Goal: Task Accomplishment & Management: Complete application form

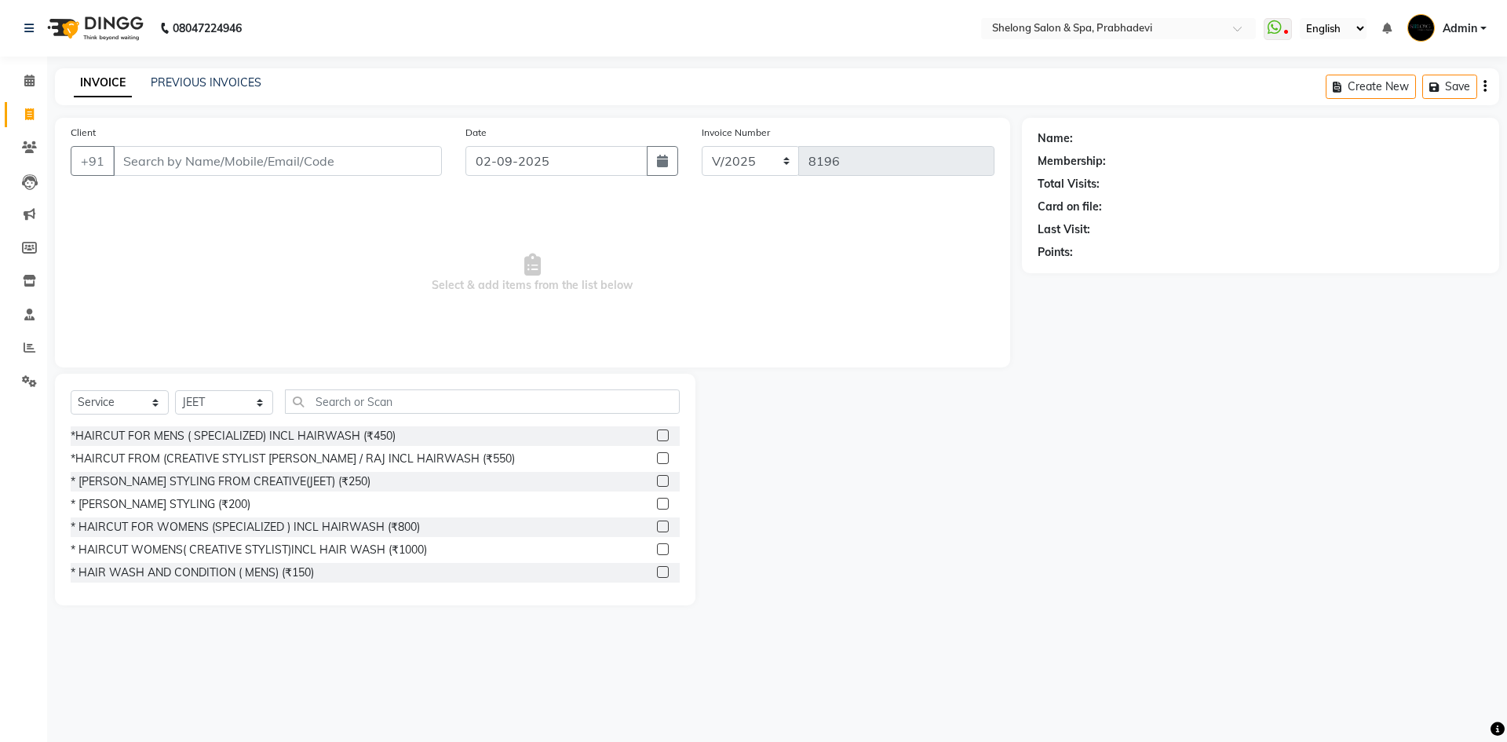
select select "service"
select select "16092"
drag, startPoint x: 214, startPoint y: 456, endPoint x: 228, endPoint y: 422, distance: 36.3
click at [214, 456] on div "*HAIRCUT FROM (CREATIVE STYLIST [PERSON_NAME] / RAJ INCL HAIRWASH (₹550)" at bounding box center [293, 458] width 444 height 16
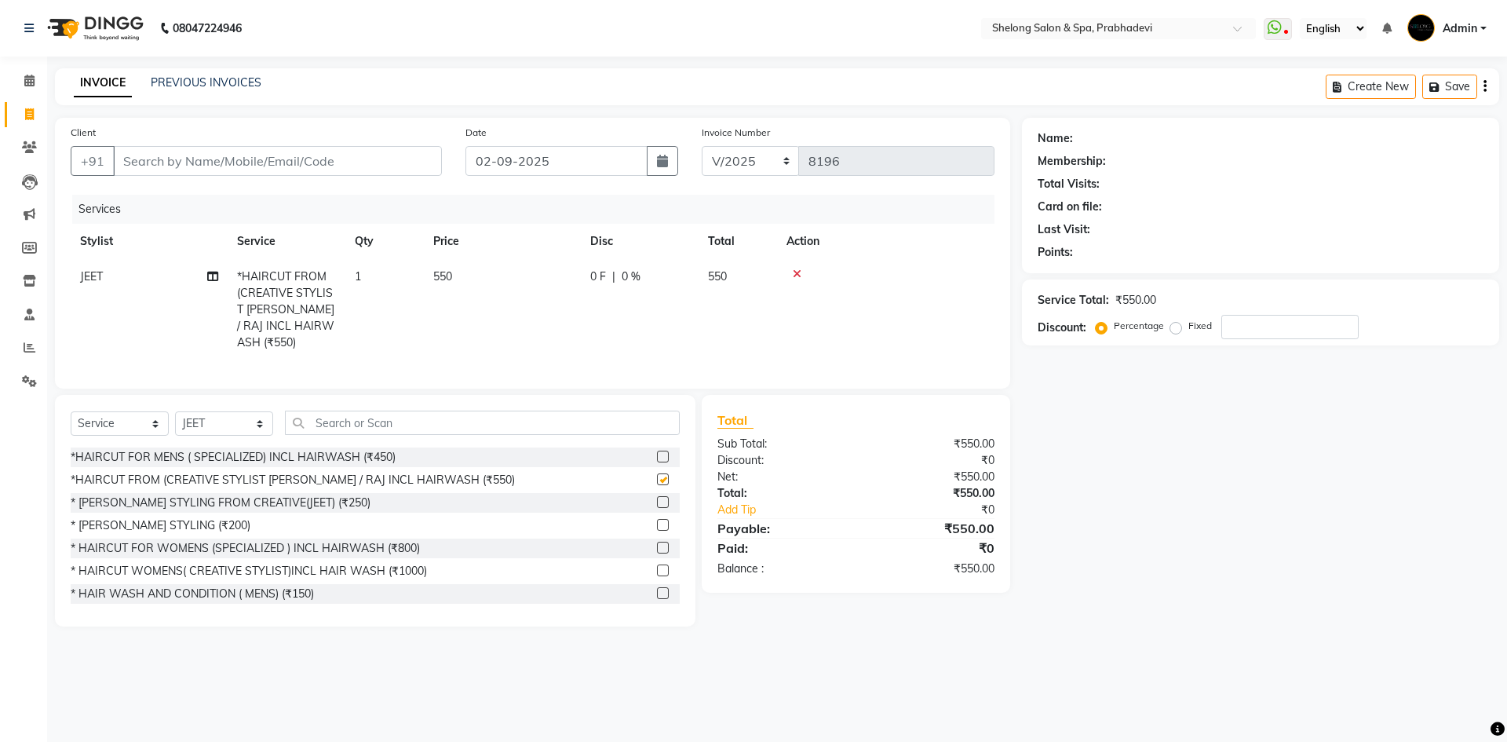
checkbox input "false"
click at [334, 168] on input "Client" at bounding box center [277, 161] width 329 height 30
type input "0"
click at [801, 271] on icon at bounding box center [797, 273] width 9 height 11
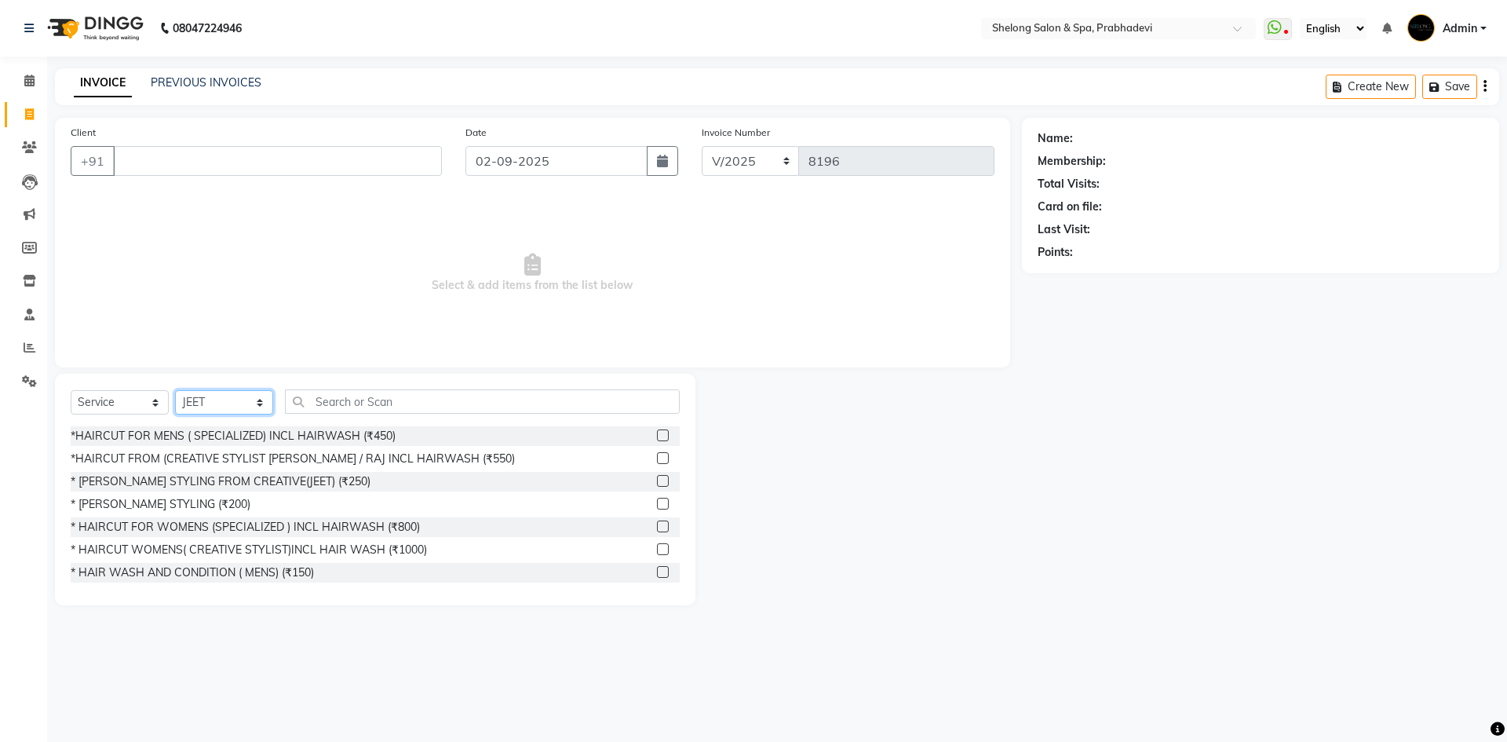
click at [206, 395] on select "Select Stylist ( [PERSON_NAME] ) ( [PERSON_NAME] ) [PERSON_NAME] fojdur [PERSON…" at bounding box center [224, 402] width 98 height 24
select select "24970"
click at [175, 390] on select "Select Stylist ( [PERSON_NAME] ) ( [PERSON_NAME] ) [PERSON_NAME] fojdur [PERSON…" at bounding box center [224, 402] width 98 height 24
click at [230, 433] on div "*HAIRCUT FOR MENS ( SPECIALIZED) INCL HAIRWASH (₹450)" at bounding box center [233, 436] width 325 height 16
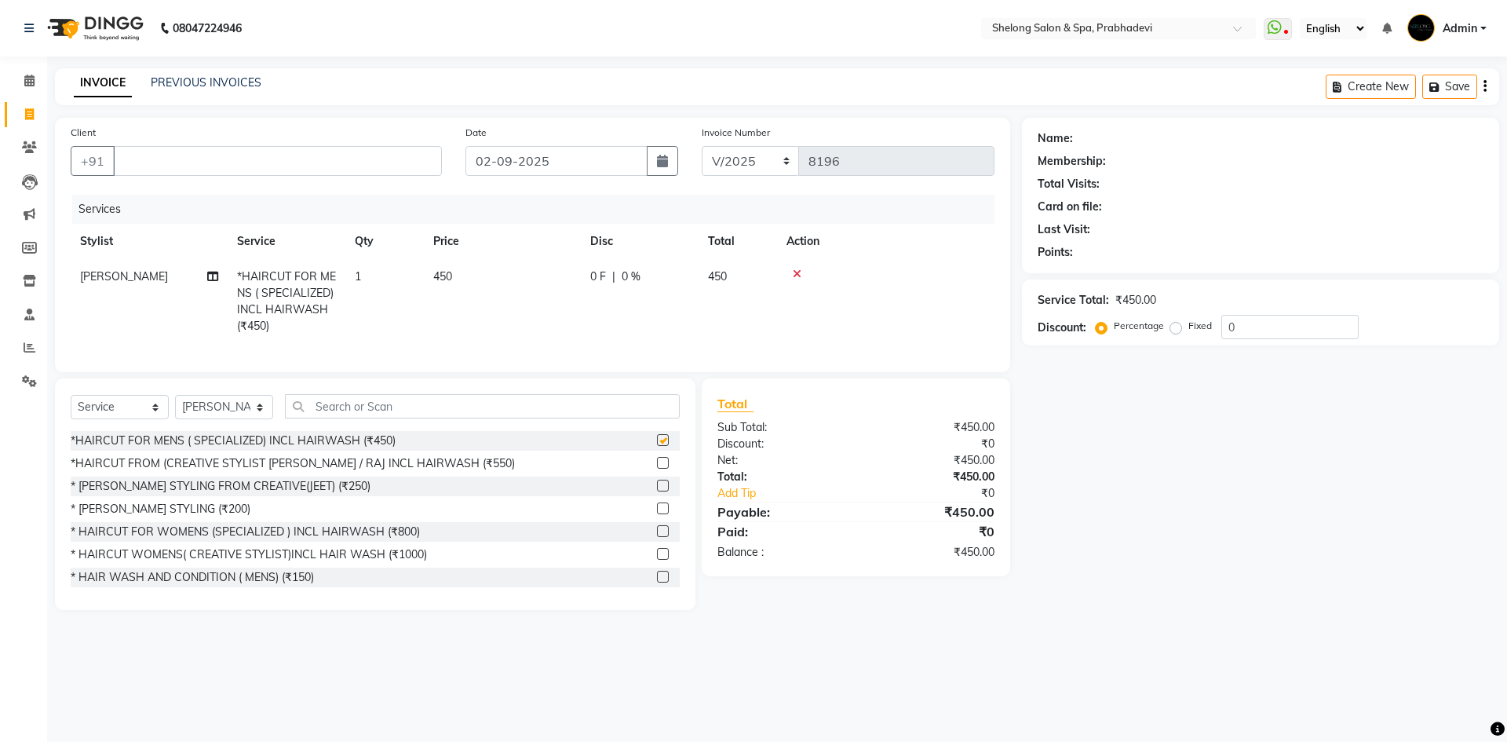
checkbox input "false"
click at [166, 517] on div "* [PERSON_NAME] STYLING (₹200)" at bounding box center [161, 509] width 180 height 16
checkbox input "false"
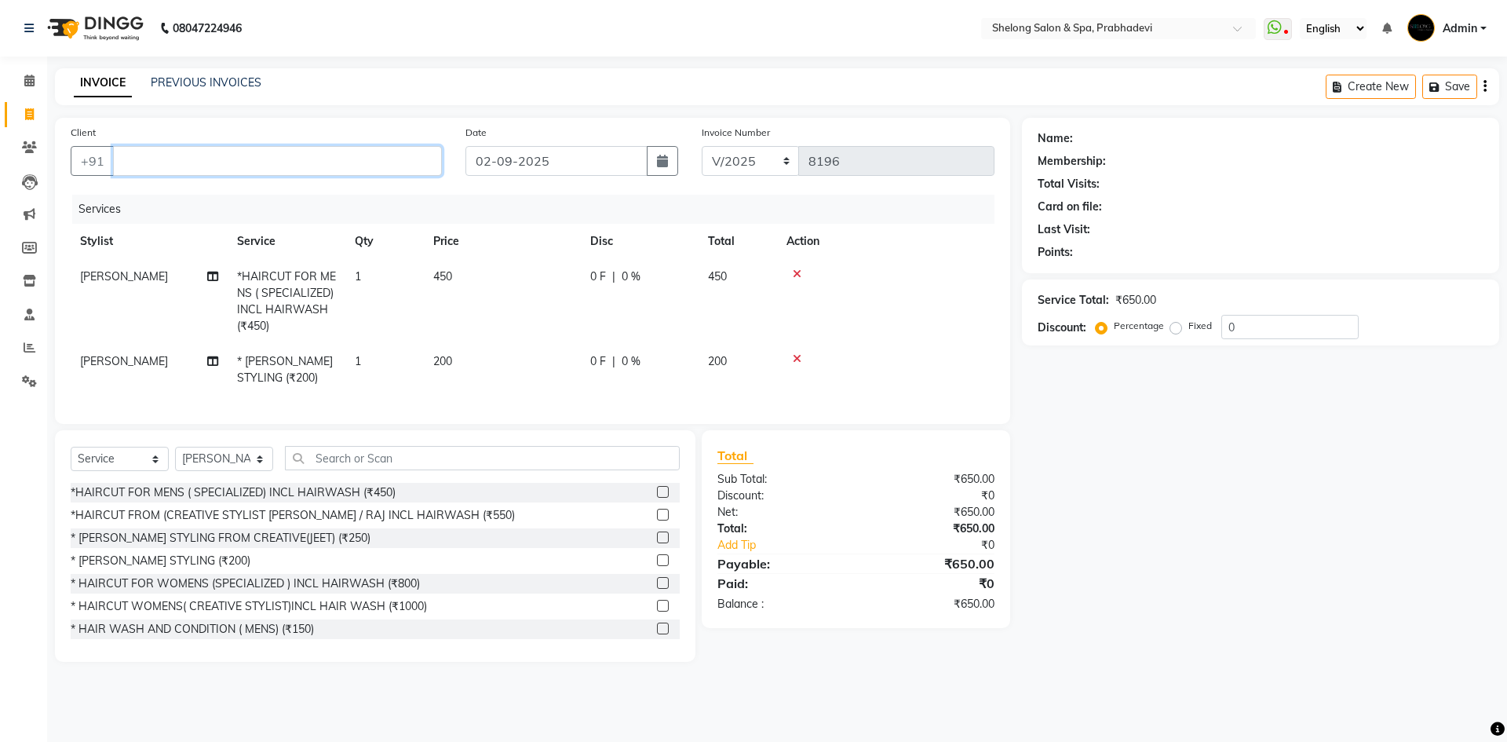
click at [322, 175] on input "Client" at bounding box center [277, 161] width 329 height 30
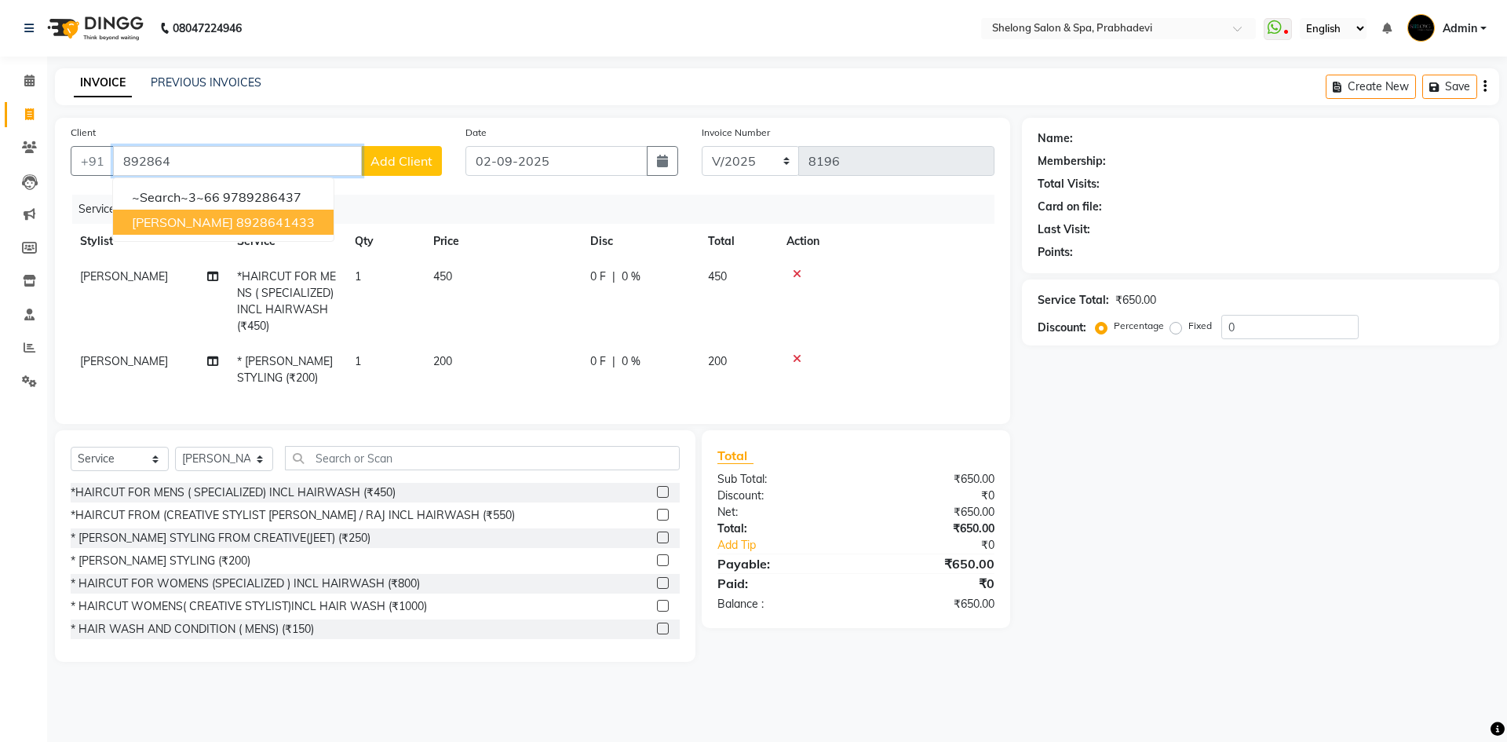
click at [251, 212] on button "[PERSON_NAME] 8928641433" at bounding box center [223, 222] width 221 height 25
type input "8928641433"
select select "2: Object"
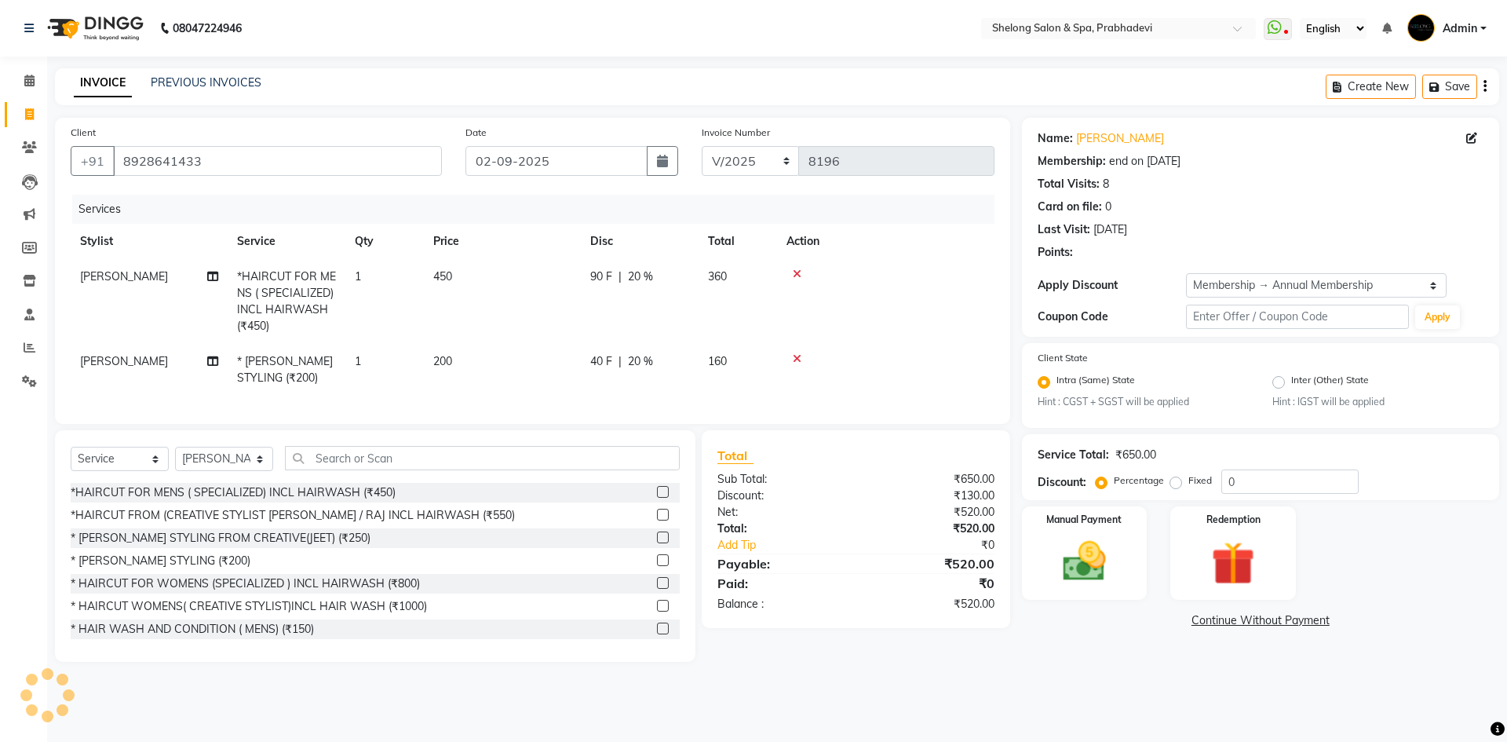
type input "20"
click at [1088, 560] on img at bounding box center [1084, 562] width 73 height 52
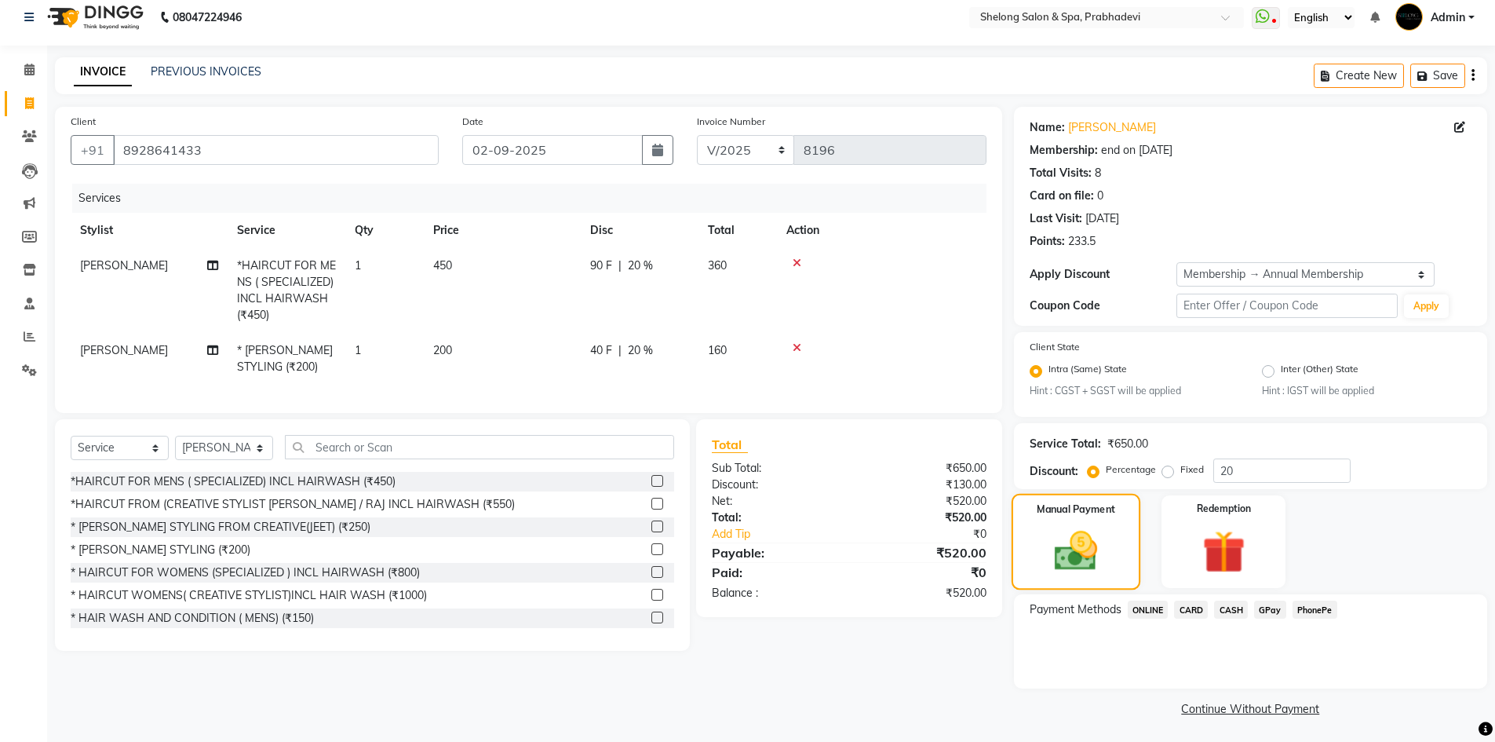
scroll to position [13, 0]
click at [1275, 610] on span "GPay" at bounding box center [1270, 607] width 32 height 18
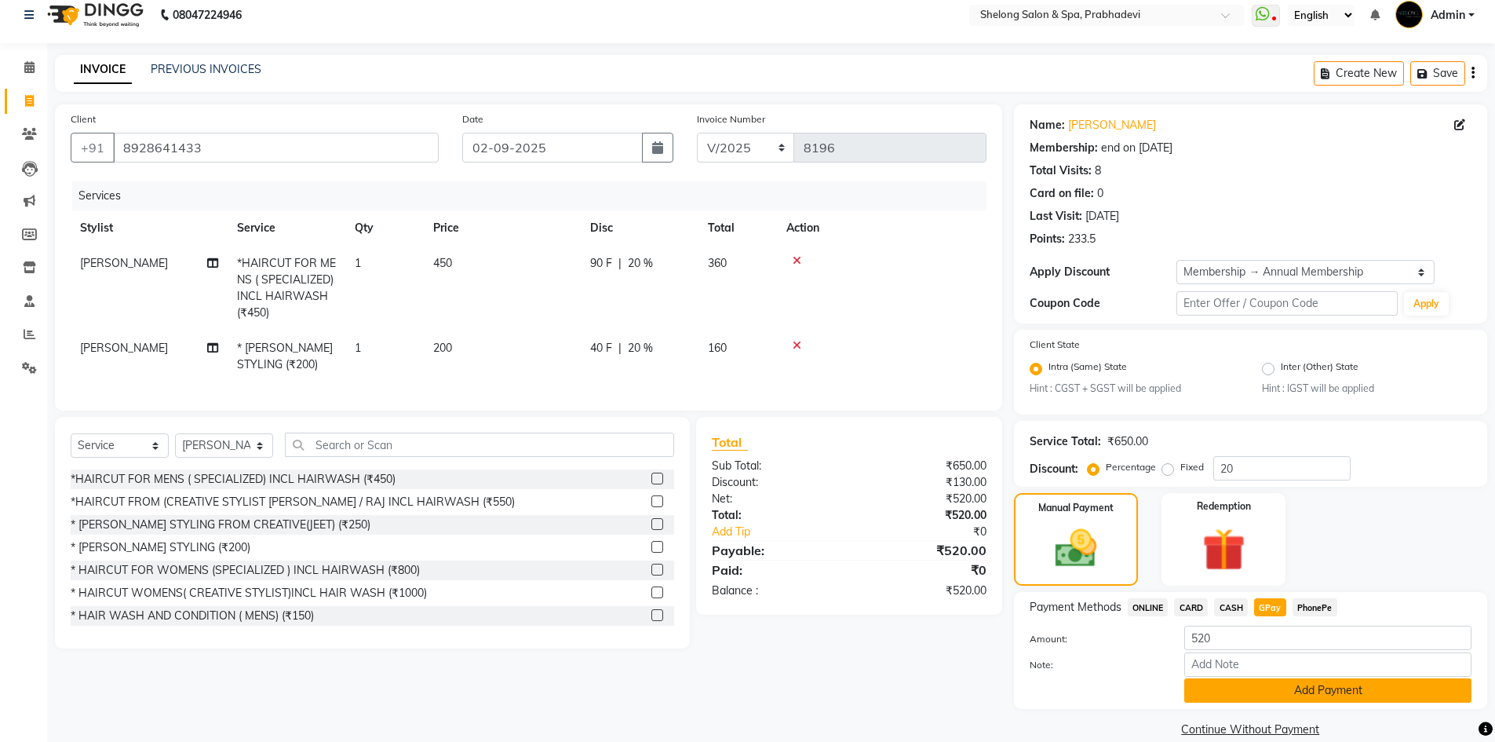
click at [1239, 690] on button "Add Payment" at bounding box center [1327, 690] width 287 height 24
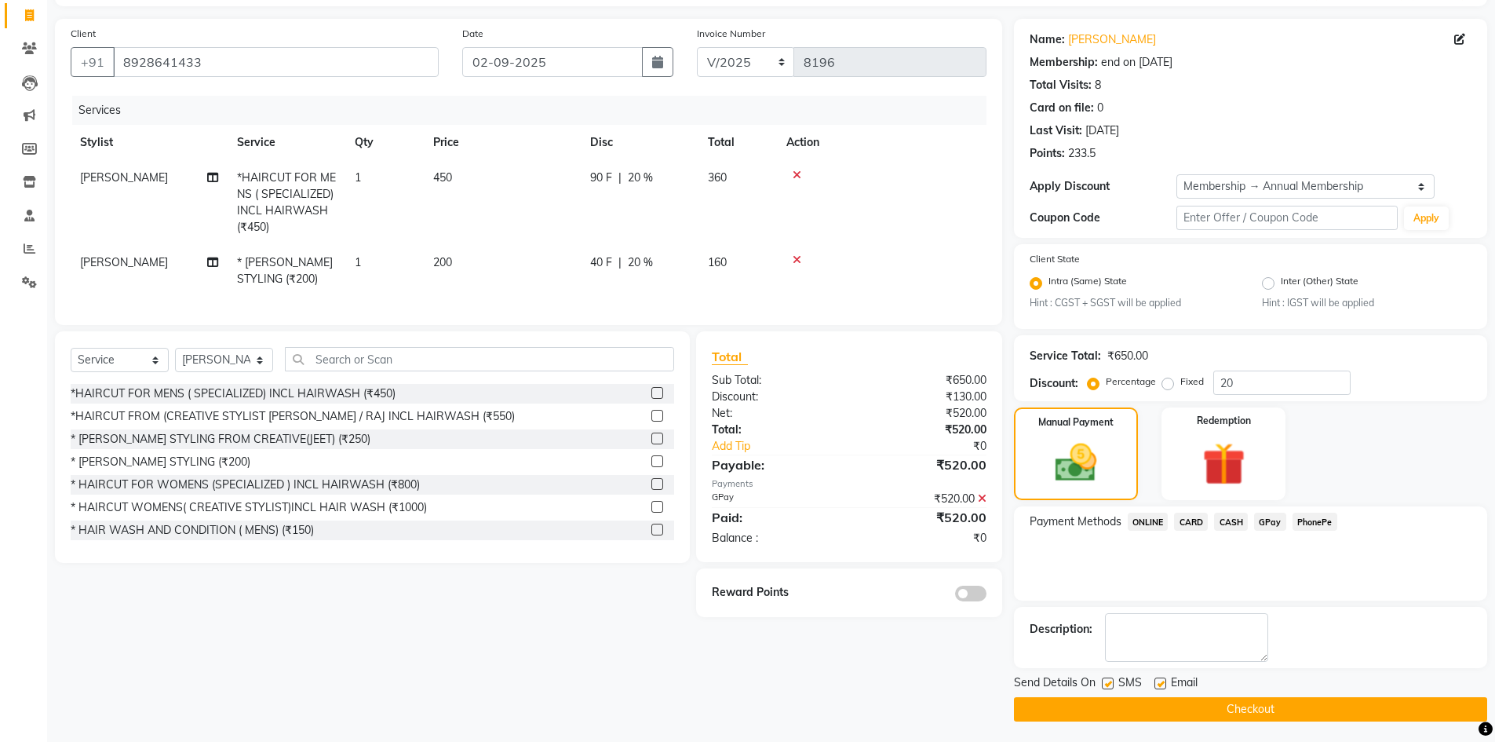
scroll to position [102, 0]
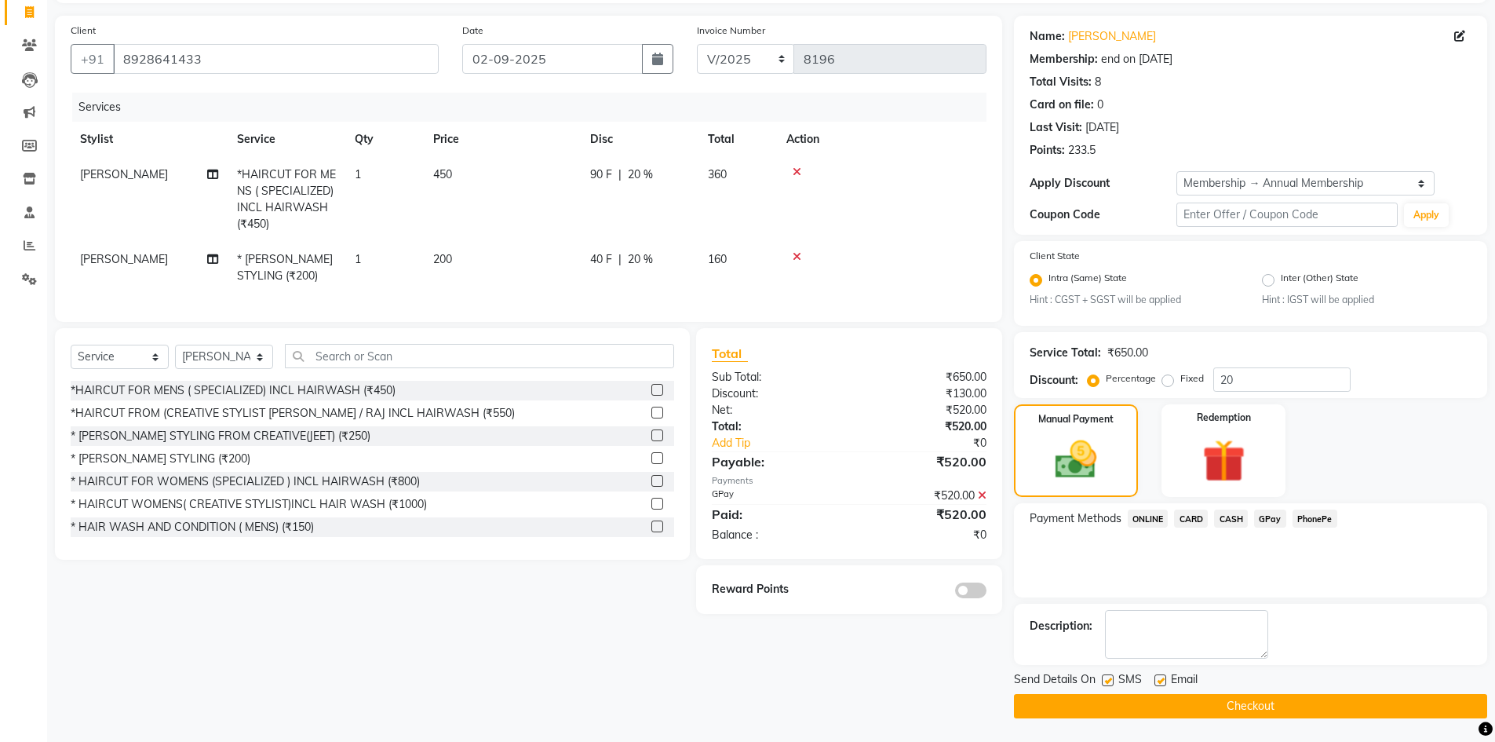
click at [970, 597] on span at bounding box center [970, 590] width 31 height 16
click at [987, 593] on input "checkbox" at bounding box center [987, 593] width 0 height 0
click at [1160, 697] on button "Checkout" at bounding box center [1250, 706] width 473 height 24
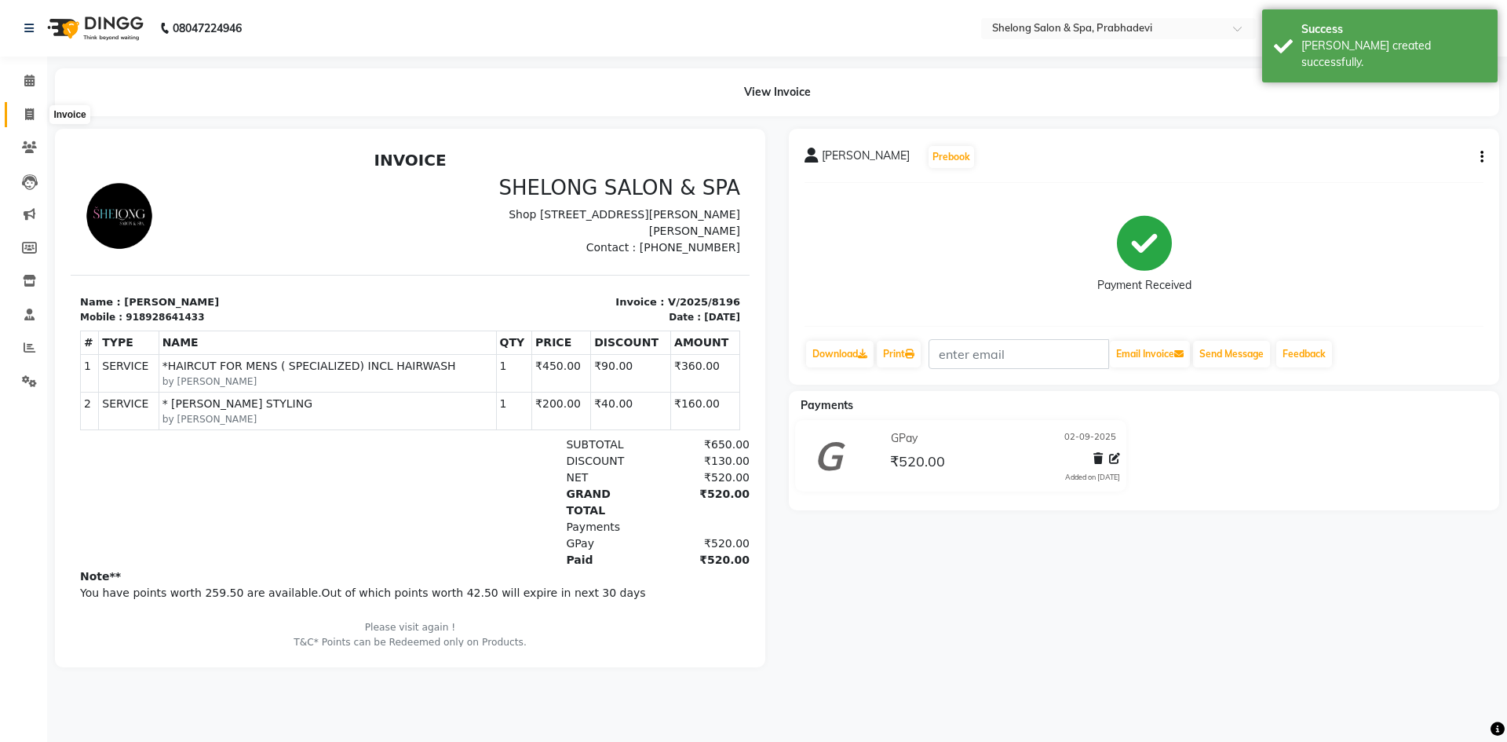
click at [37, 109] on span at bounding box center [29, 115] width 27 height 18
select select "service"
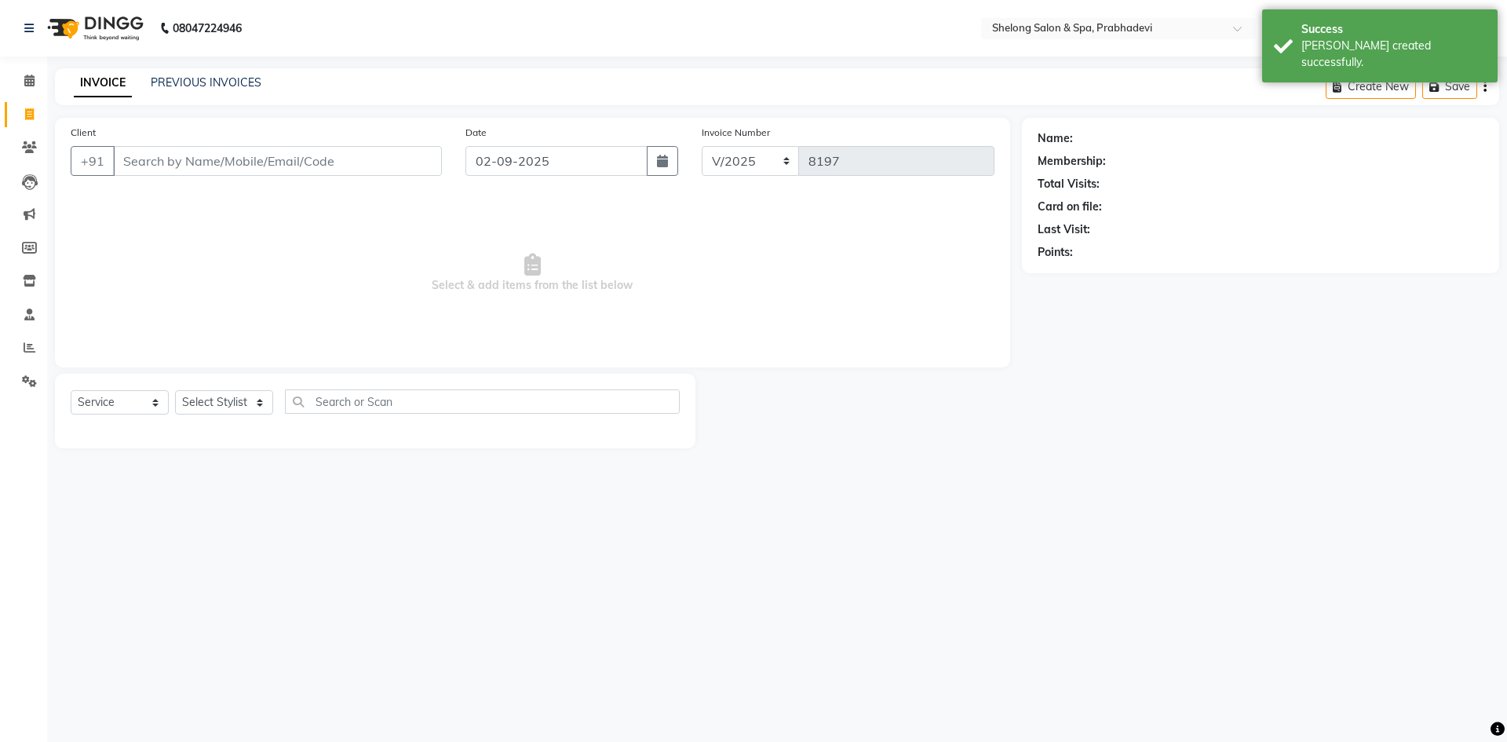
select select "16092"
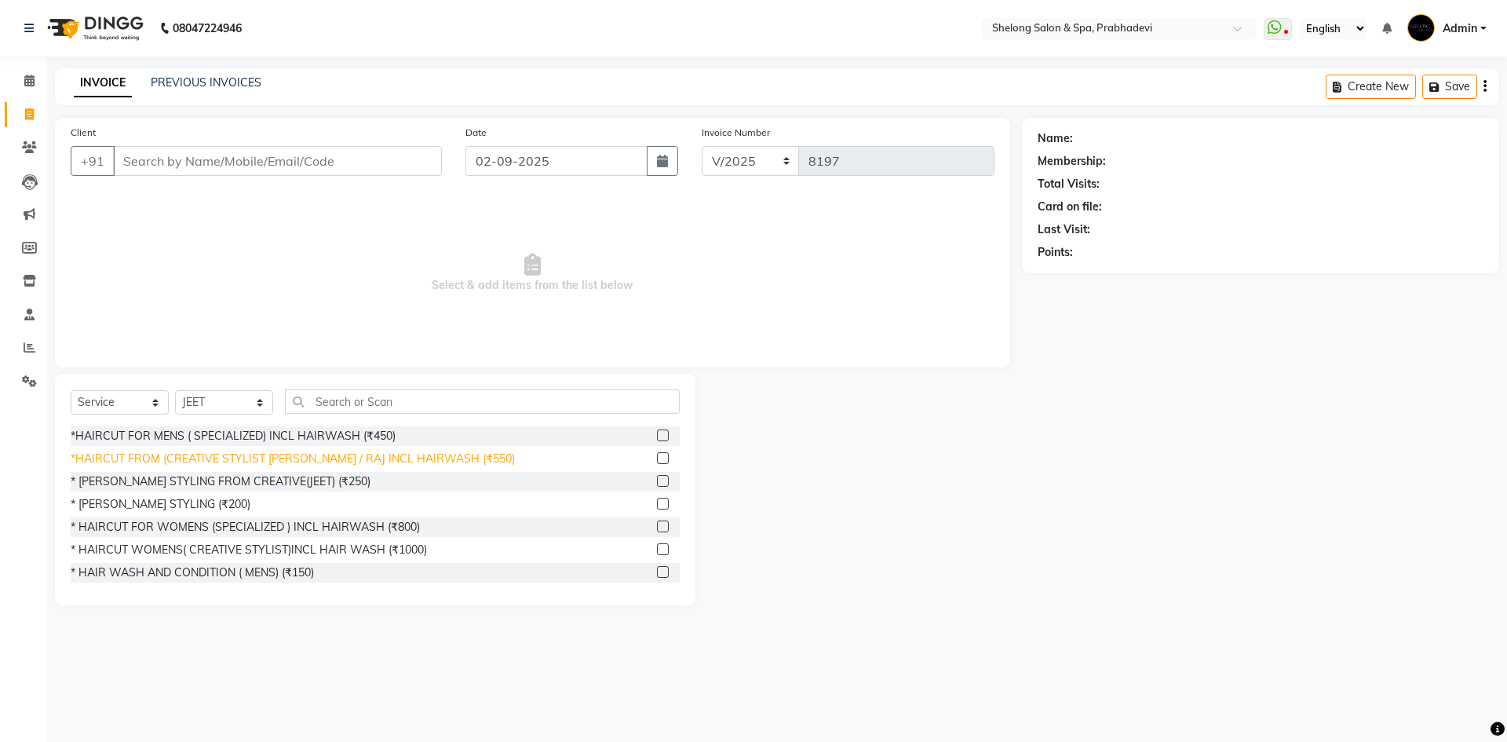
click at [293, 457] on div "*HAIRCUT FROM (CREATIVE STYLIST [PERSON_NAME] / RAJ INCL HAIRWASH (₹550)" at bounding box center [293, 458] width 444 height 16
checkbox input "false"
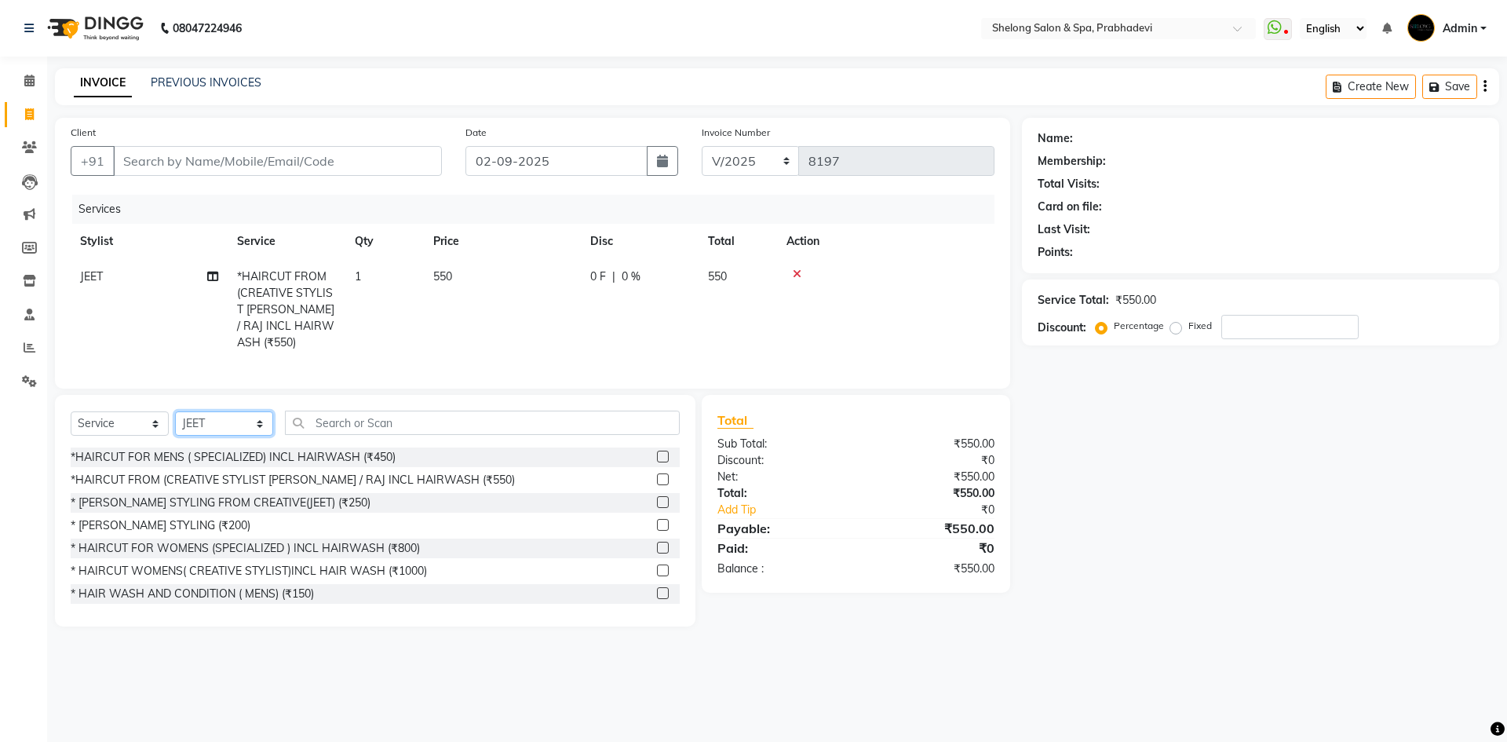
click at [271, 425] on select "Select Stylist ( [PERSON_NAME] ) ( [PERSON_NAME] ) [PERSON_NAME] fojdur [PERSON…" at bounding box center [224, 423] width 98 height 24
select select "15649"
click at [175, 411] on select "Select Stylist ( [PERSON_NAME] ) ( [PERSON_NAME] ) [PERSON_NAME] fojdur [PERSON…" at bounding box center [224, 423] width 98 height 24
click at [210, 472] on div "*HAIRCUT FROM (CREATIVE STYLIST [PERSON_NAME] / RAJ INCL HAIRWASH (₹550)" at bounding box center [293, 480] width 444 height 16
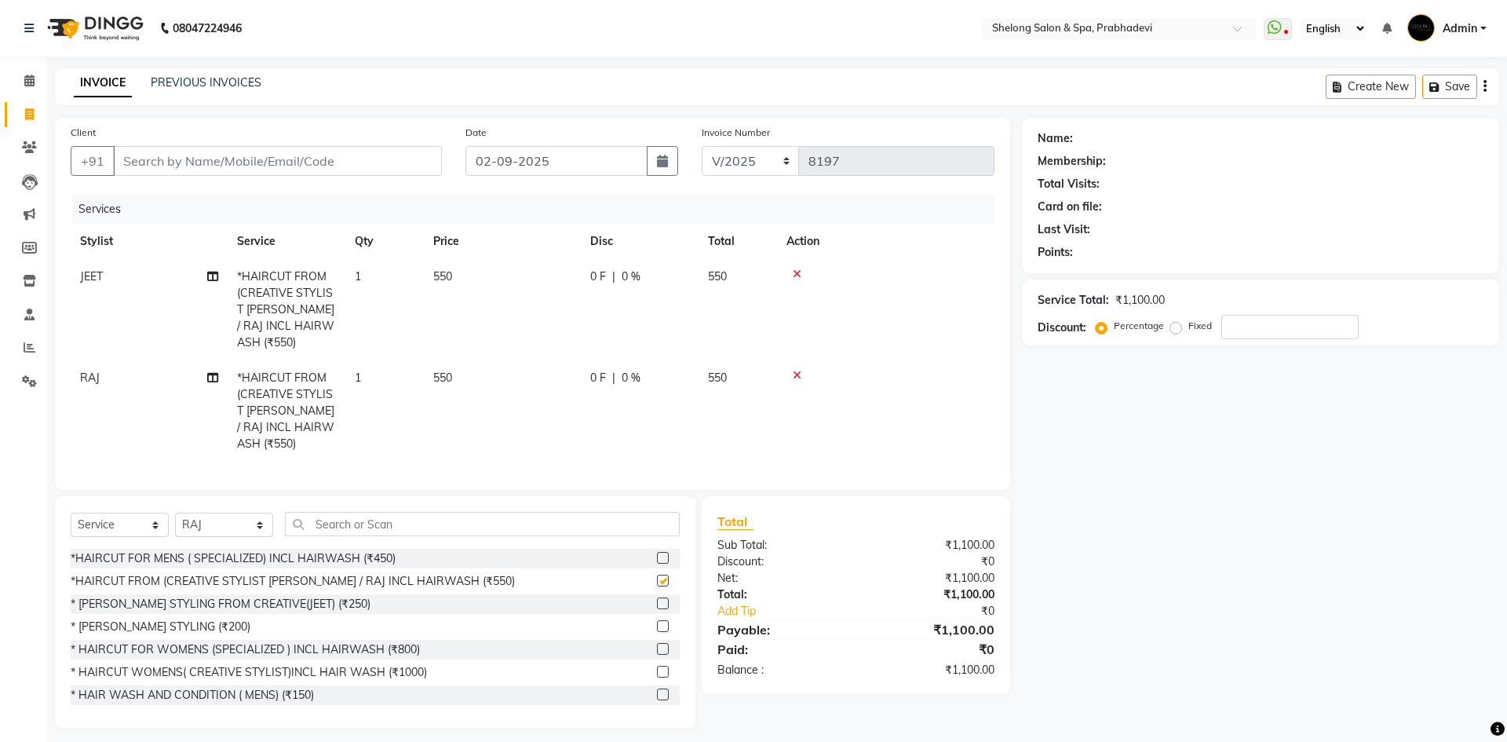
checkbox input "false"
drag, startPoint x: 221, startPoint y: 503, endPoint x: 221, endPoint y: 491, distance: 11.8
click at [221, 512] on select "Select Stylist ( [PERSON_NAME] ) ( [PERSON_NAME] ) [PERSON_NAME] fojdur [PERSON…" at bounding box center [224, 524] width 98 height 24
select select "16092"
click at [175, 512] on select "Select Stylist ( [PERSON_NAME] ) ( [PERSON_NAME] ) [PERSON_NAME] fojdur [PERSON…" at bounding box center [224, 524] width 98 height 24
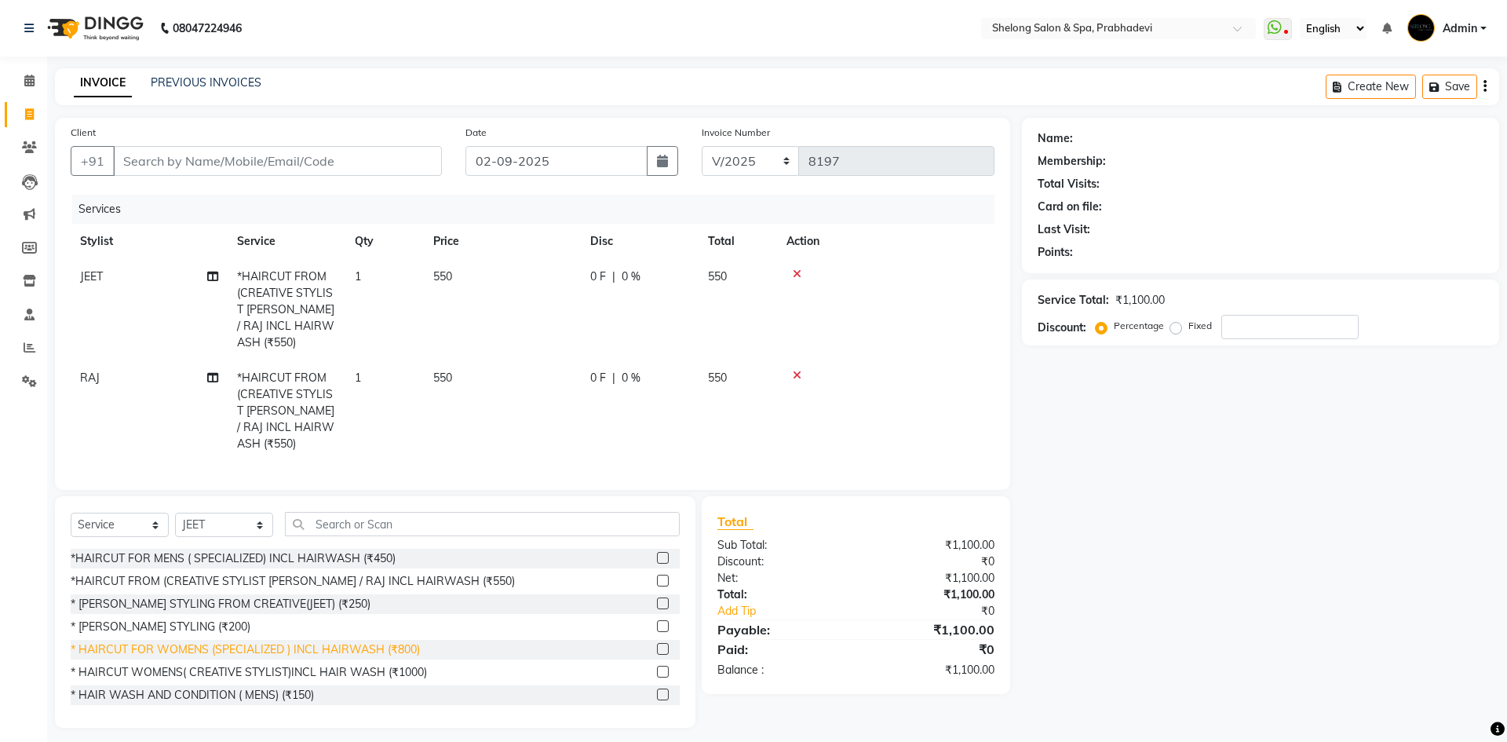
click at [290, 641] on div "* HAIRCUT FOR WOMENS (SPECIALIZED ) INCL HAIRWASH (₹800)" at bounding box center [245, 649] width 349 height 16
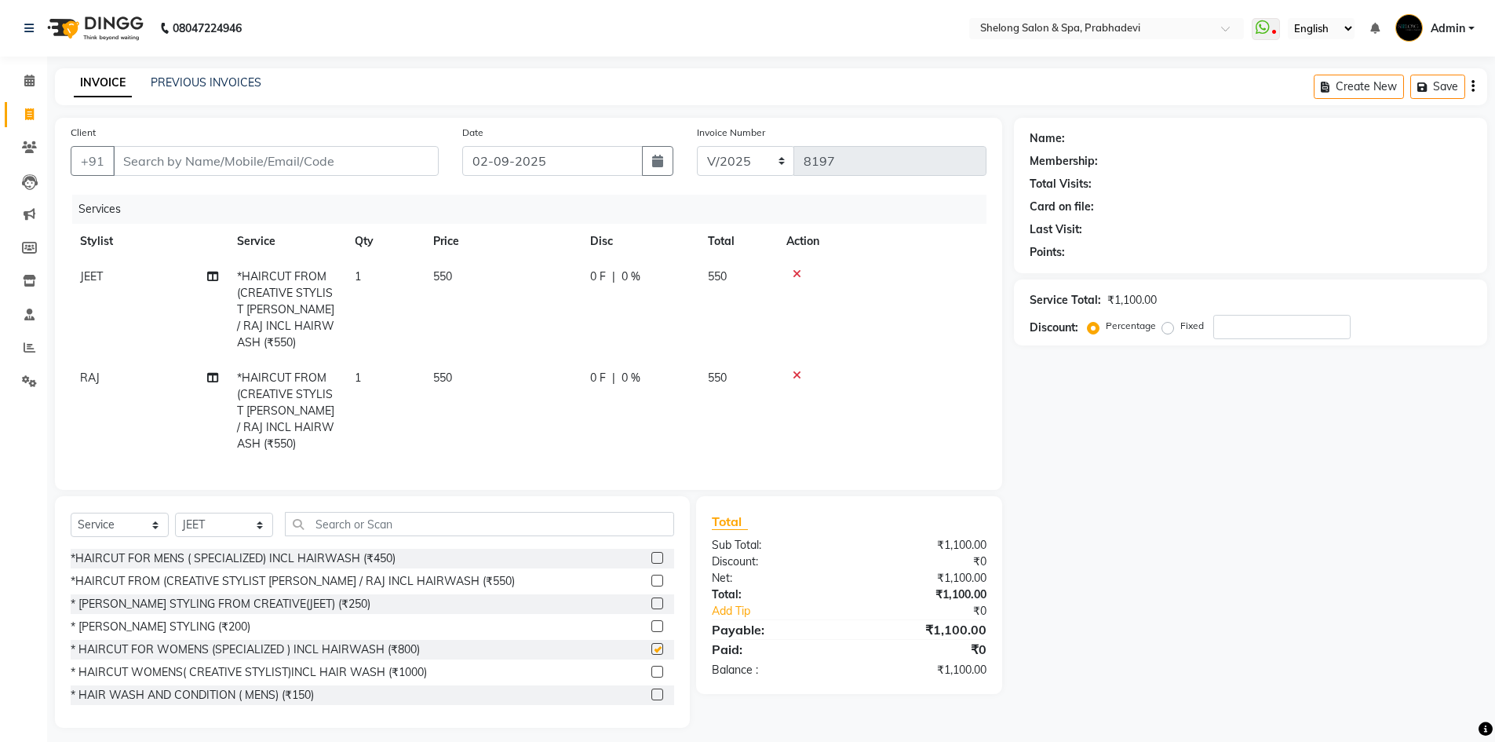
checkbox input "false"
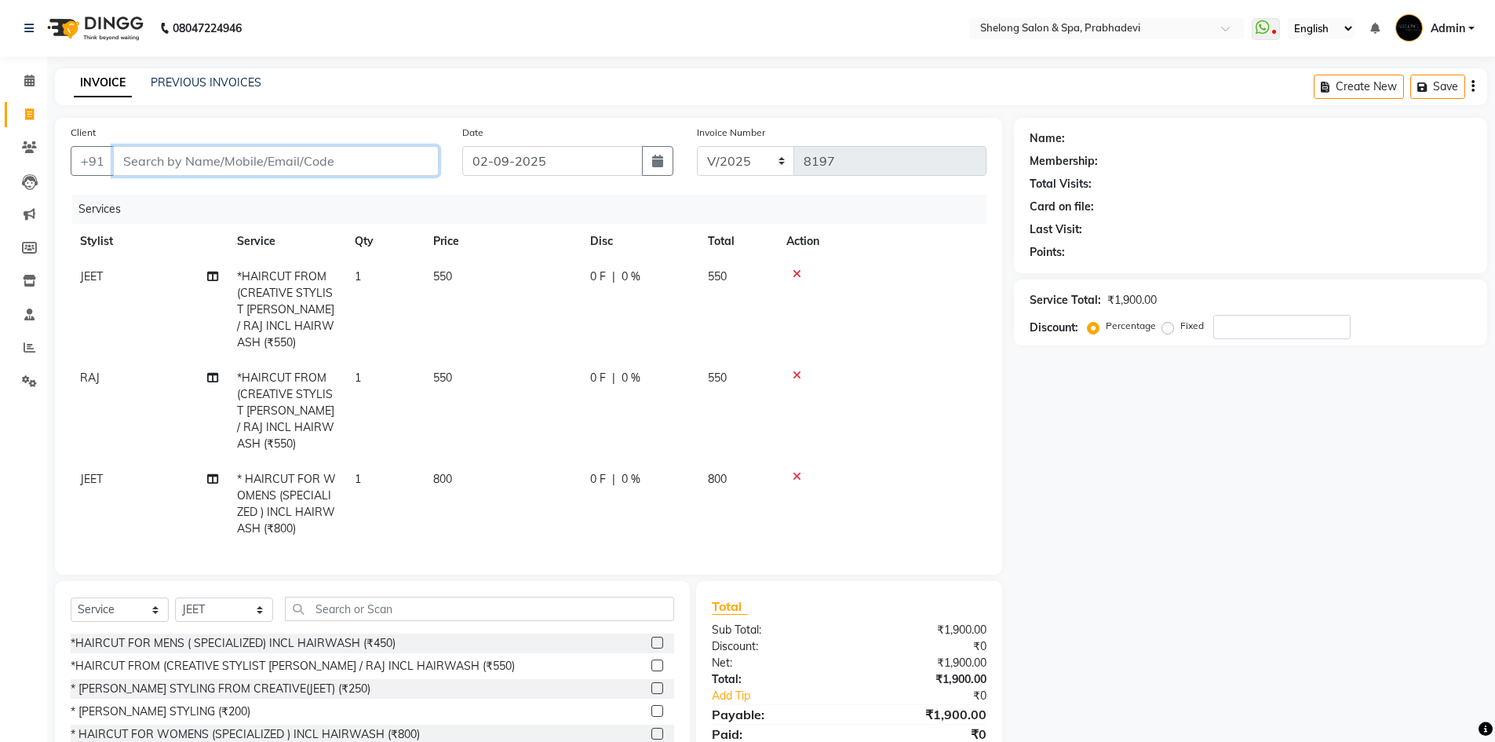
click at [268, 170] on input "Client" at bounding box center [276, 161] width 326 height 30
click at [795, 264] on td at bounding box center [882, 309] width 210 height 101
click at [794, 277] on icon at bounding box center [797, 273] width 9 height 11
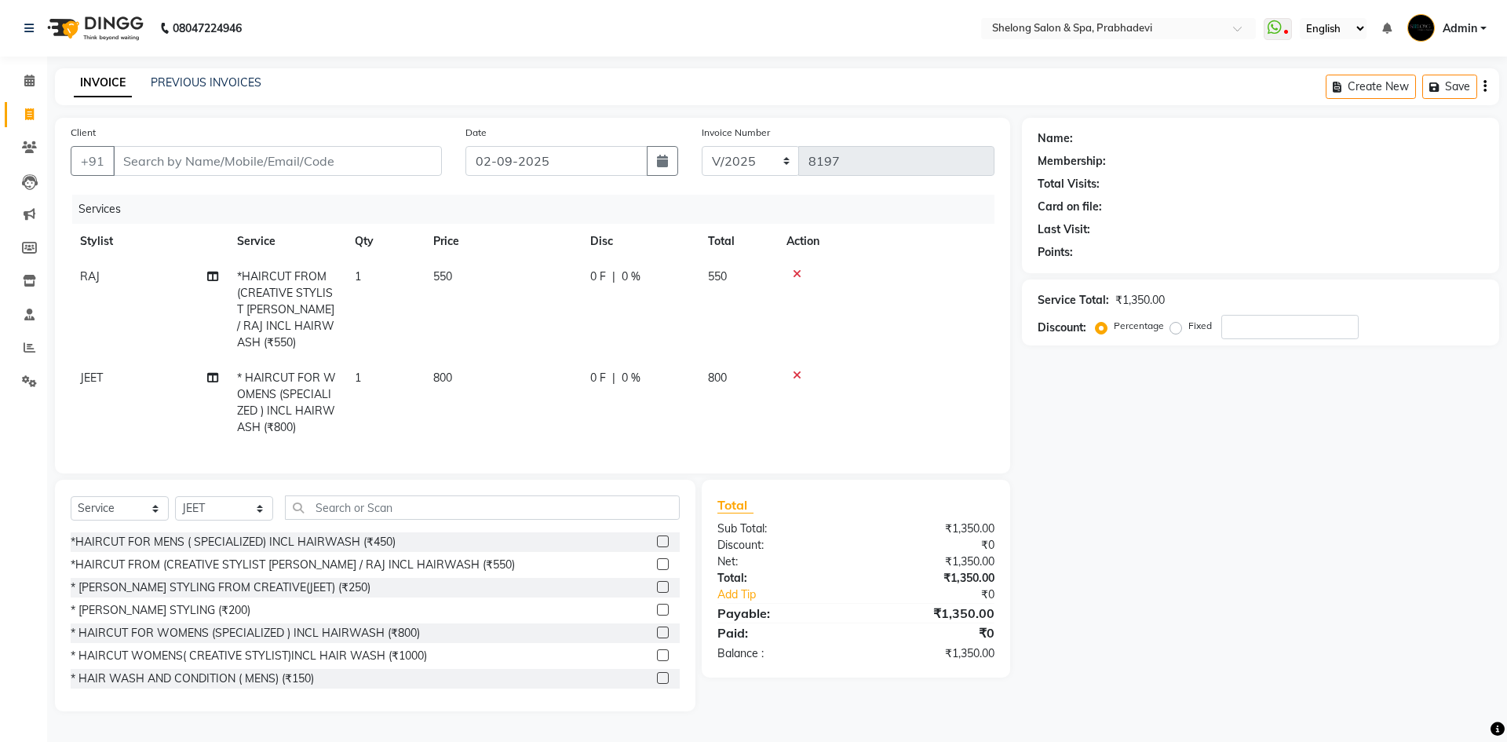
click at [793, 370] on icon at bounding box center [797, 375] width 9 height 11
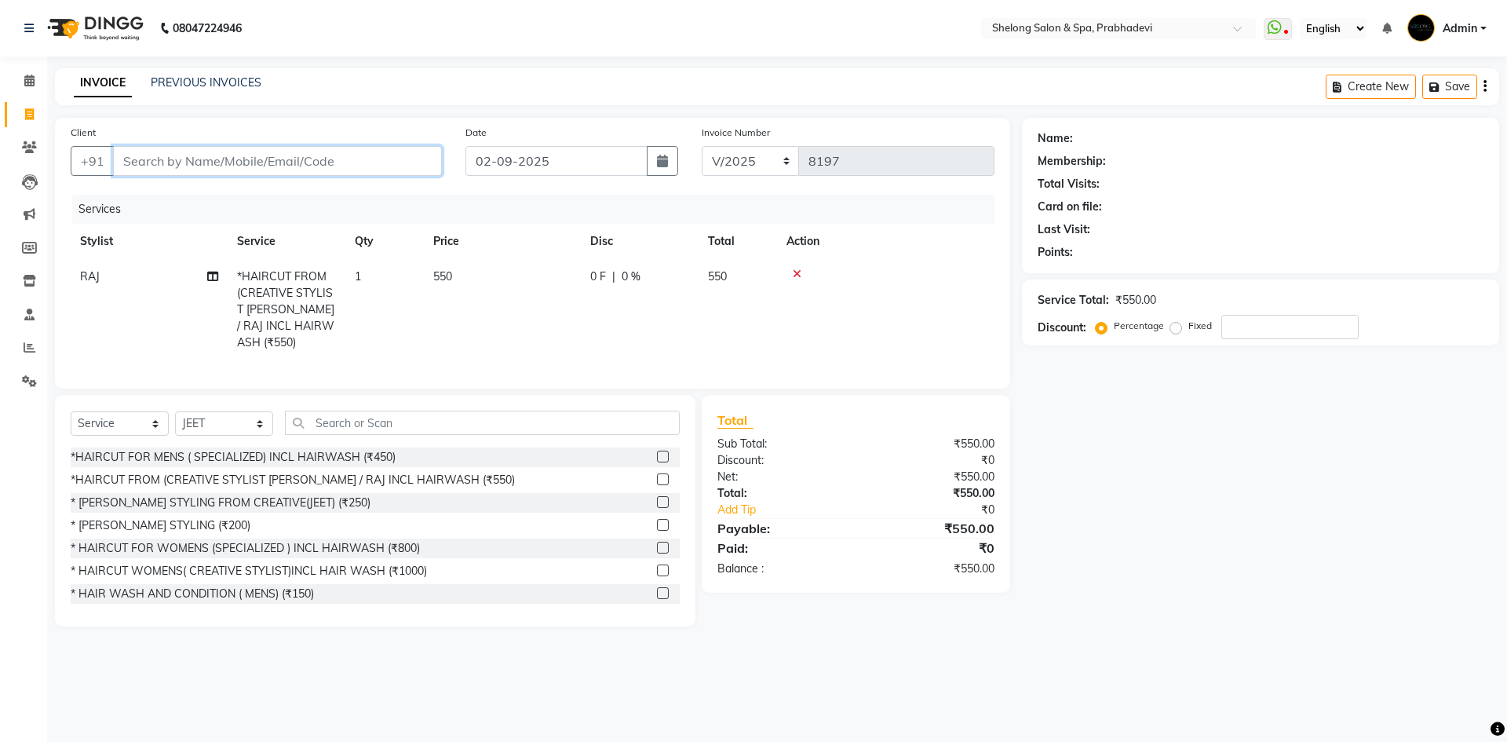
click at [377, 149] on input "Client" at bounding box center [277, 161] width 329 height 30
type input "9"
type input "0"
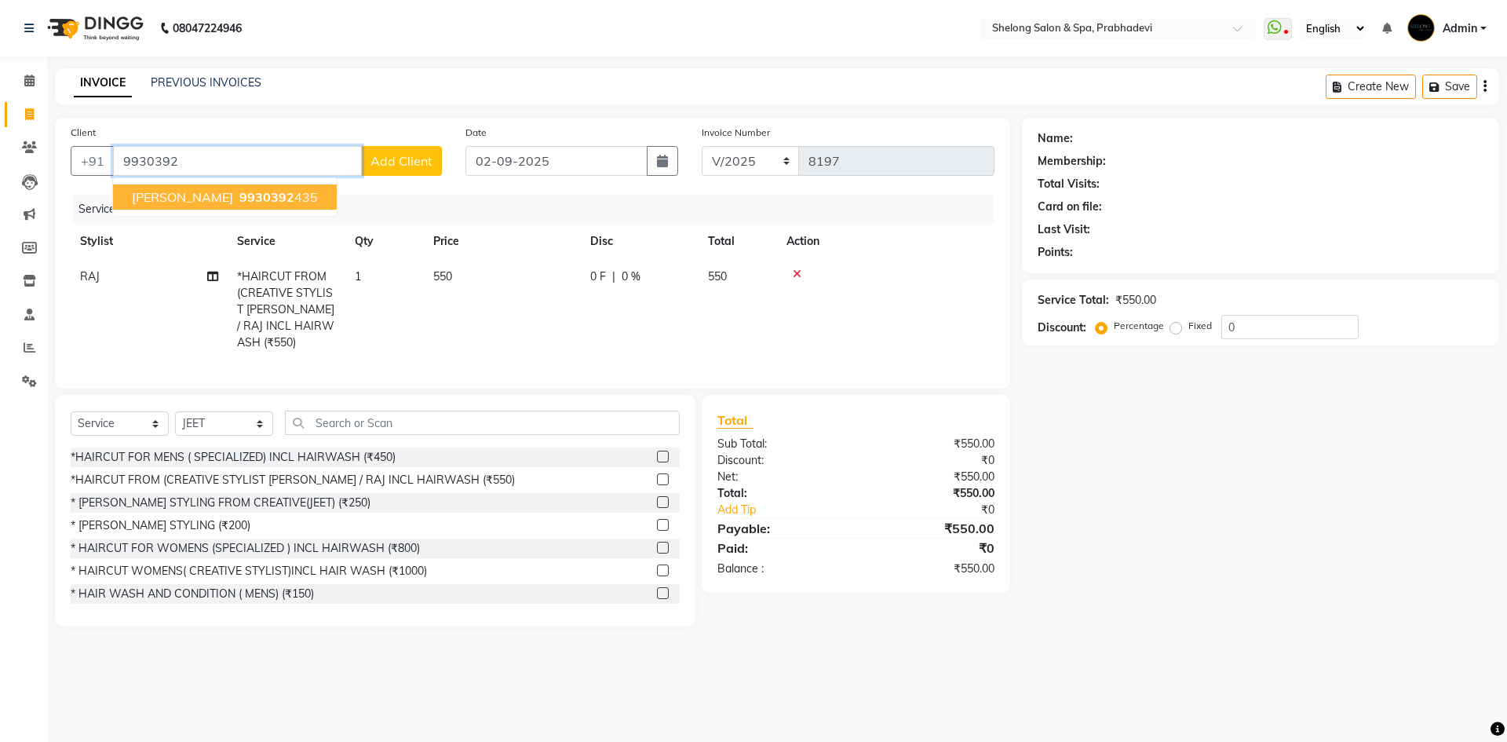
click at [244, 200] on span "9930392" at bounding box center [266, 197] width 55 height 16
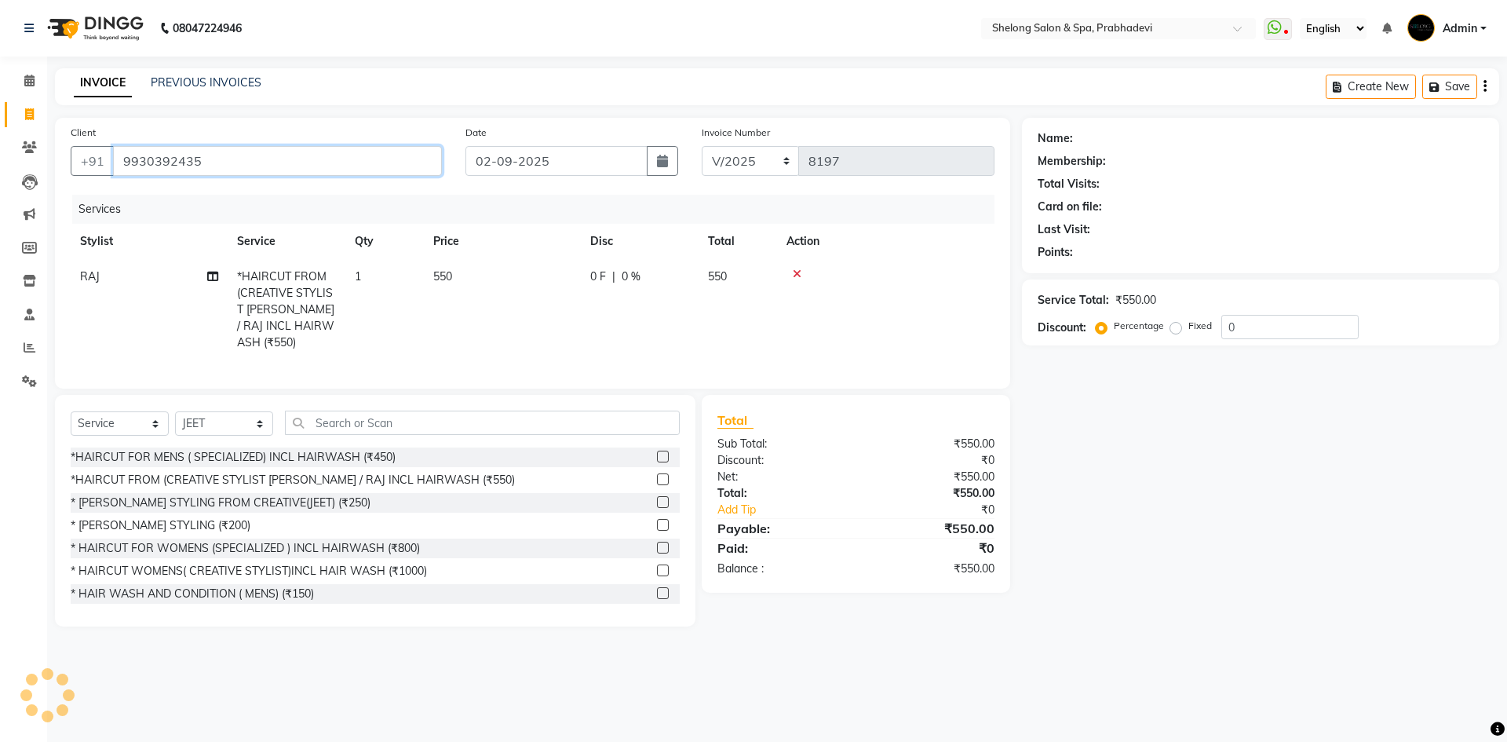
type input "9930392435"
select select "2: Object"
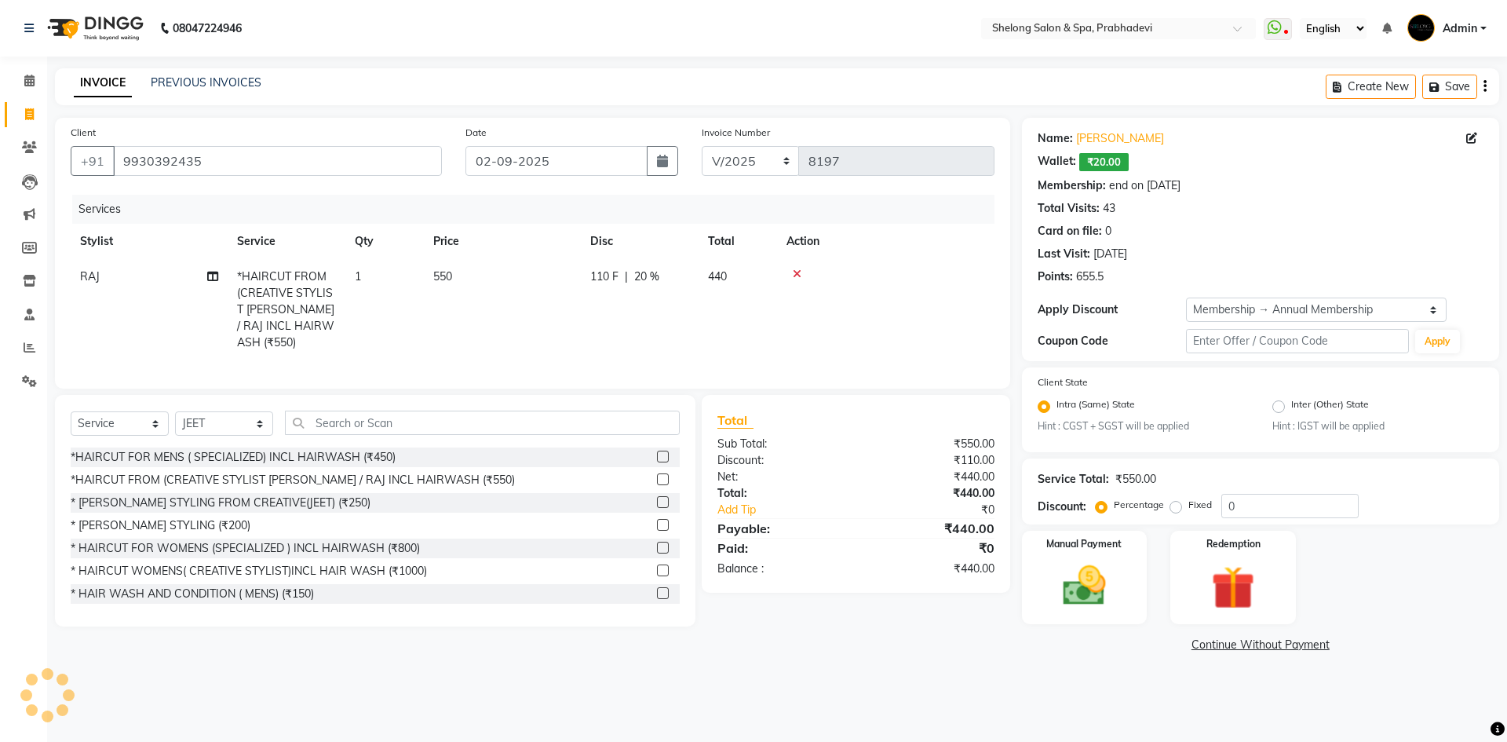
type input "20"
click at [1097, 578] on img at bounding box center [1084, 586] width 73 height 52
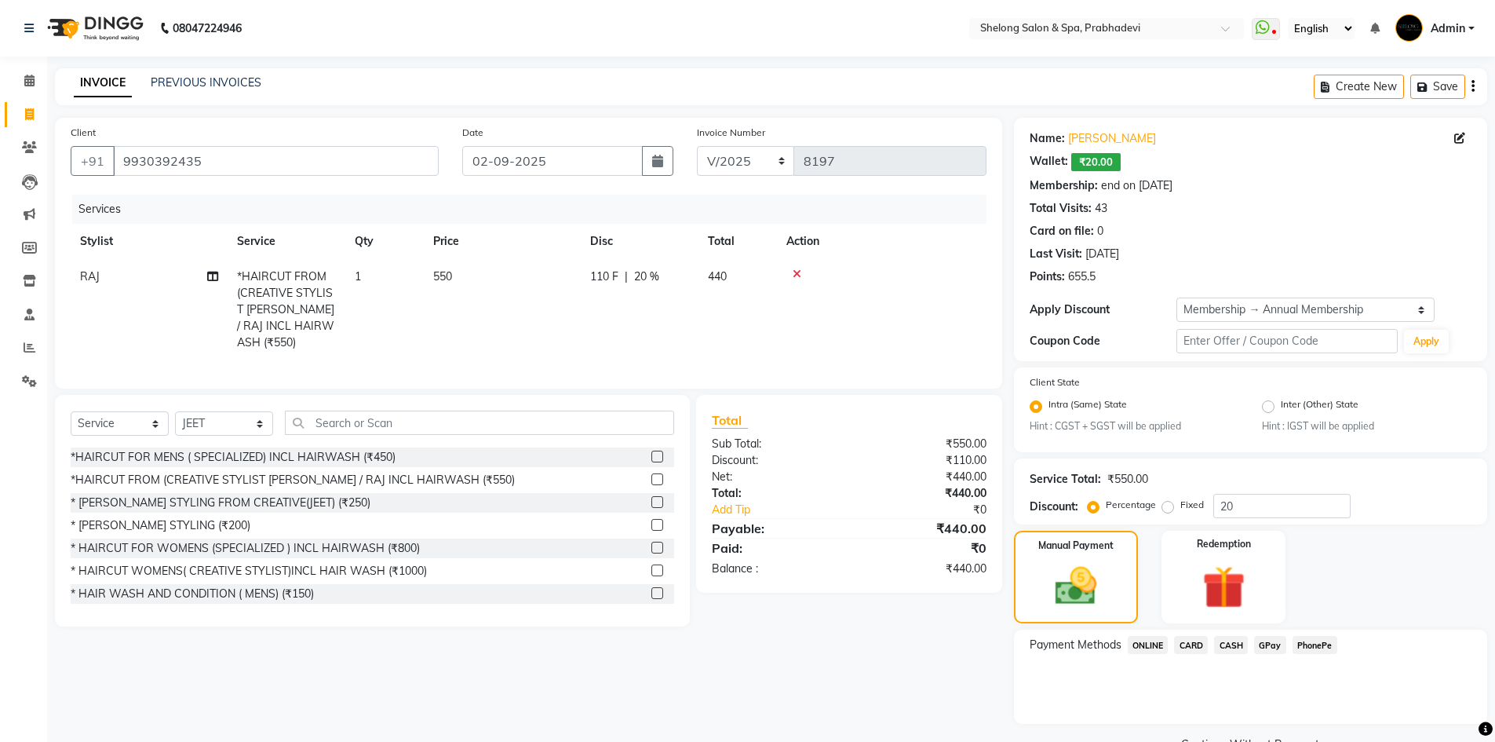
click at [1231, 655] on div "CASH" at bounding box center [1228, 646] width 40 height 21
click at [1231, 652] on span "CASH" at bounding box center [1231, 645] width 34 height 18
click at [1233, 720] on button "Add Payment" at bounding box center [1327, 728] width 287 height 24
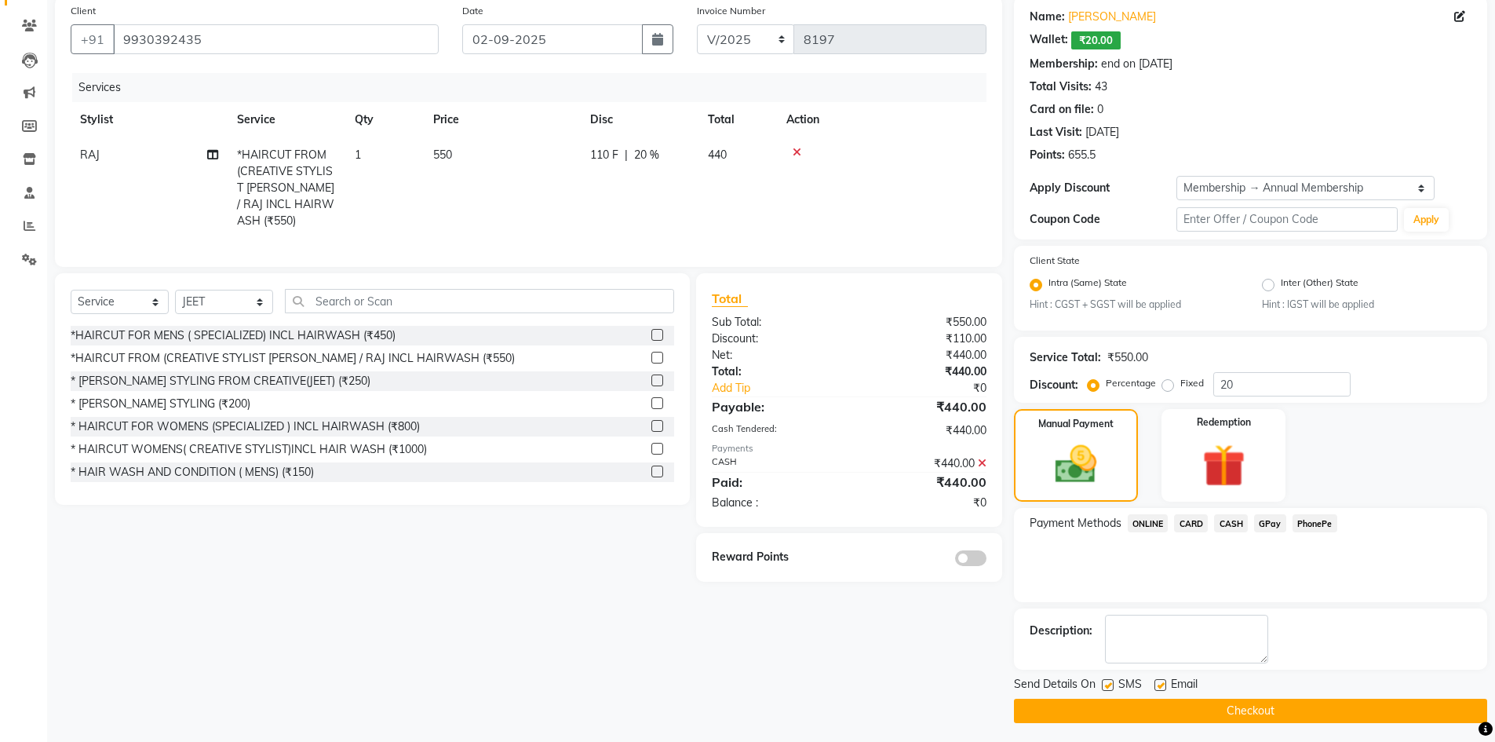
scroll to position [126, 0]
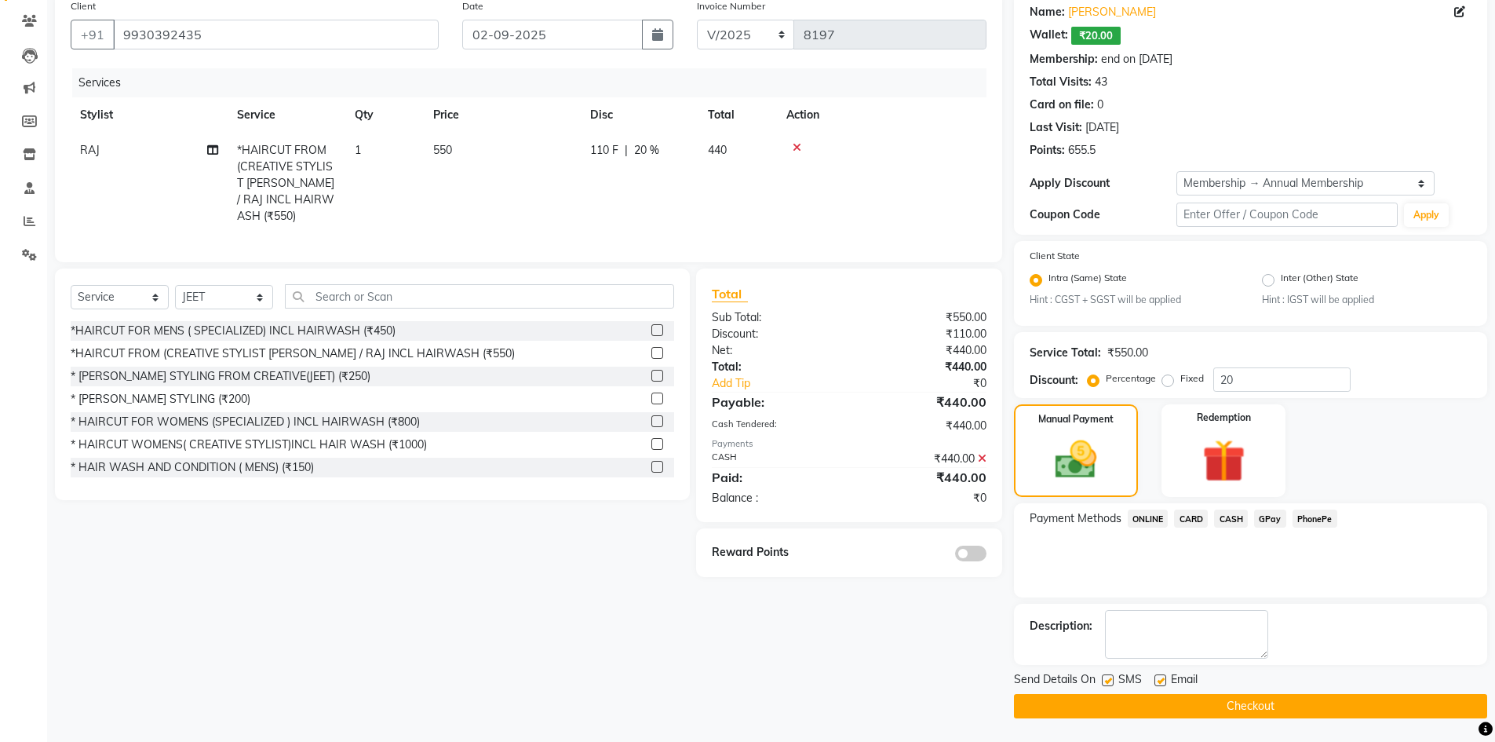
click at [977, 556] on div "Reward Points" at bounding box center [848, 552] width 305 height 49
click at [977, 545] on span at bounding box center [970, 553] width 31 height 16
click at [987, 556] on input "checkbox" at bounding box center [987, 556] width 0 height 0
click at [1111, 698] on button "Checkout" at bounding box center [1250, 706] width 473 height 24
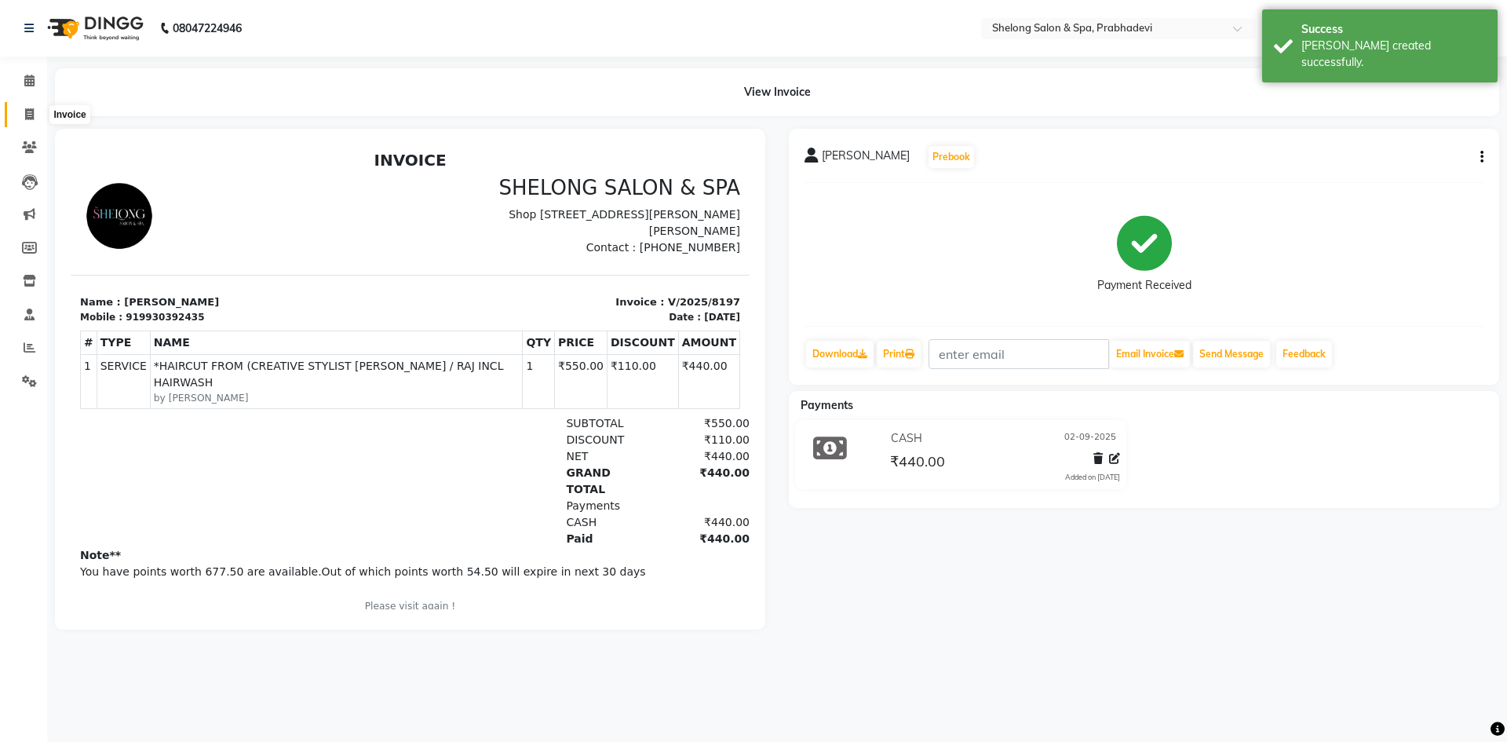
click at [38, 111] on span at bounding box center [29, 115] width 27 height 18
select select "service"
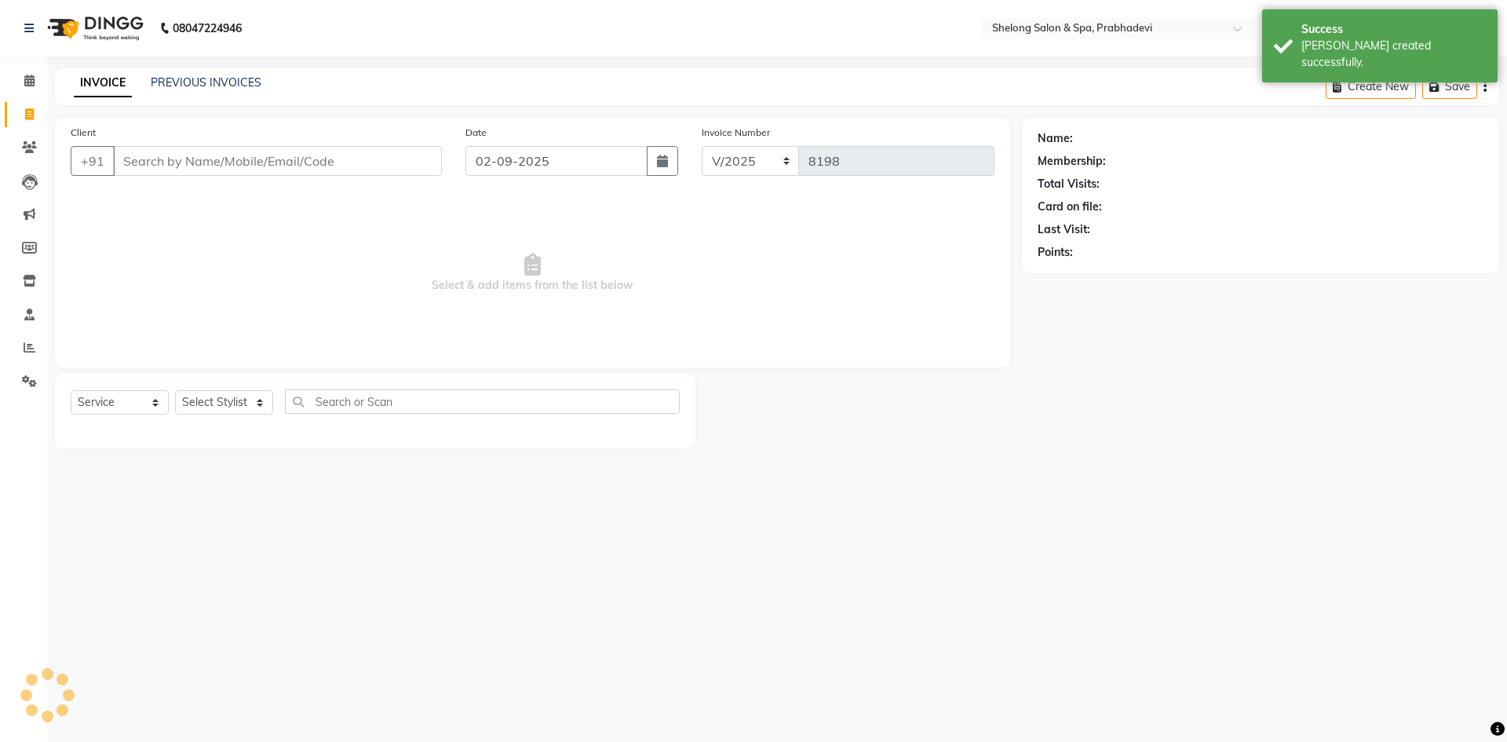
select select "16092"
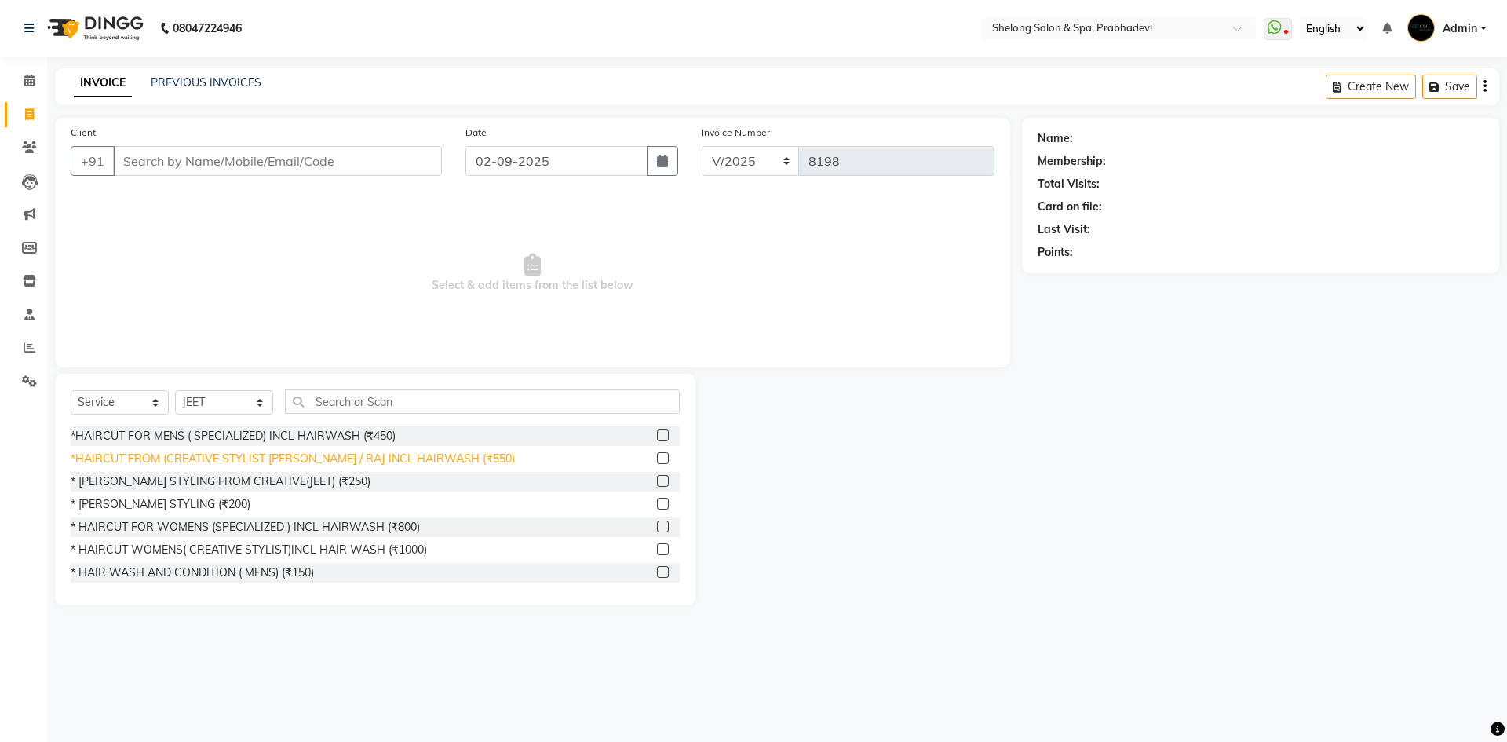
click at [206, 458] on div "*HAIRCUT FROM (CREATIVE STYLIST [PERSON_NAME] / RAJ INCL HAIRWASH (₹550)" at bounding box center [293, 458] width 444 height 16
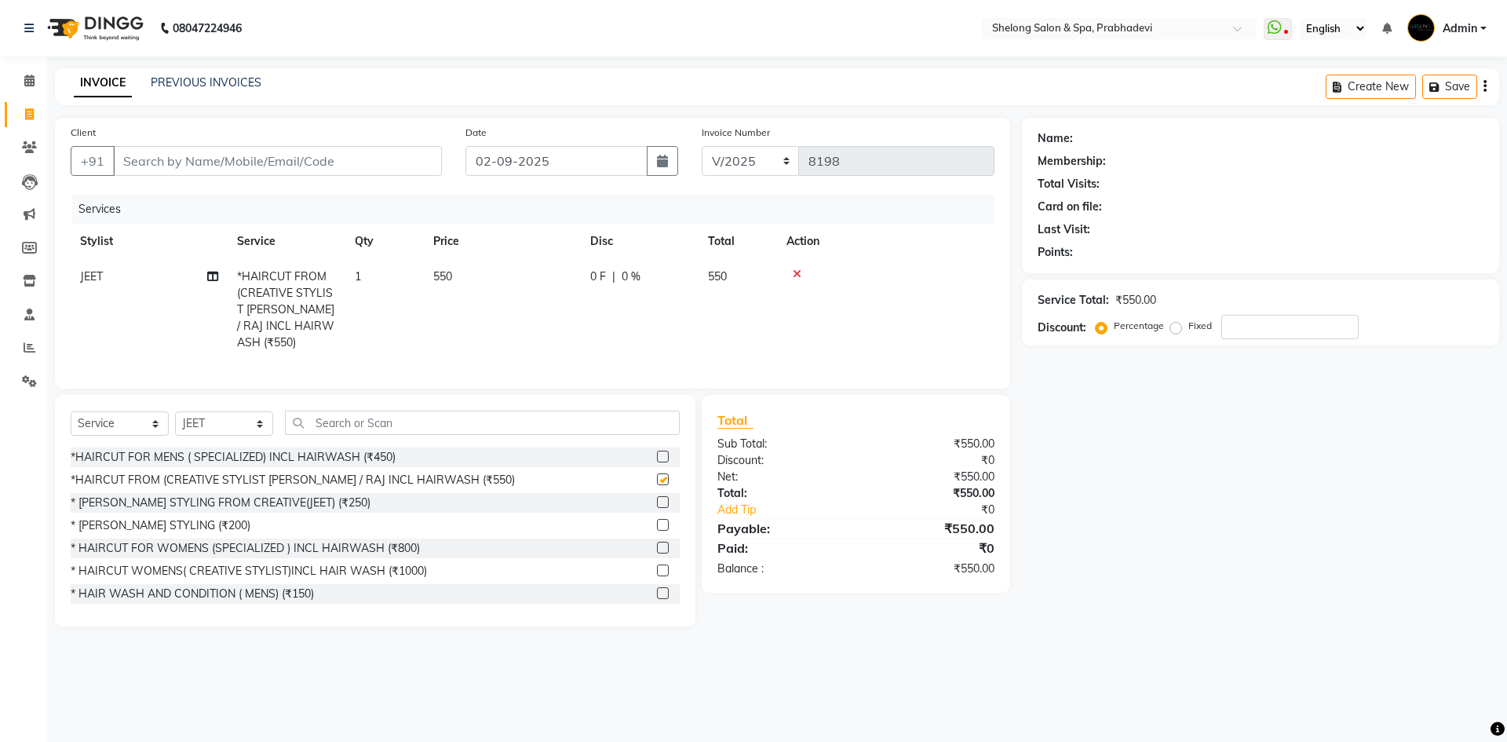
checkbox input "false"
click at [336, 545] on div "* HAIRCUT FOR WOMENS (SPECIALIZED ) INCL HAIRWASH (₹800)" at bounding box center [245, 548] width 349 height 16
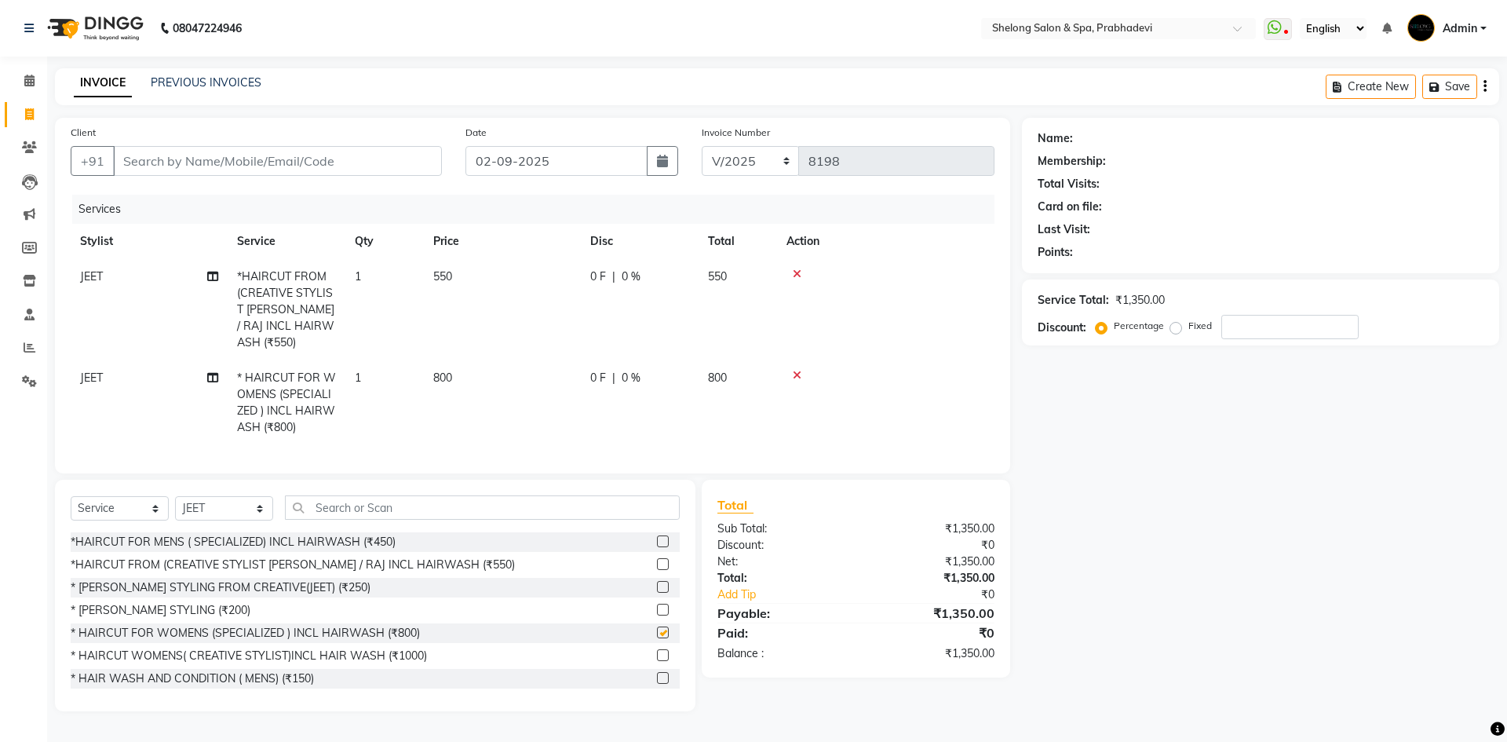
checkbox input "false"
click at [421, 166] on input "Client" at bounding box center [277, 161] width 329 height 30
type input "9"
type input "0"
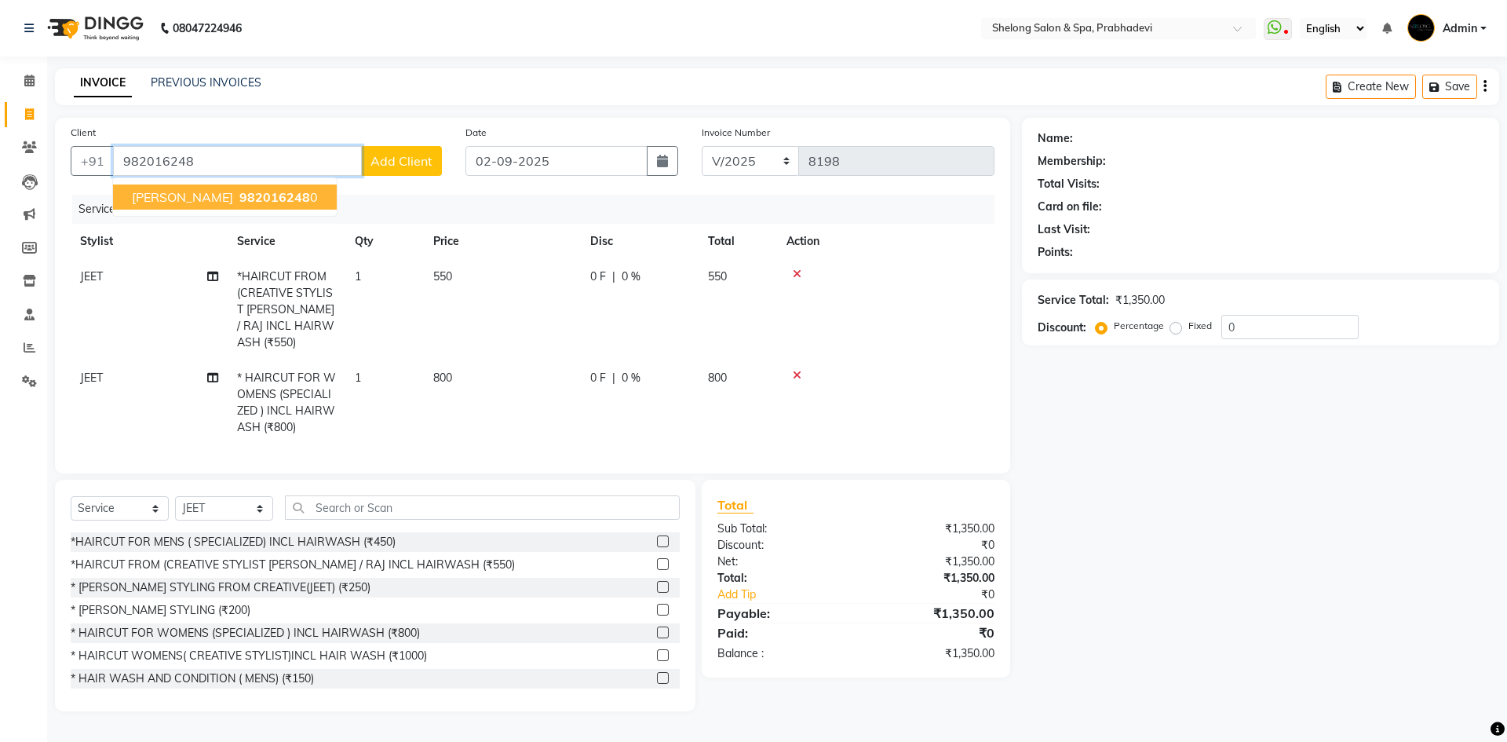
click at [269, 192] on span "982016248" at bounding box center [274, 197] width 71 height 16
type input "9820162480"
select select "2: Object"
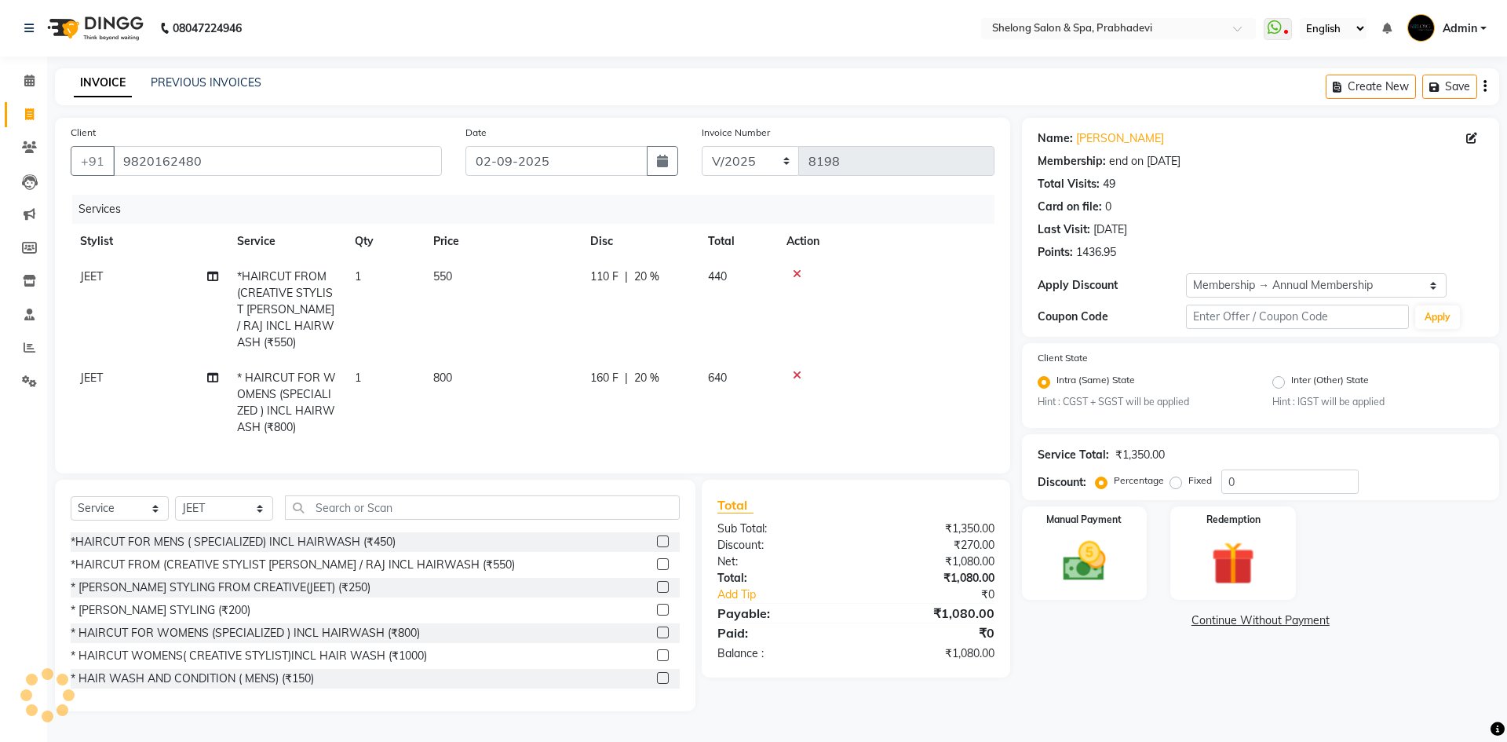
type input "20"
click at [1128, 573] on div "Manual Payment" at bounding box center [1084, 553] width 130 height 97
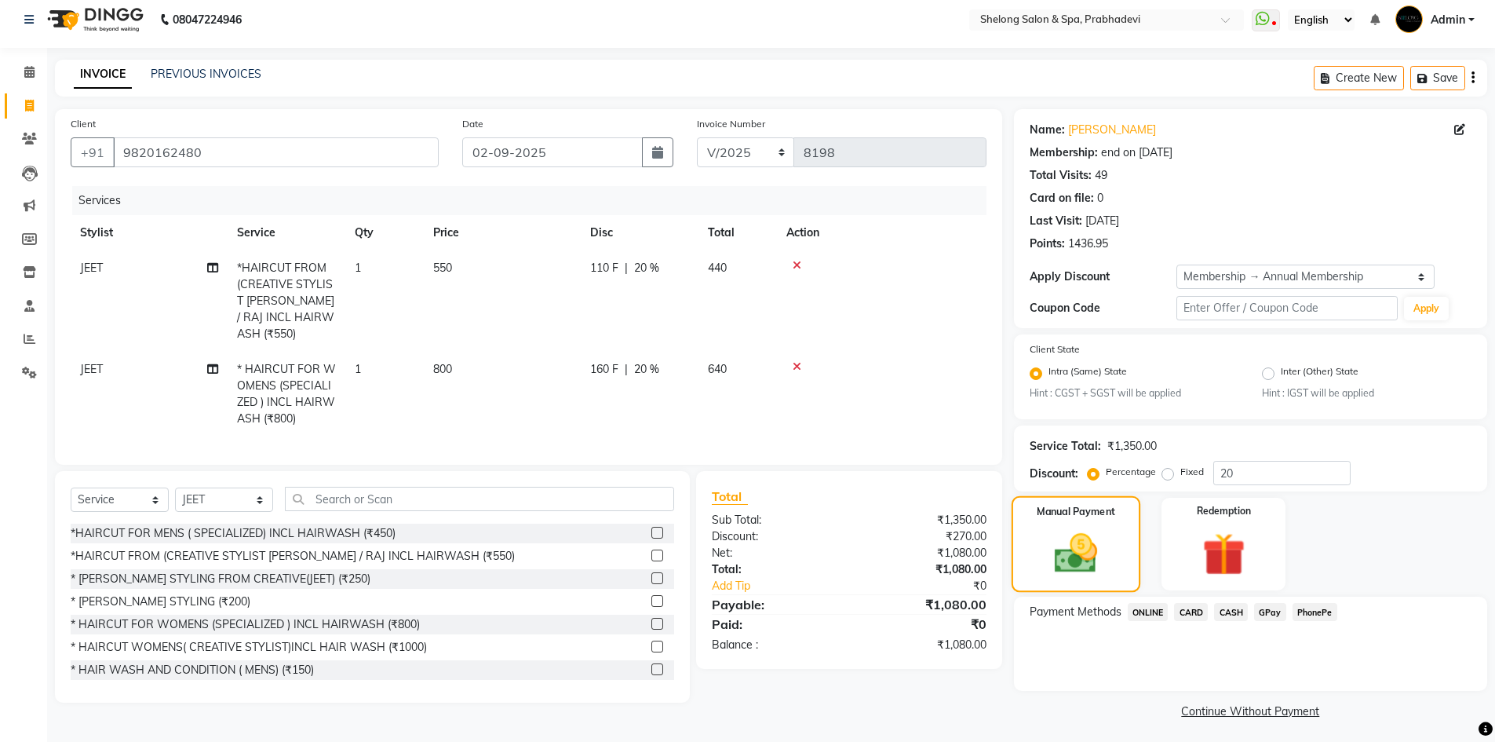
scroll to position [13, 0]
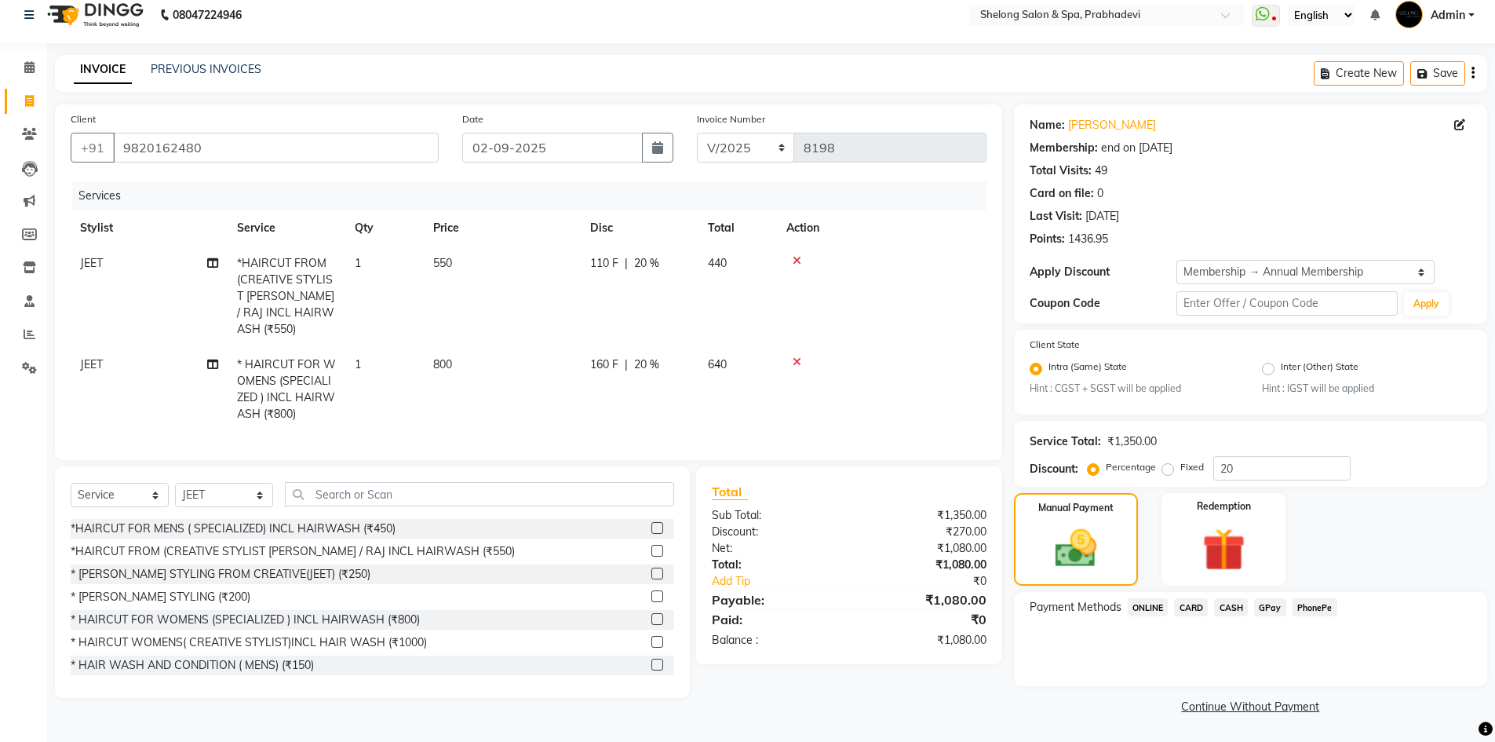
click at [1237, 606] on span "CASH" at bounding box center [1231, 607] width 34 height 18
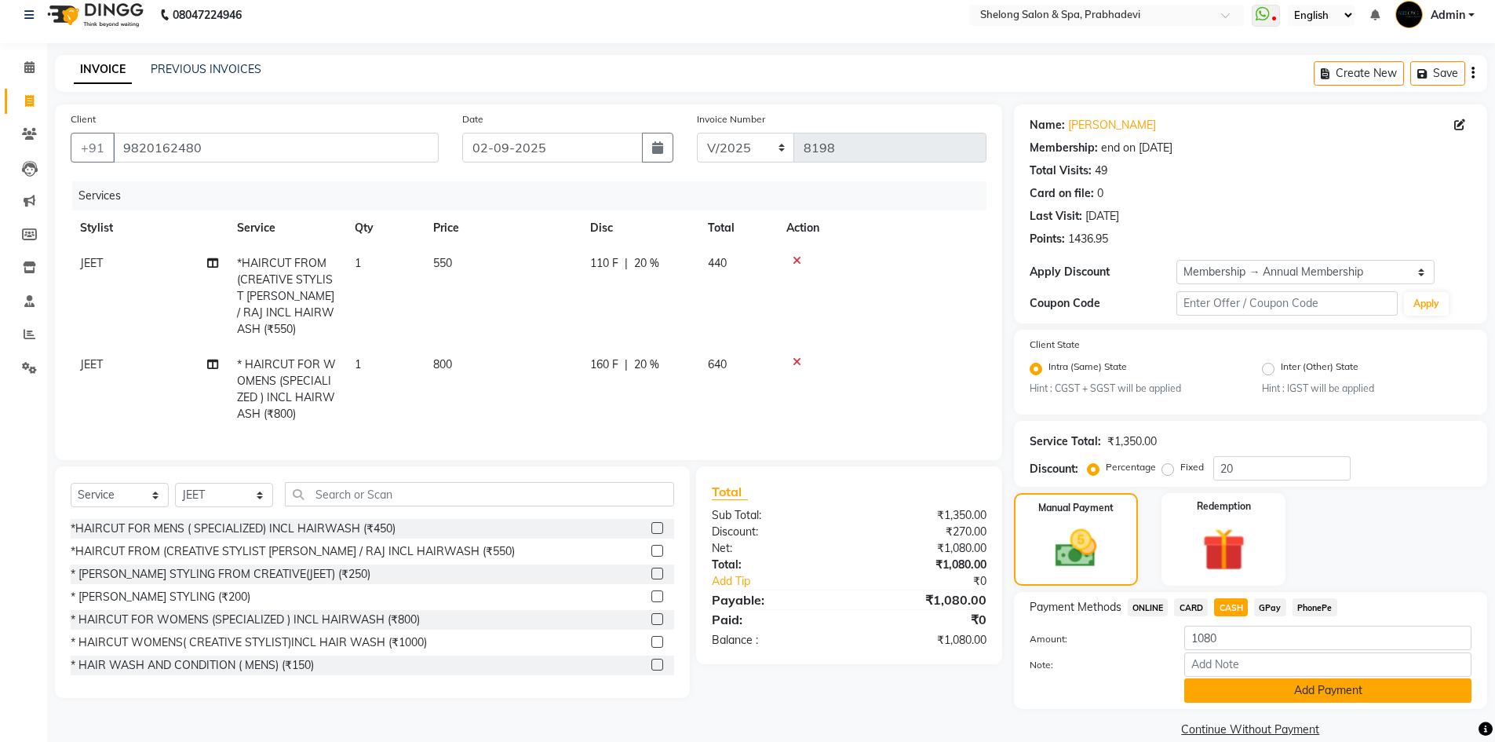
click at [1242, 680] on button "Add Payment" at bounding box center [1327, 690] width 287 height 24
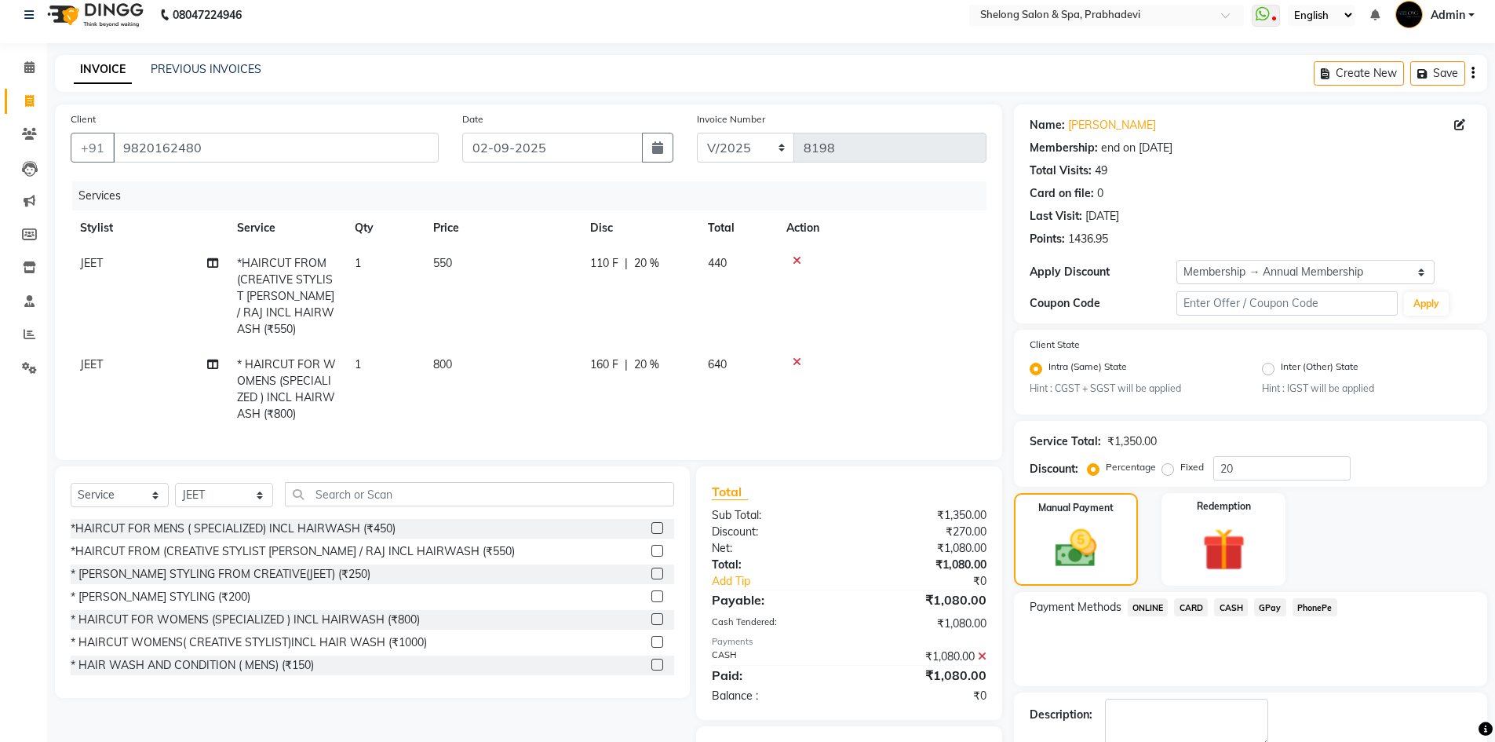
scroll to position [102, 0]
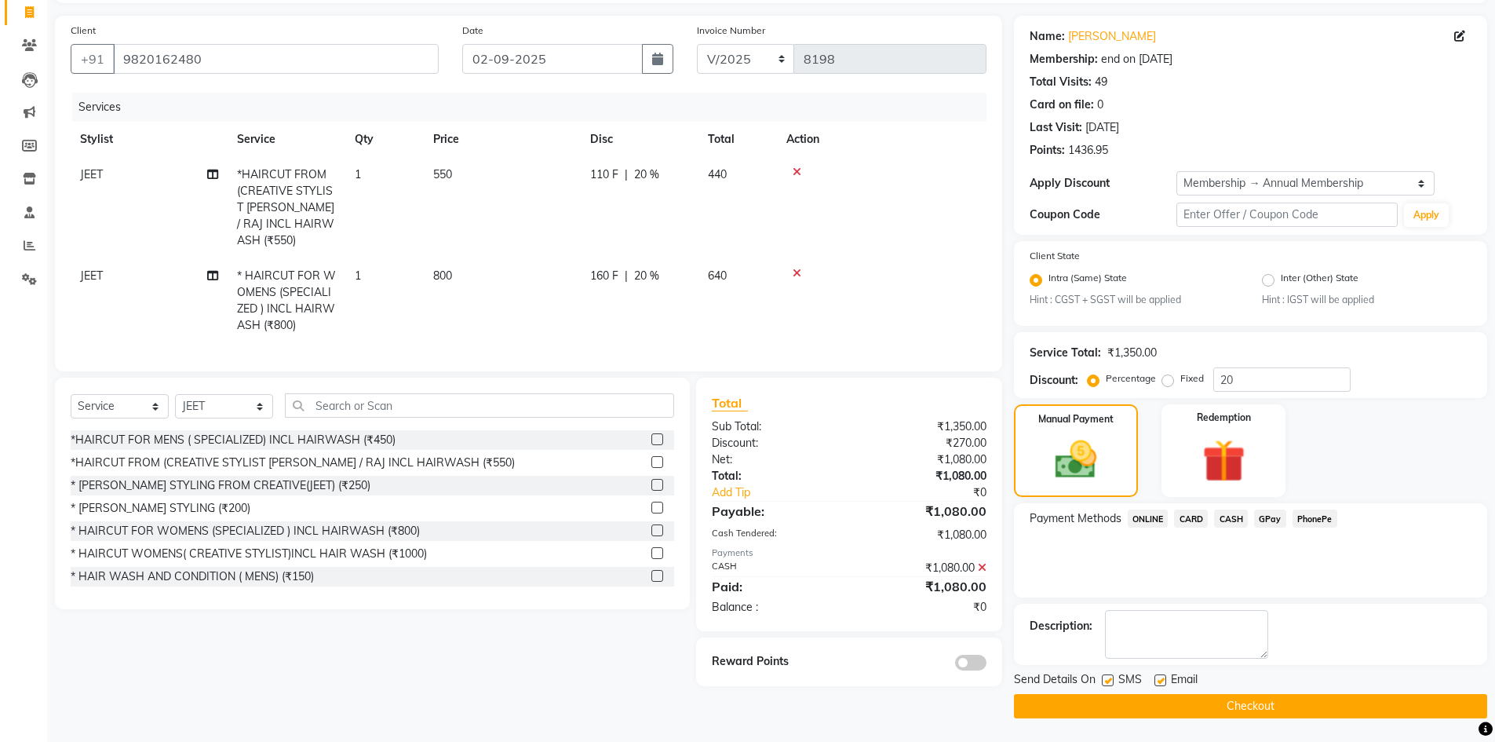
click at [963, 657] on span at bounding box center [970, 663] width 31 height 16
click at [987, 665] on input "checkbox" at bounding box center [987, 665] width 0 height 0
click at [1182, 709] on button "Checkout" at bounding box center [1250, 706] width 473 height 24
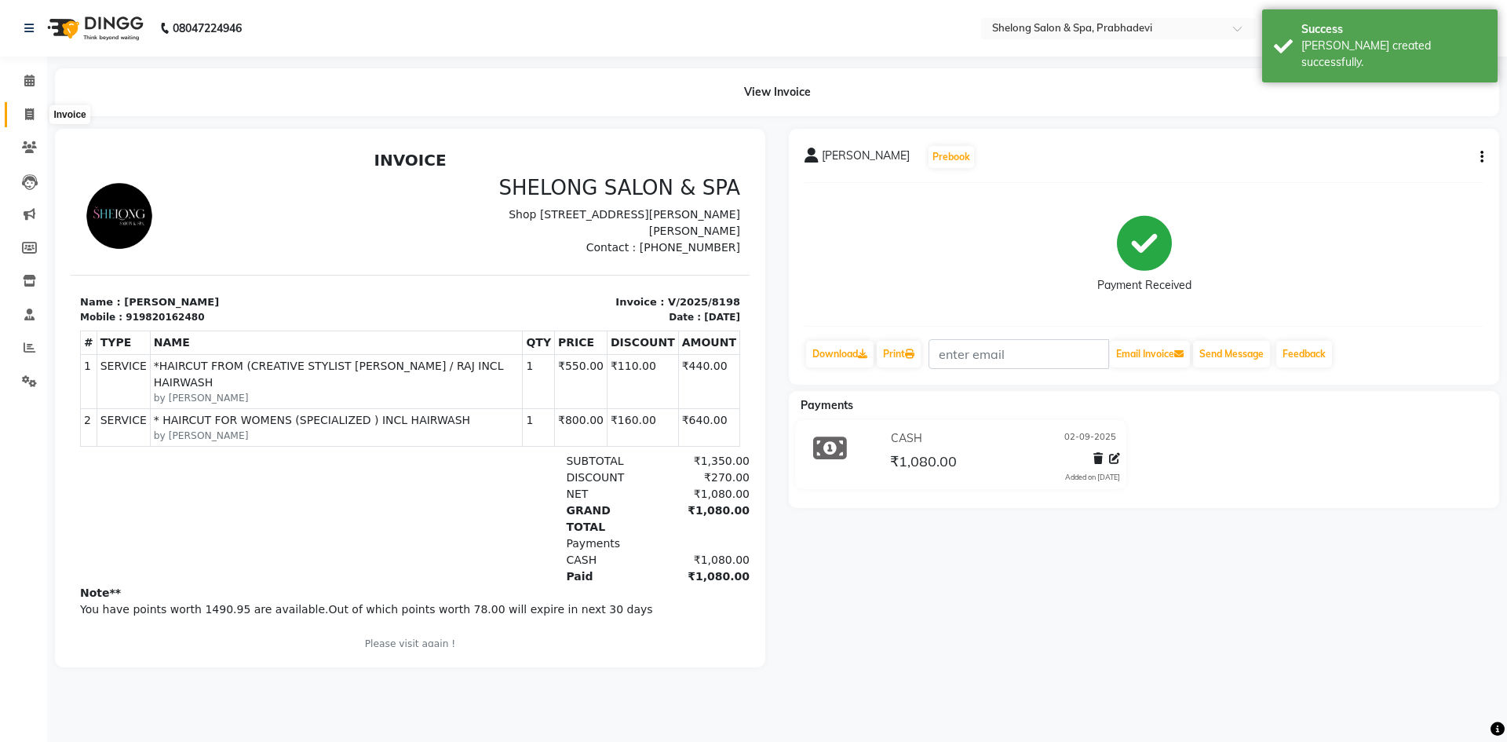
click at [27, 113] on icon at bounding box center [29, 114] width 9 height 12
select select "service"
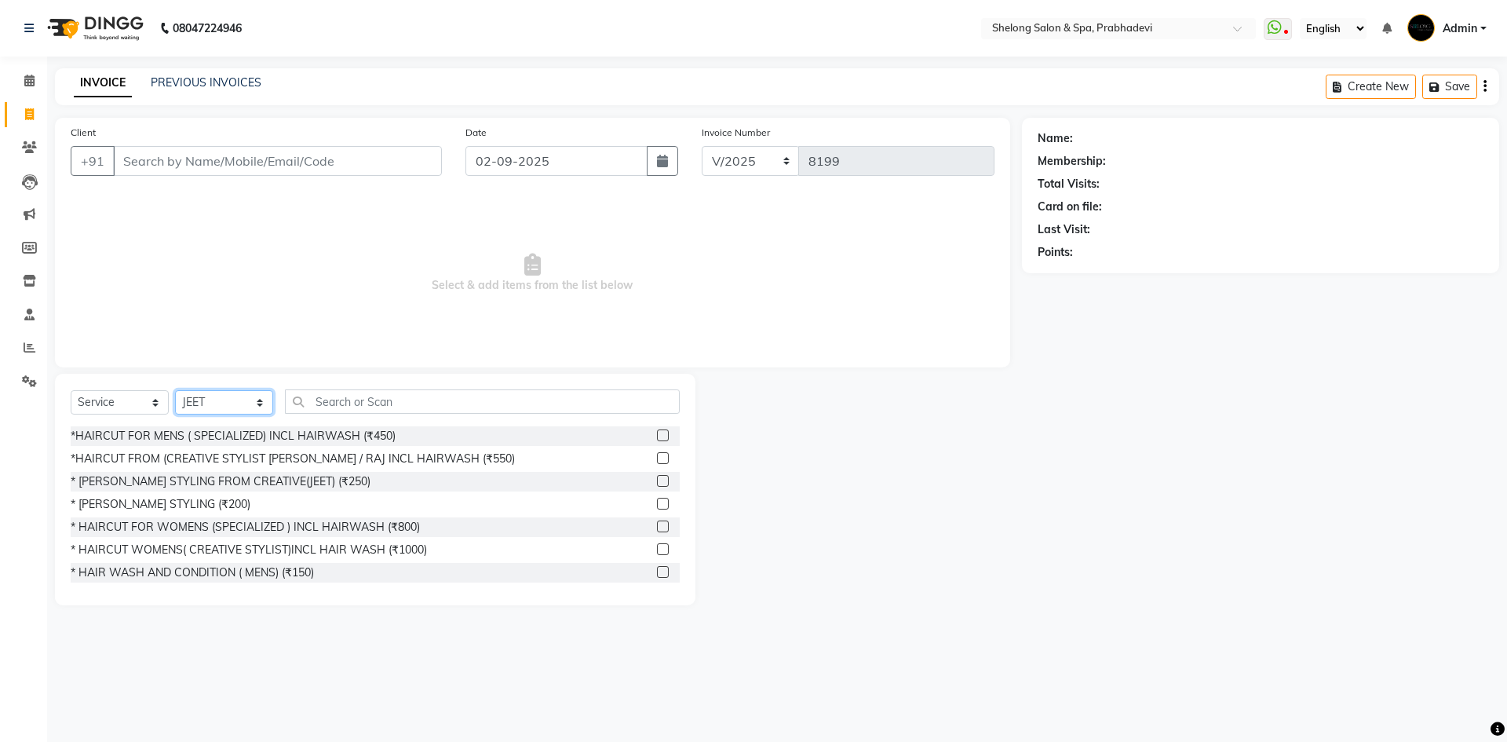
click at [213, 396] on select "Select Stylist ( [PERSON_NAME] ) ( [PERSON_NAME] ) [PERSON_NAME] fojdur [PERSON…" at bounding box center [224, 402] width 98 height 24
select select "24970"
click at [175, 390] on select "Select Stylist ( [PERSON_NAME] ) ( [PERSON_NAME] ) [PERSON_NAME] fojdur [PERSON…" at bounding box center [224, 402] width 98 height 24
click at [250, 436] on div "*HAIRCUT FOR MENS ( SPECIALIZED) INCL HAIRWASH (₹450)" at bounding box center [233, 436] width 325 height 16
checkbox input "false"
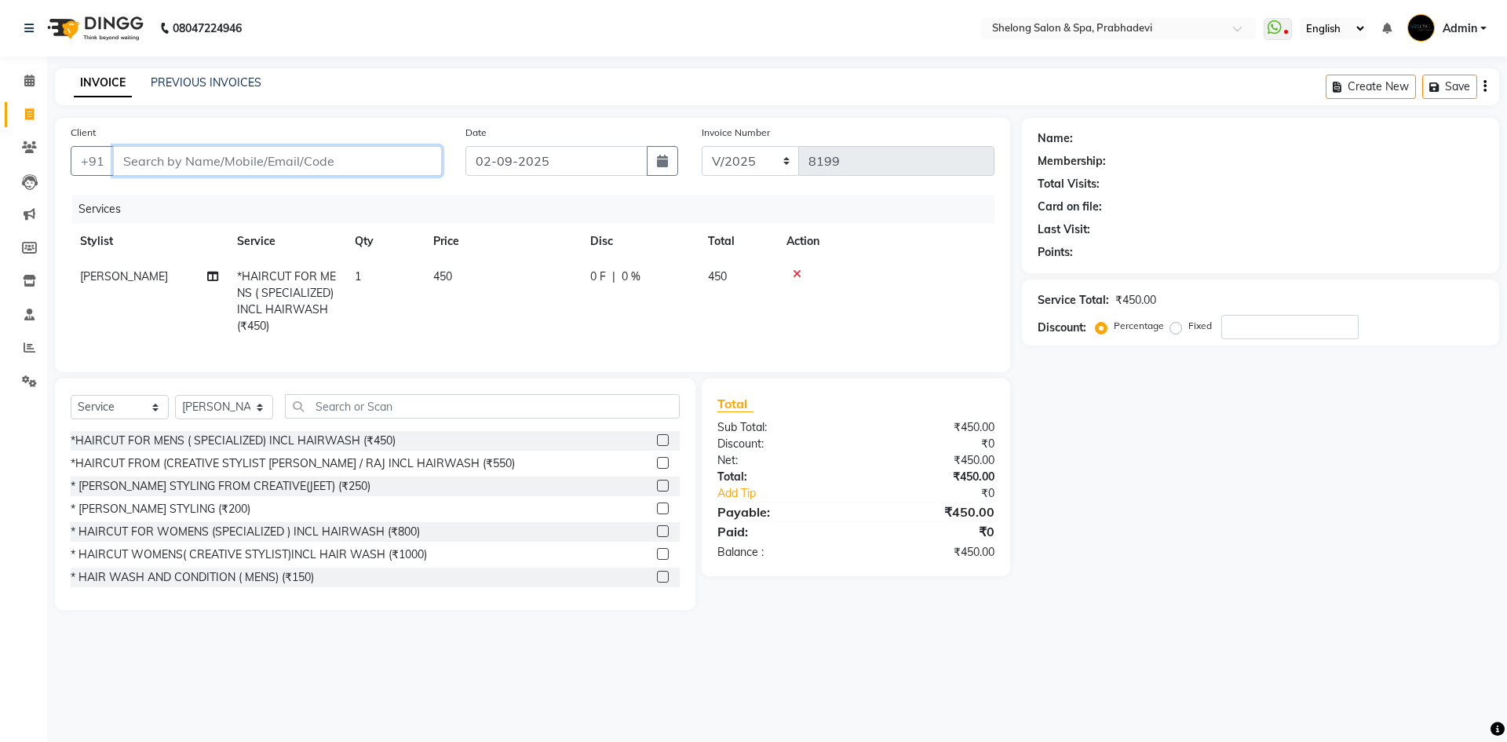
click at [302, 165] on input "Client" at bounding box center [277, 161] width 329 height 30
type input "8"
type input "0"
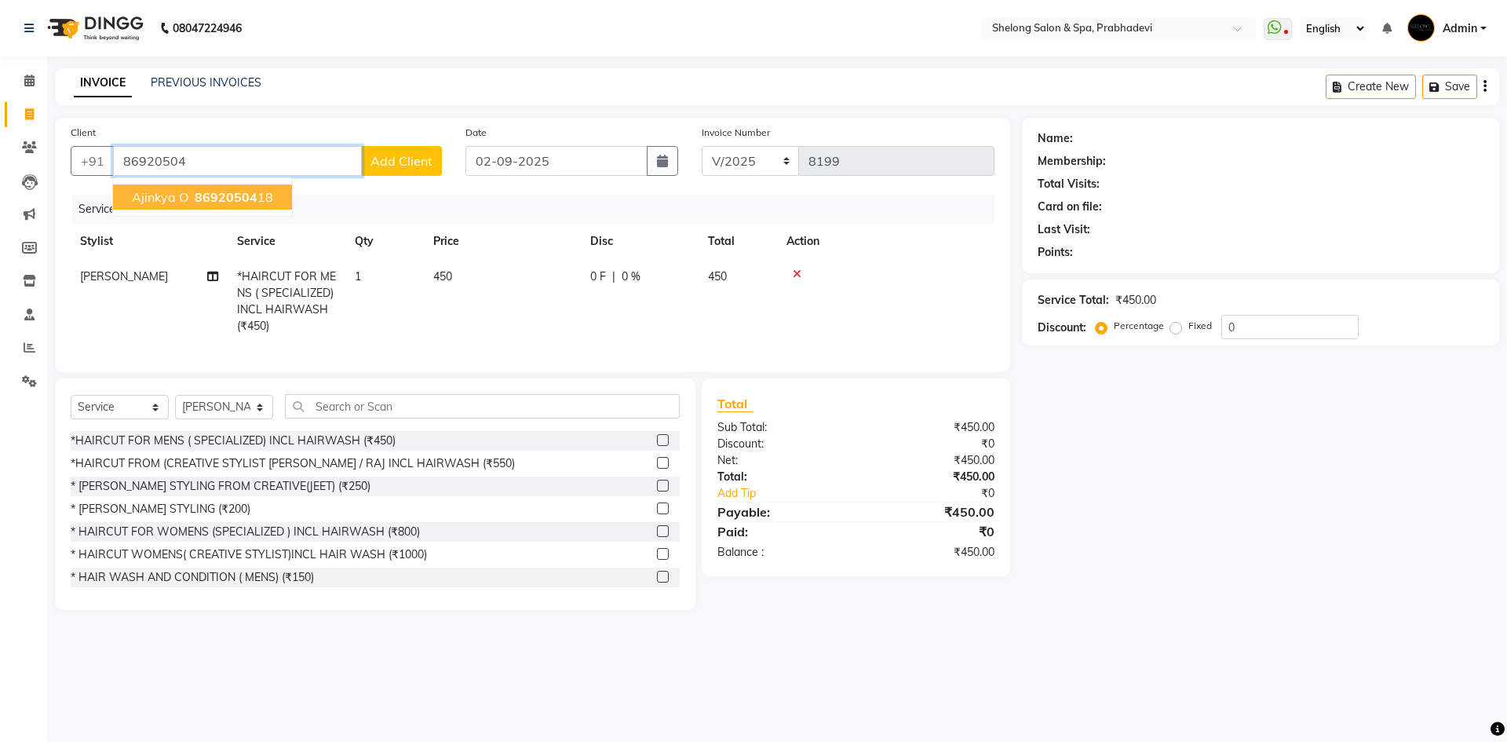
click at [213, 197] on span "86920504" at bounding box center [226, 197] width 63 height 16
type input "8692050418"
select select "1: Object"
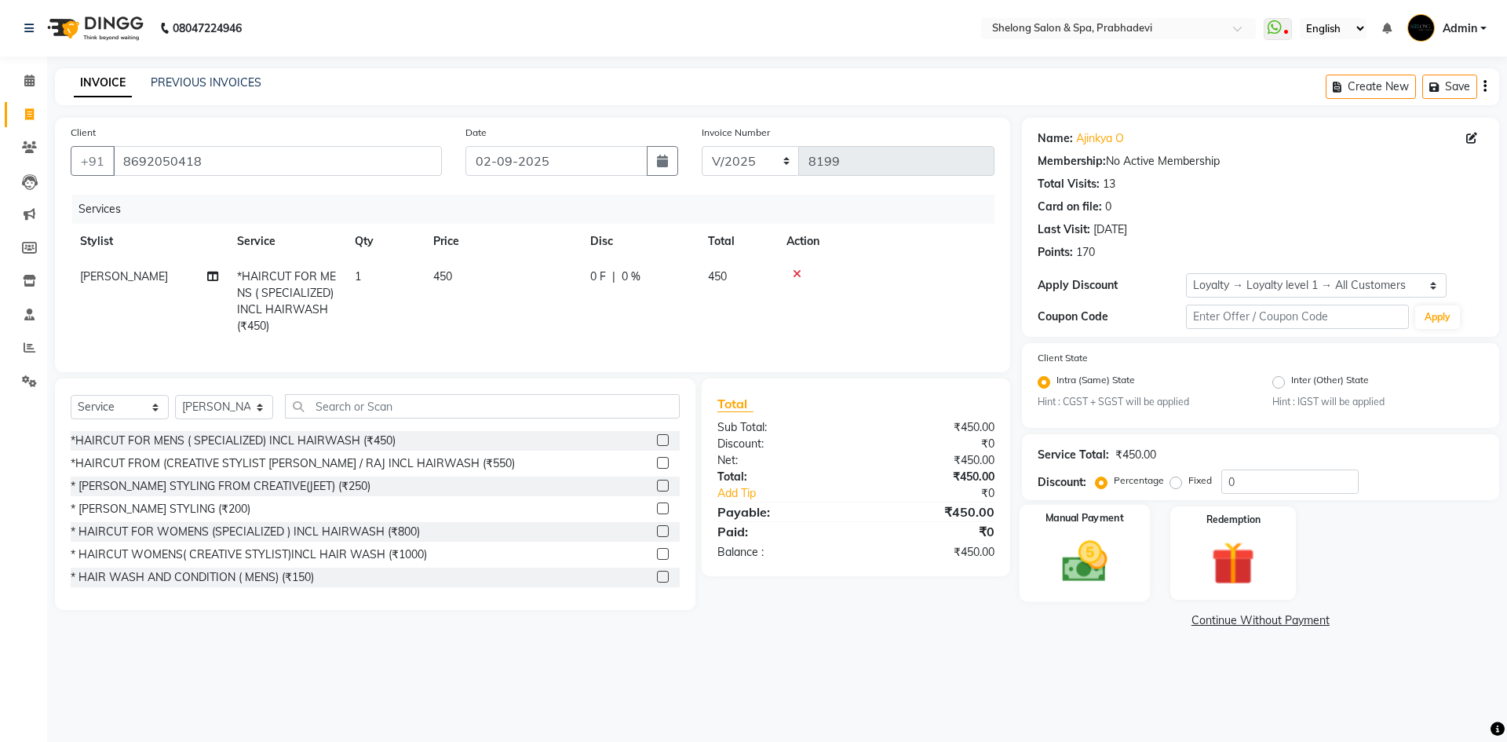
click at [1122, 556] on div "Manual Payment" at bounding box center [1084, 553] width 130 height 97
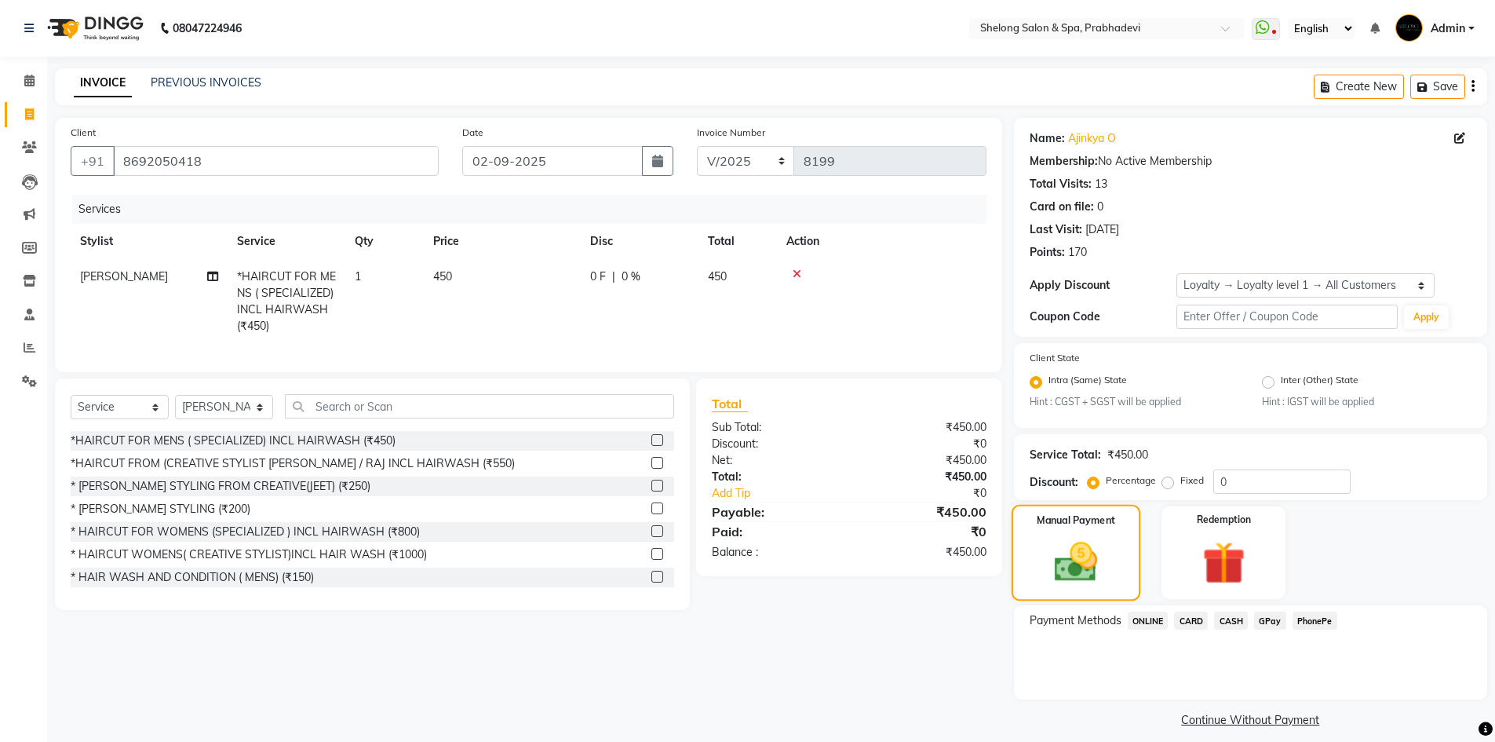
scroll to position [13, 0]
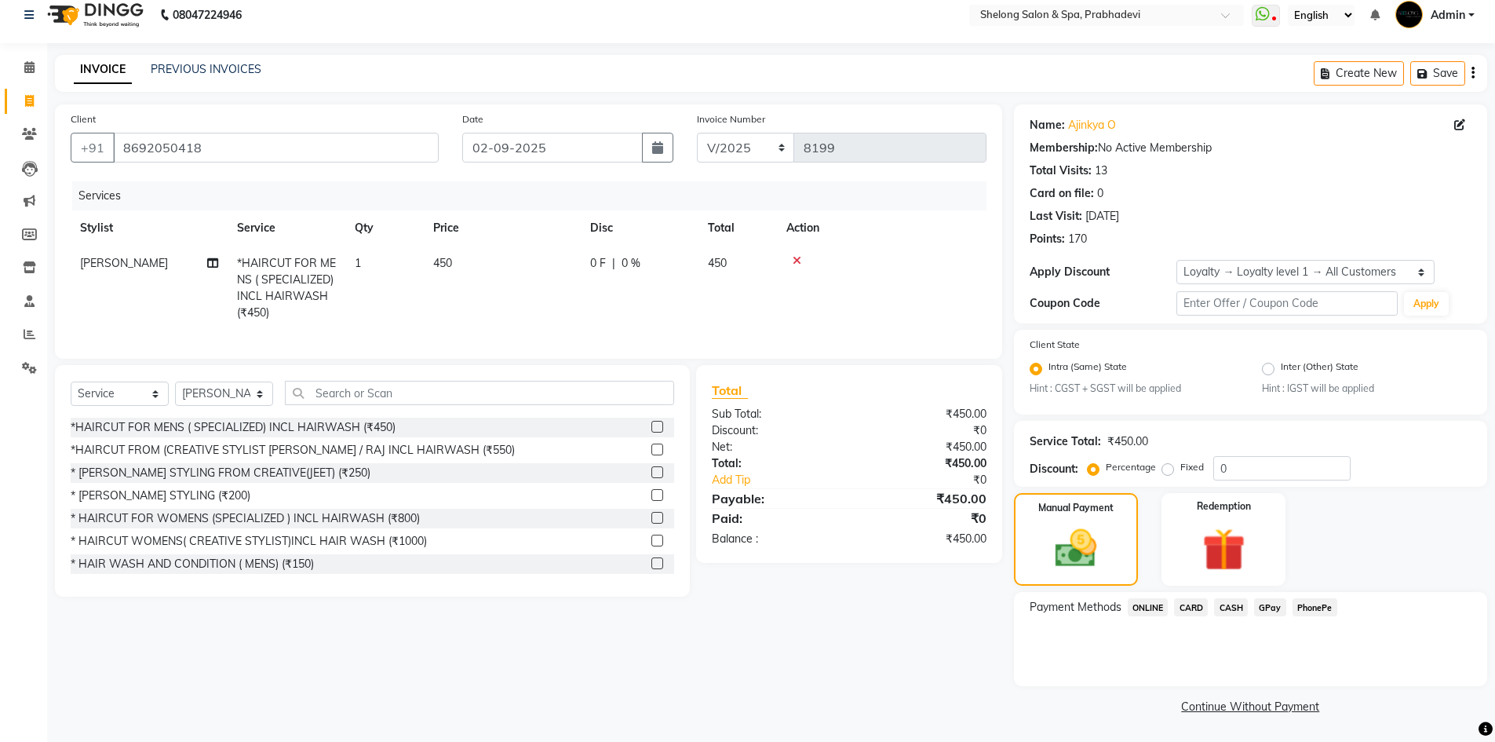
click at [1278, 603] on span "GPay" at bounding box center [1270, 607] width 32 height 18
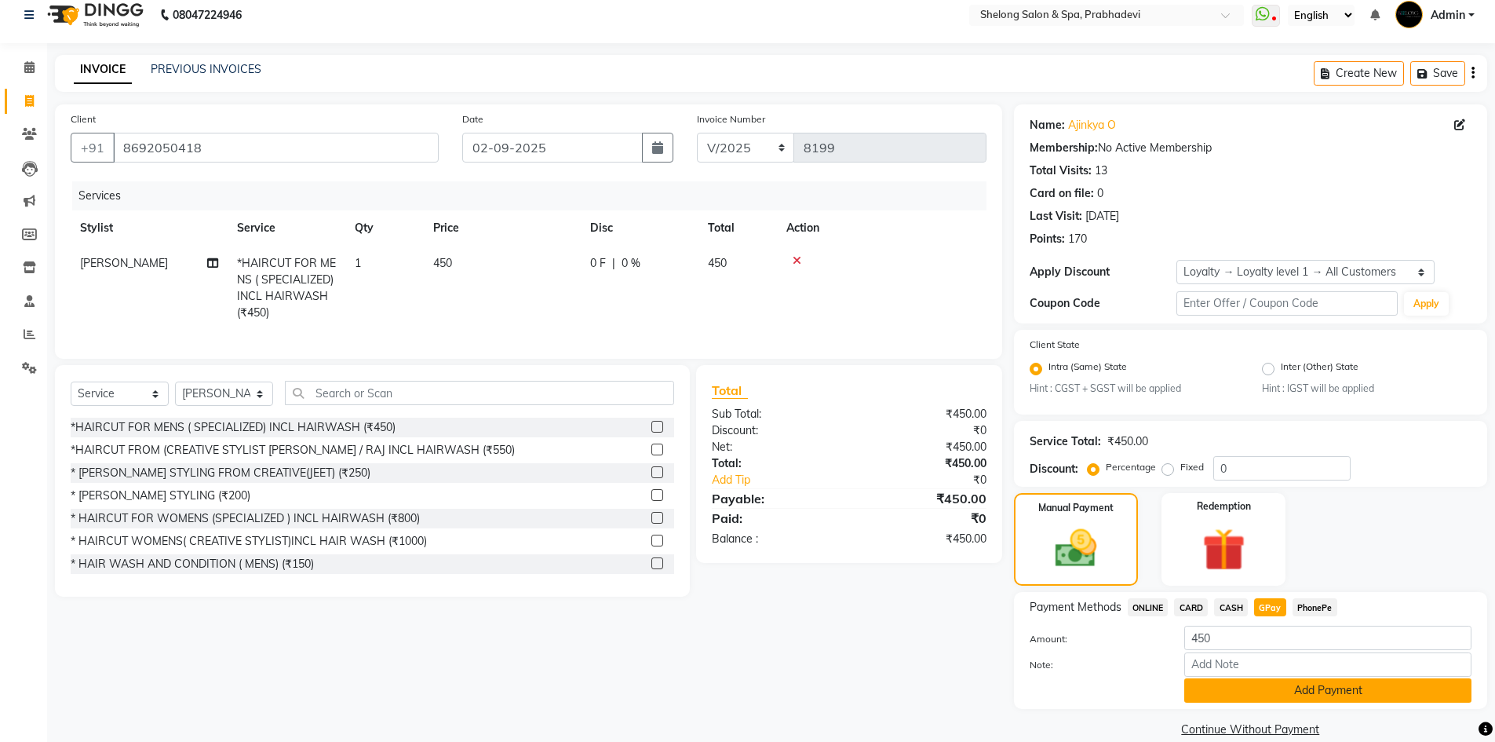
click at [1256, 702] on div "Payment Methods ONLINE CARD CASH GPay PhonePe Amount: 450 Note: Add Payment" at bounding box center [1250, 650] width 473 height 117
click at [1258, 696] on button "Add Payment" at bounding box center [1327, 690] width 287 height 24
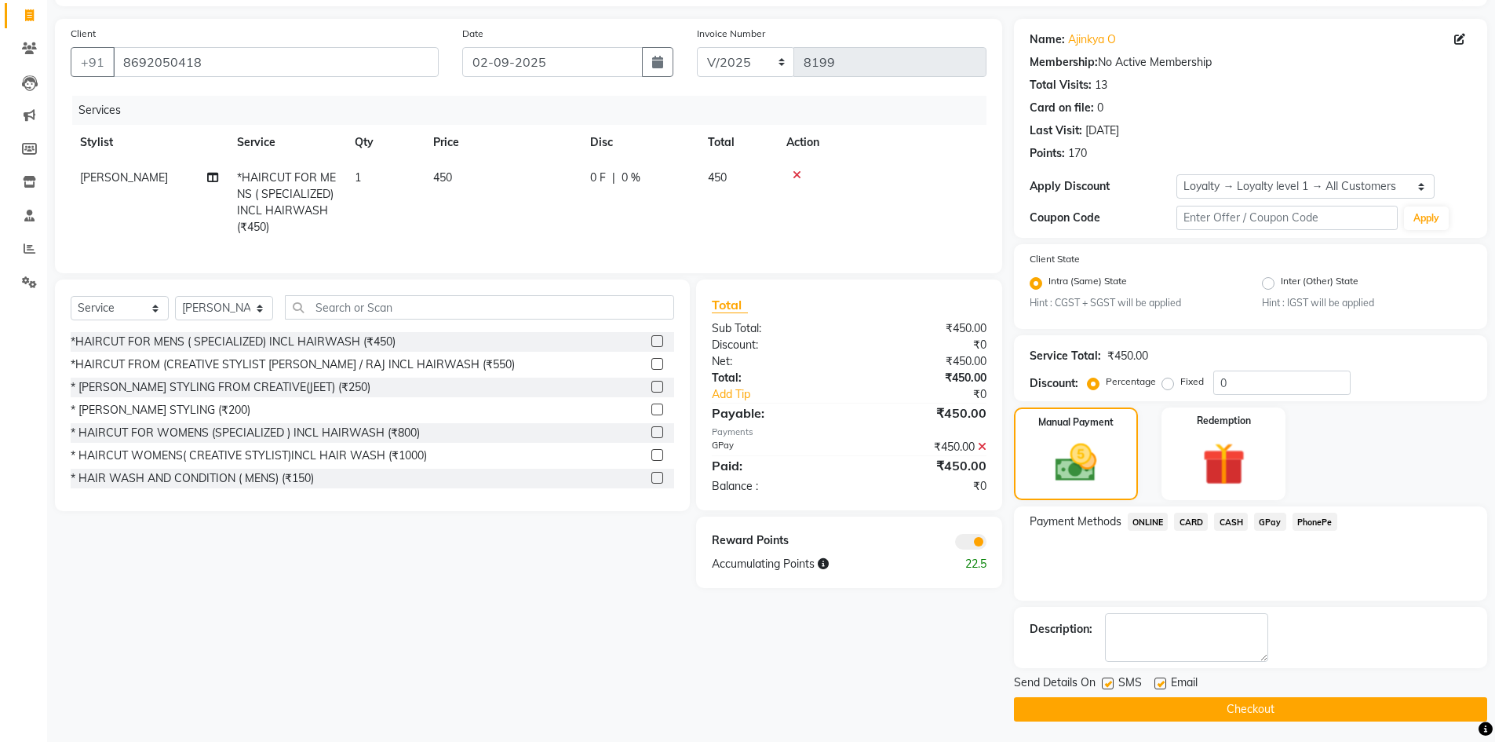
scroll to position [102, 0]
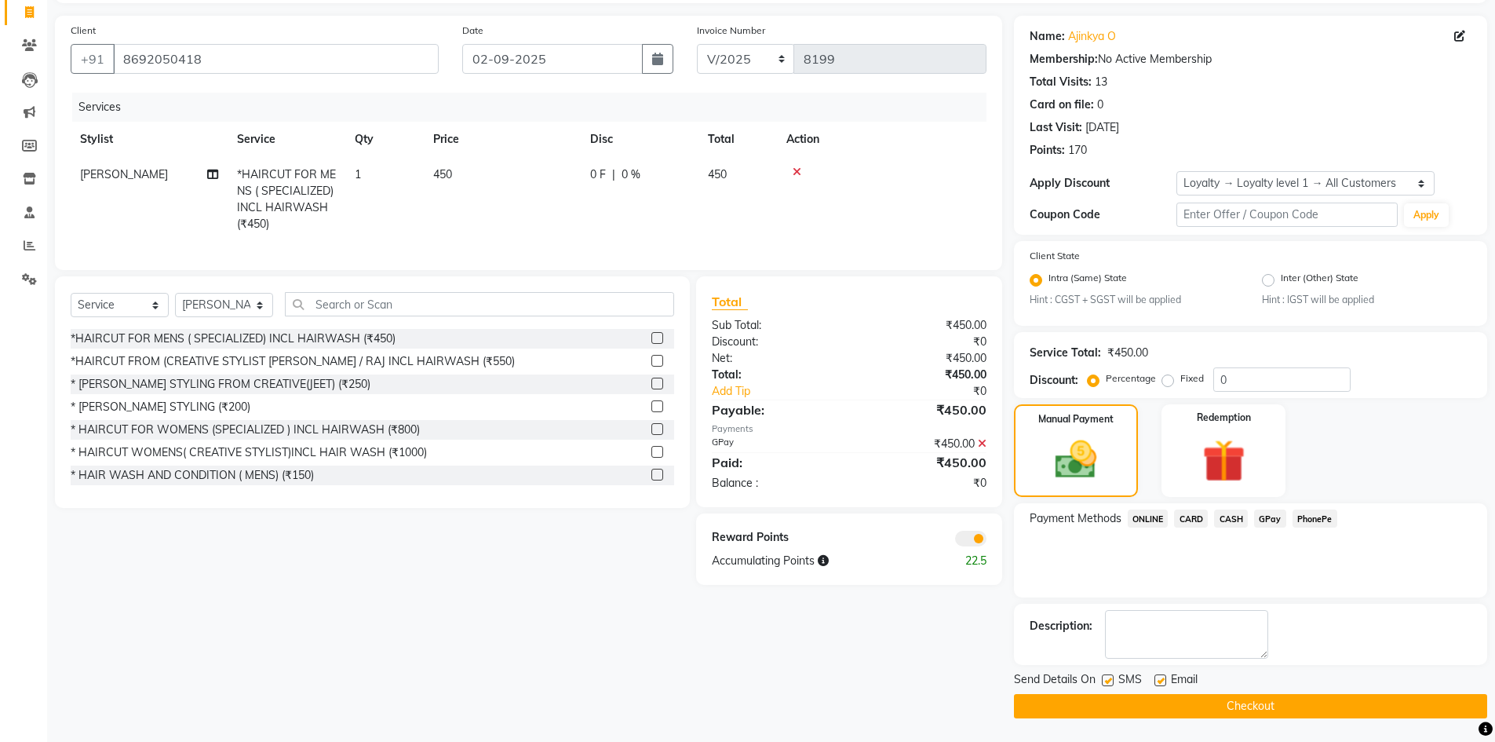
click at [1200, 704] on button "Checkout" at bounding box center [1250, 706] width 473 height 24
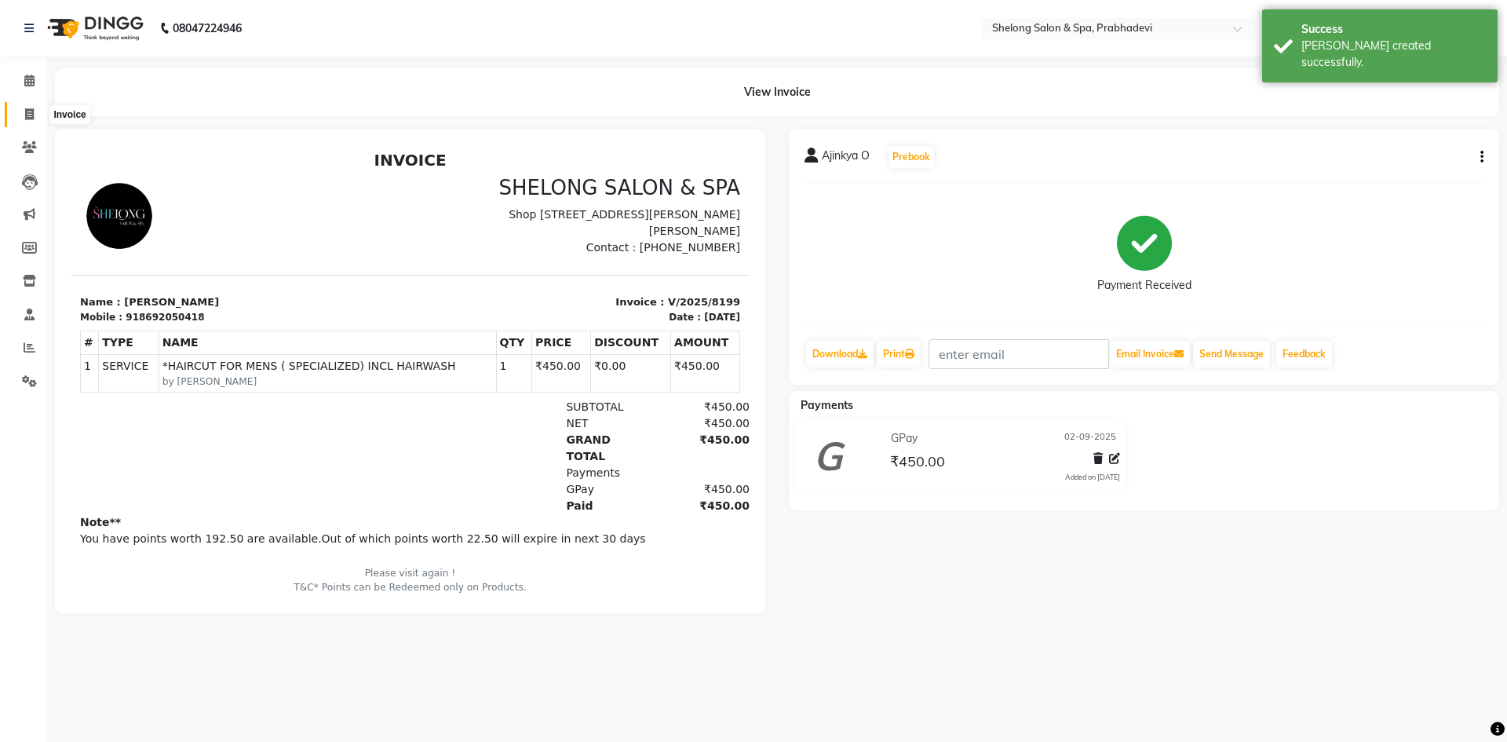
click at [35, 113] on span at bounding box center [29, 115] width 27 height 18
select select "service"
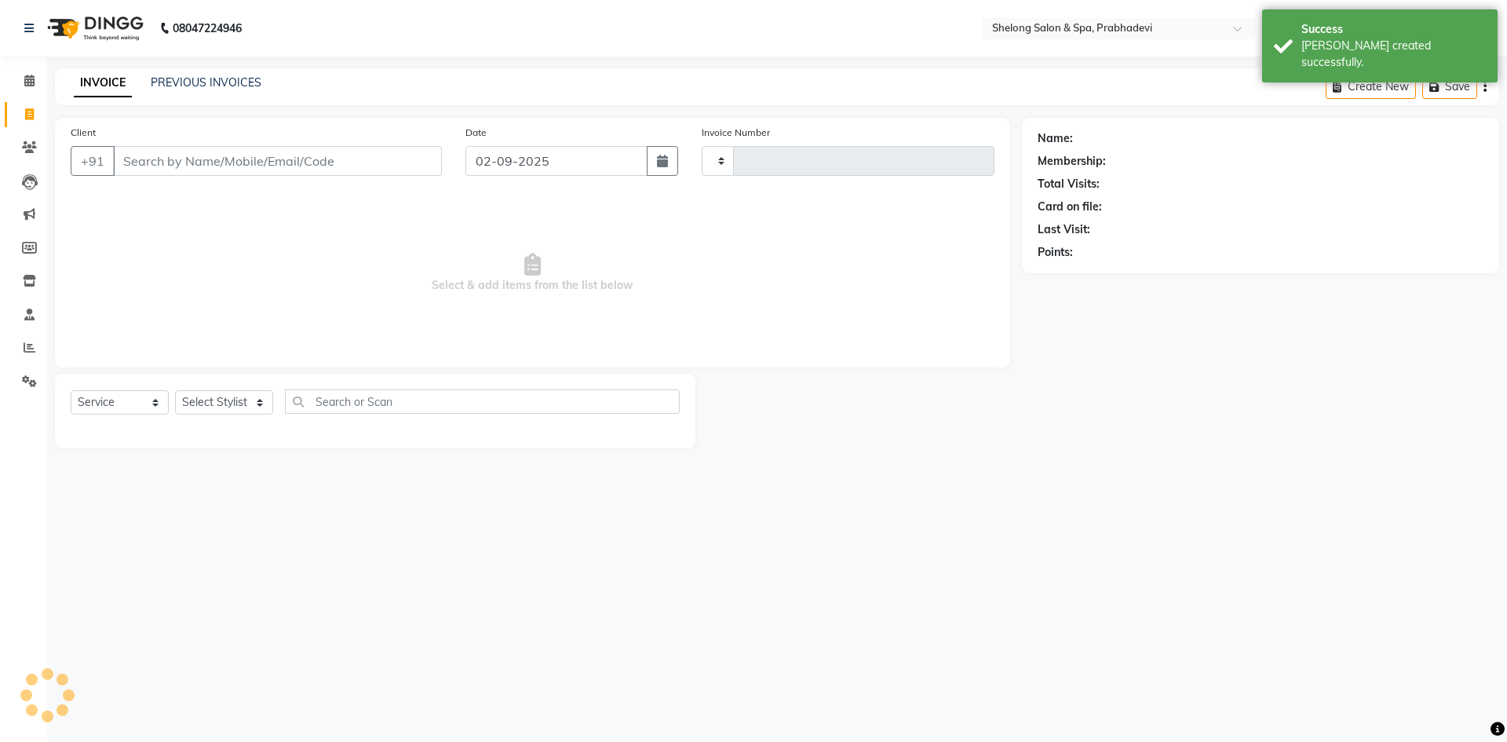
type input "8200"
select select "3475"
select select "16092"
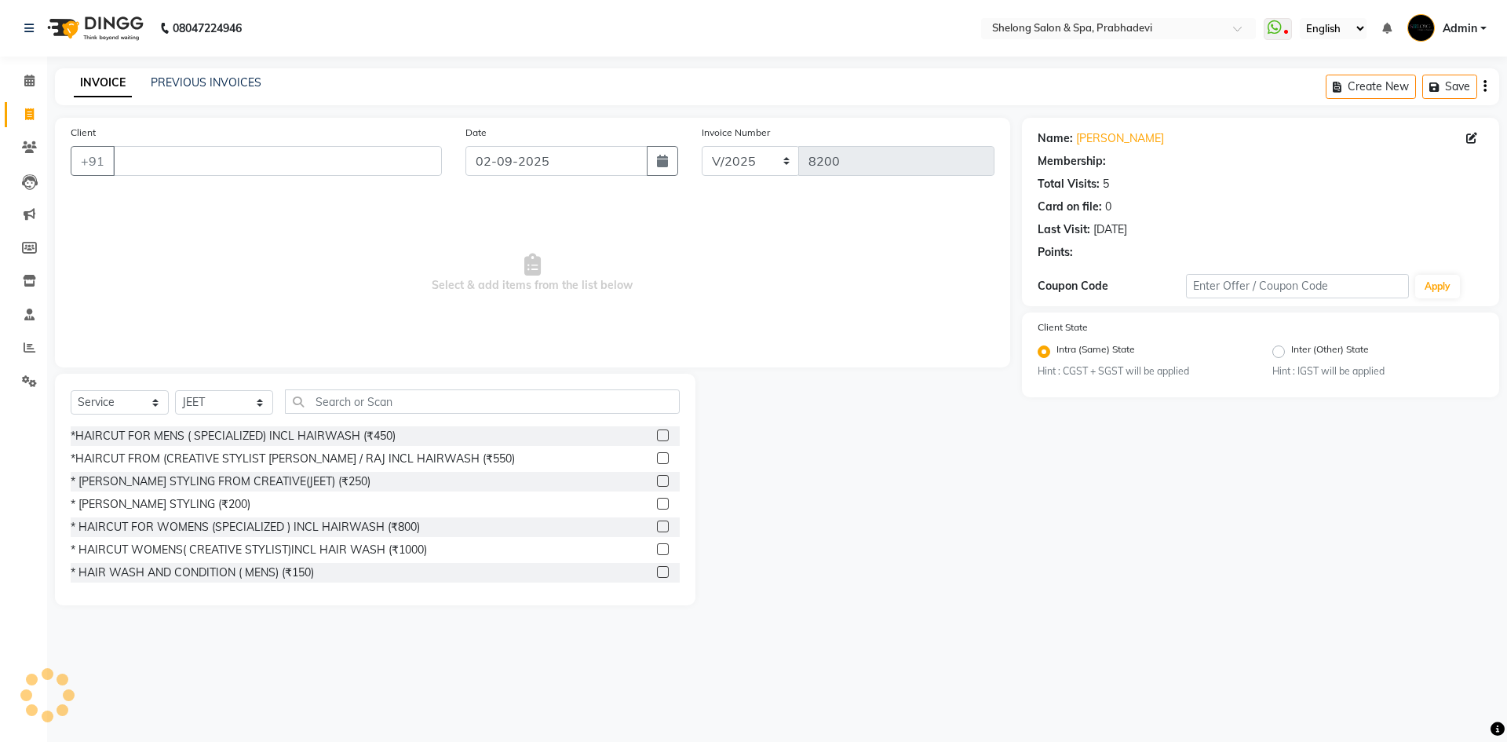
select select "1: Object"
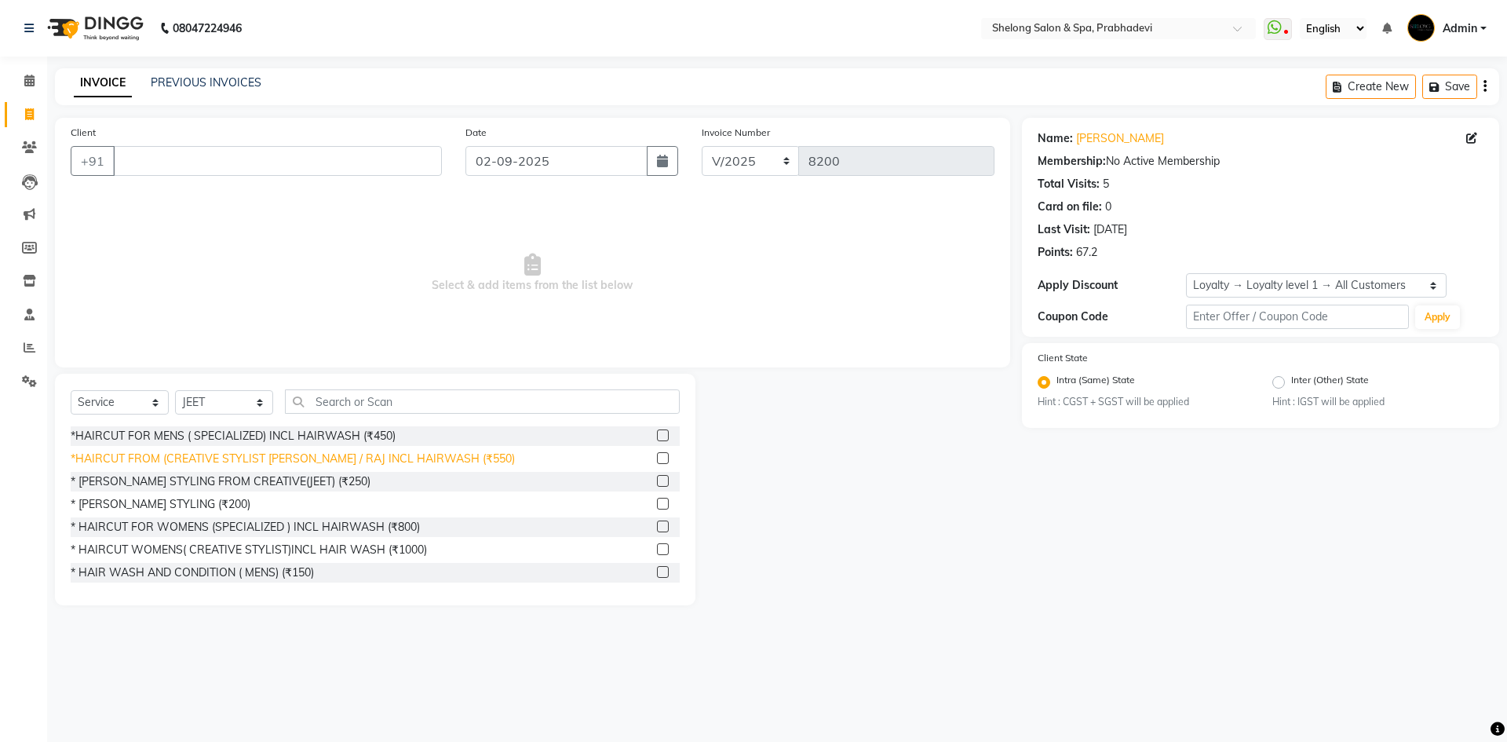
click at [217, 454] on div "*HAIRCUT FROM (CREATIVE STYLIST [PERSON_NAME] / RAJ INCL HAIRWASH (₹550)" at bounding box center [293, 458] width 444 height 16
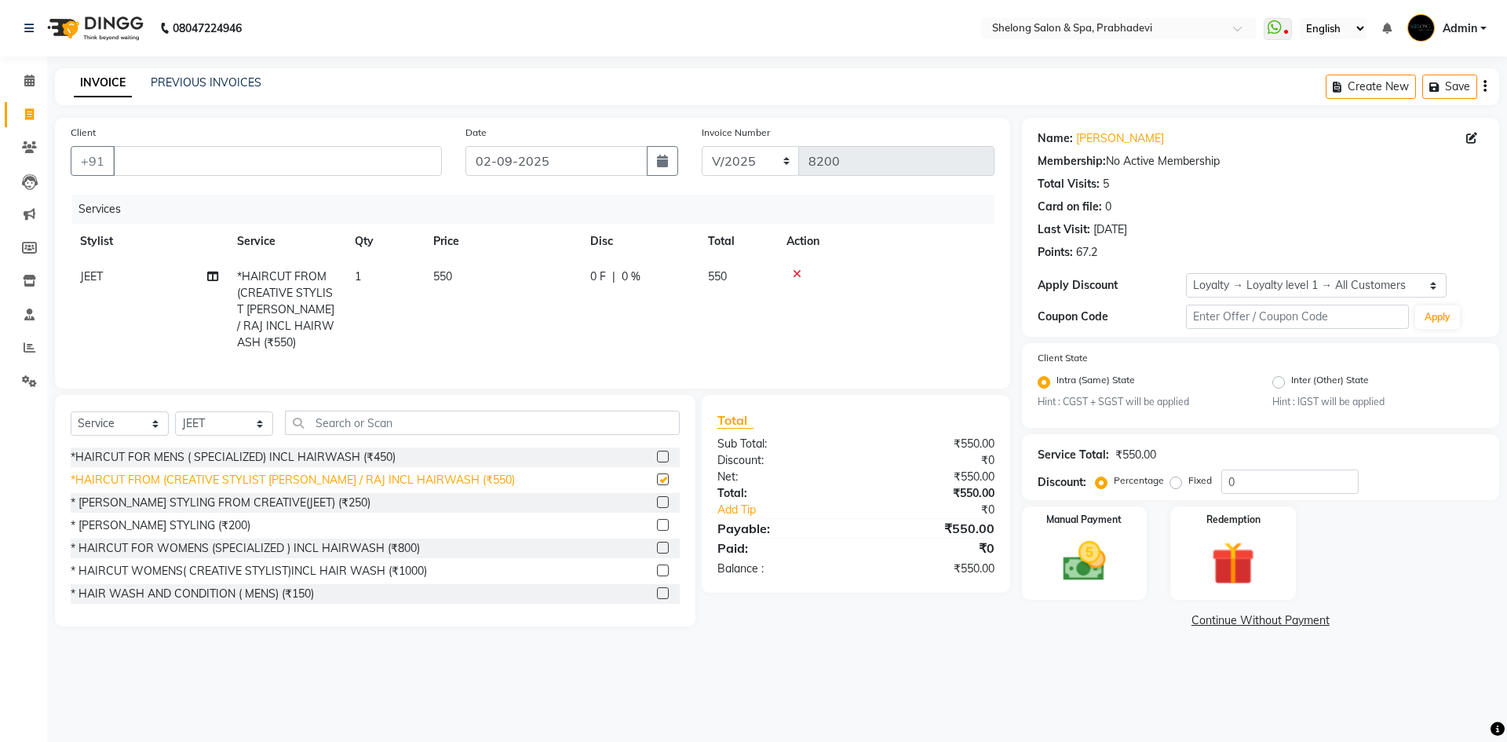
checkbox input "false"
click at [232, 411] on select "Select Stylist ( [PERSON_NAME] ) ( [PERSON_NAME] ) [PERSON_NAME] fojdur [PERSON…" at bounding box center [224, 423] width 98 height 24
click at [175, 411] on select "Select Stylist ( [PERSON_NAME] ) ( [PERSON_NAME] ) [PERSON_NAME] fojdur [PERSON…" at bounding box center [224, 423] width 98 height 24
click at [226, 494] on div "* [PERSON_NAME] STYLING FROM CREATIVE(JEET) (₹250)" at bounding box center [221, 502] width 300 height 16
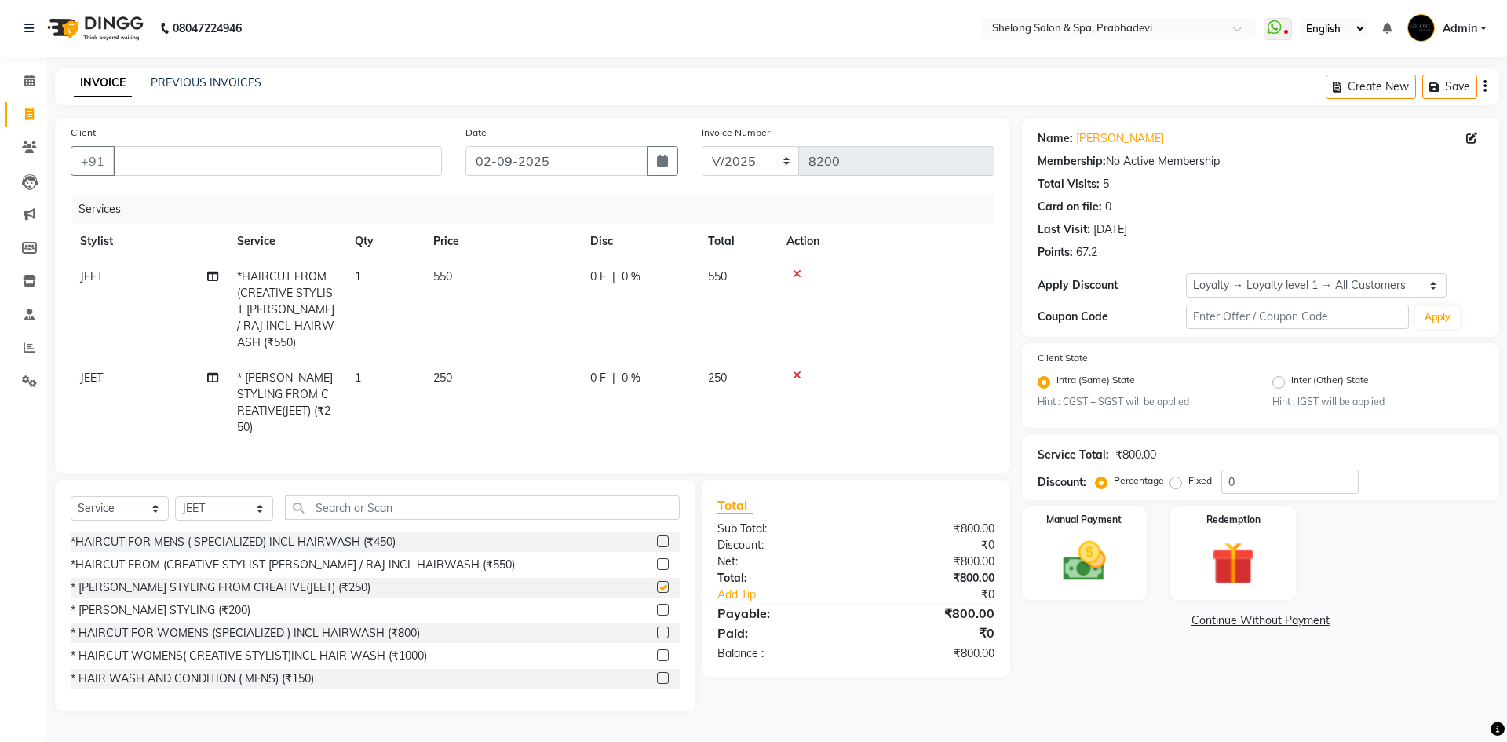
checkbox input "false"
click at [423, 169] on input "Client" at bounding box center [277, 161] width 329 height 30
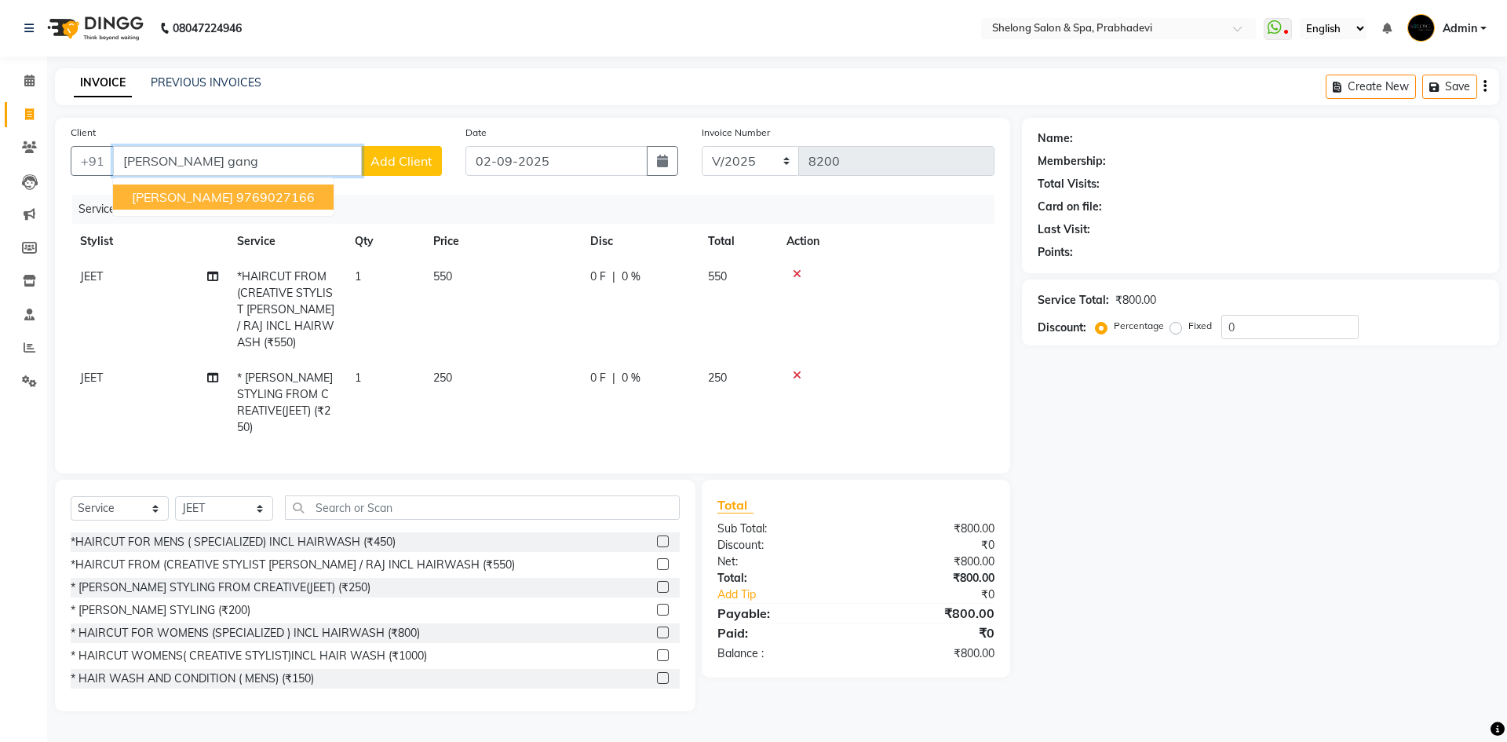
drag, startPoint x: 211, startPoint y: 194, endPoint x: 213, endPoint y: 186, distance: 8.2
click at [211, 190] on span "[PERSON_NAME]" at bounding box center [182, 197] width 101 height 16
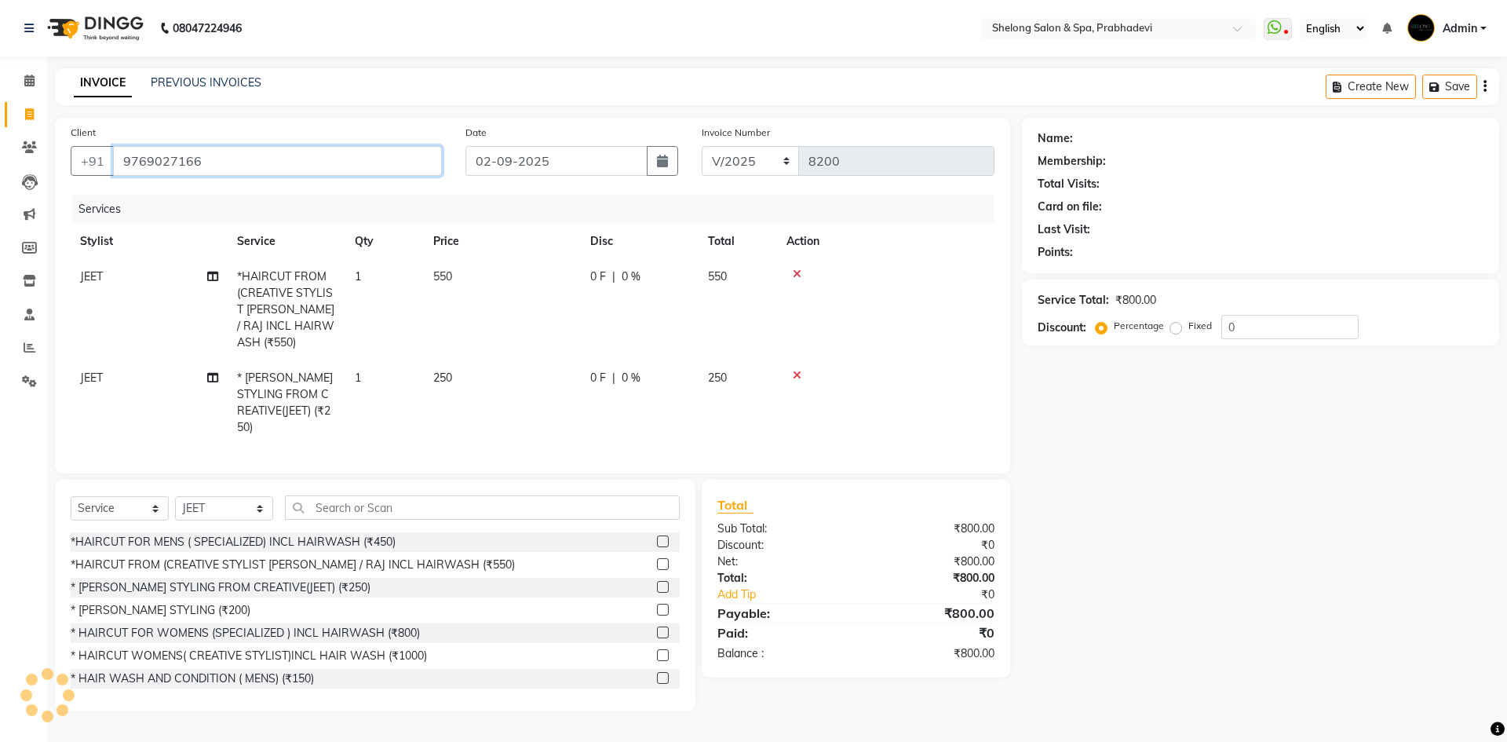
type input "9769027166"
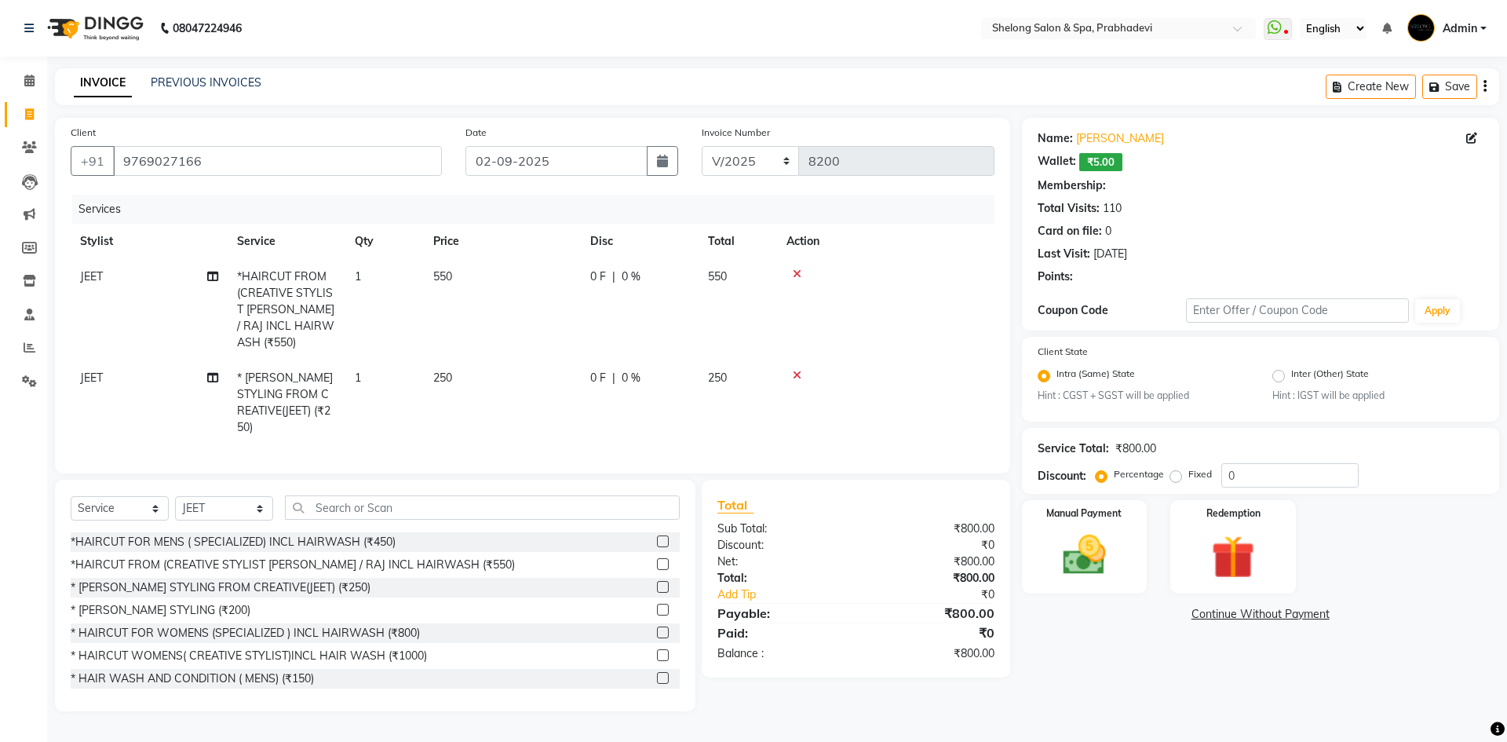
type input "20"
select select "2: Object"
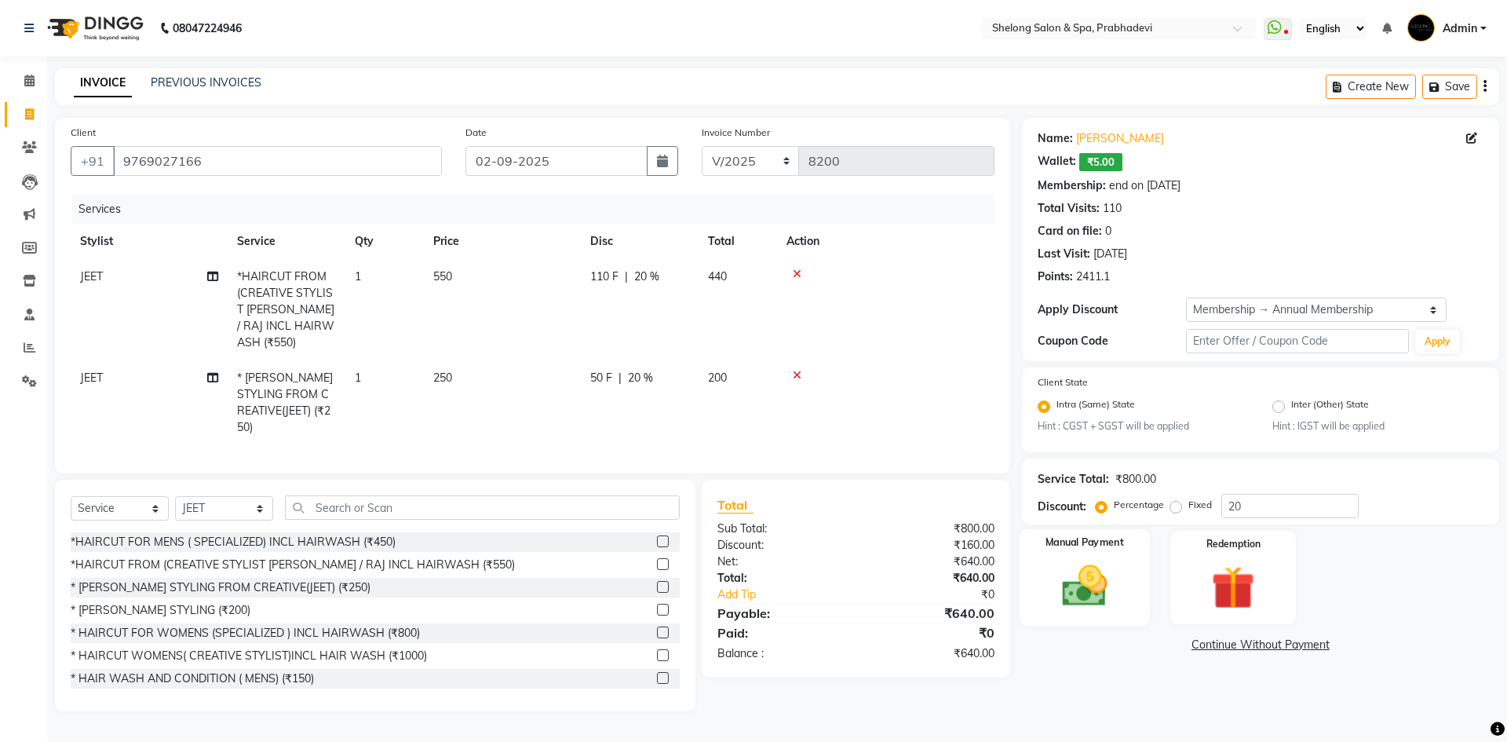
click at [1091, 589] on img at bounding box center [1084, 586] width 73 height 52
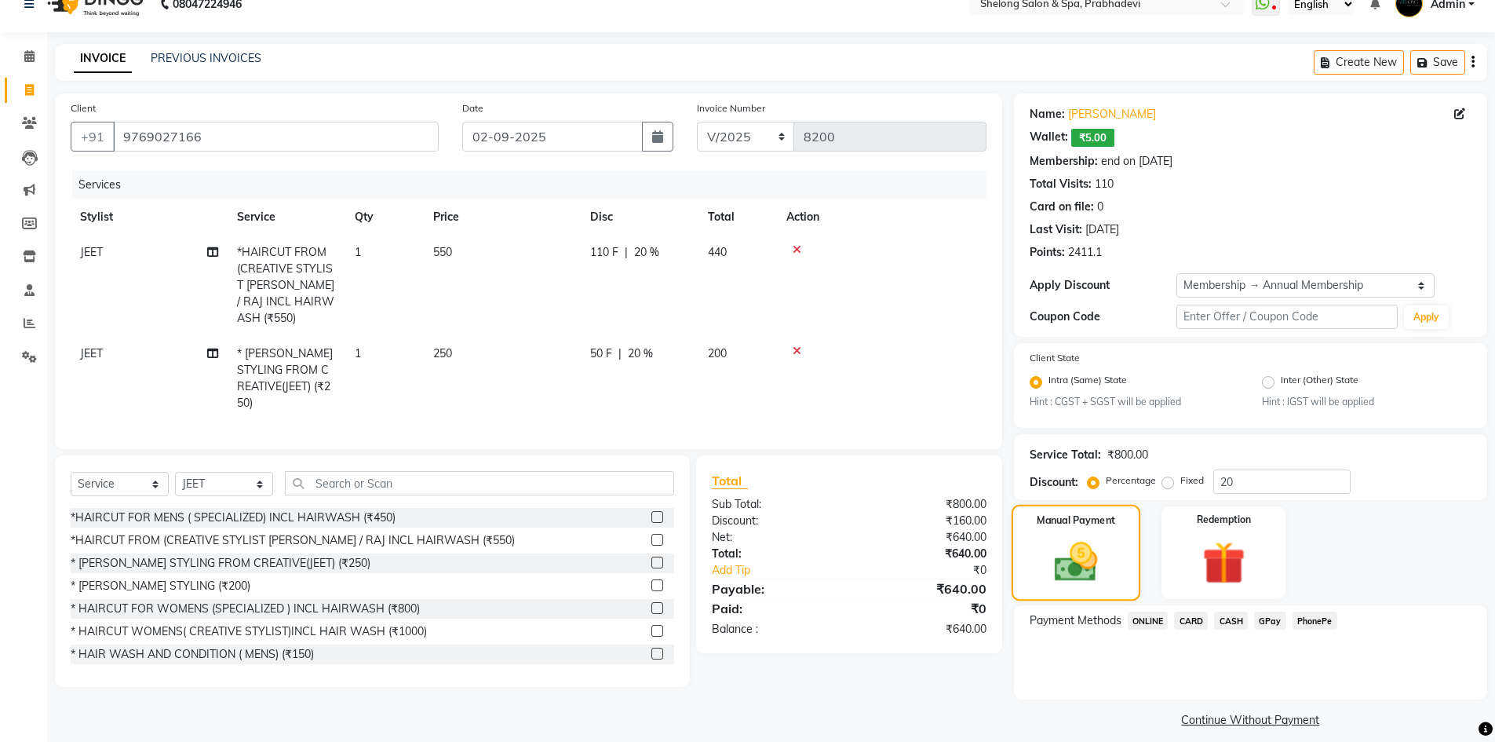
scroll to position [38, 0]
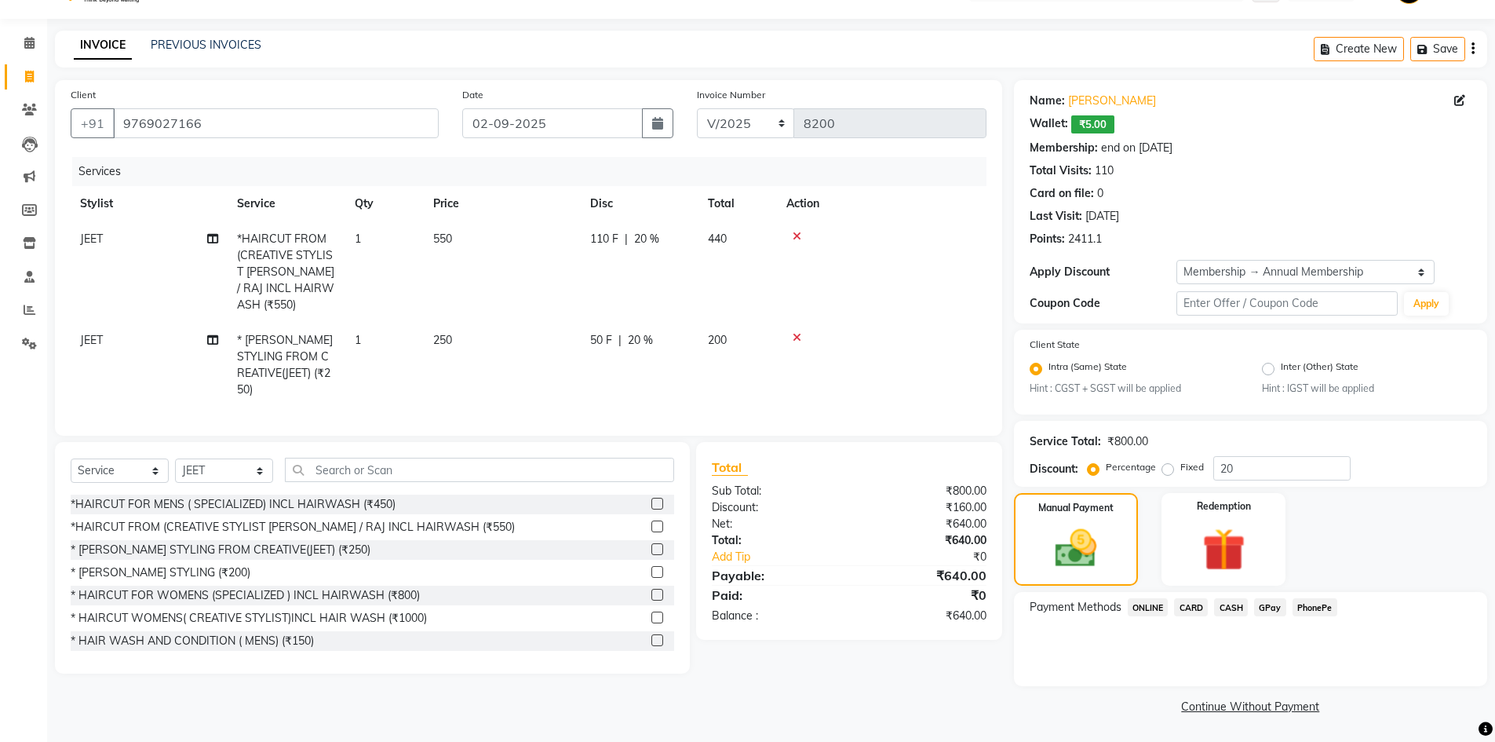
click at [1264, 608] on span "GPay" at bounding box center [1270, 607] width 32 height 18
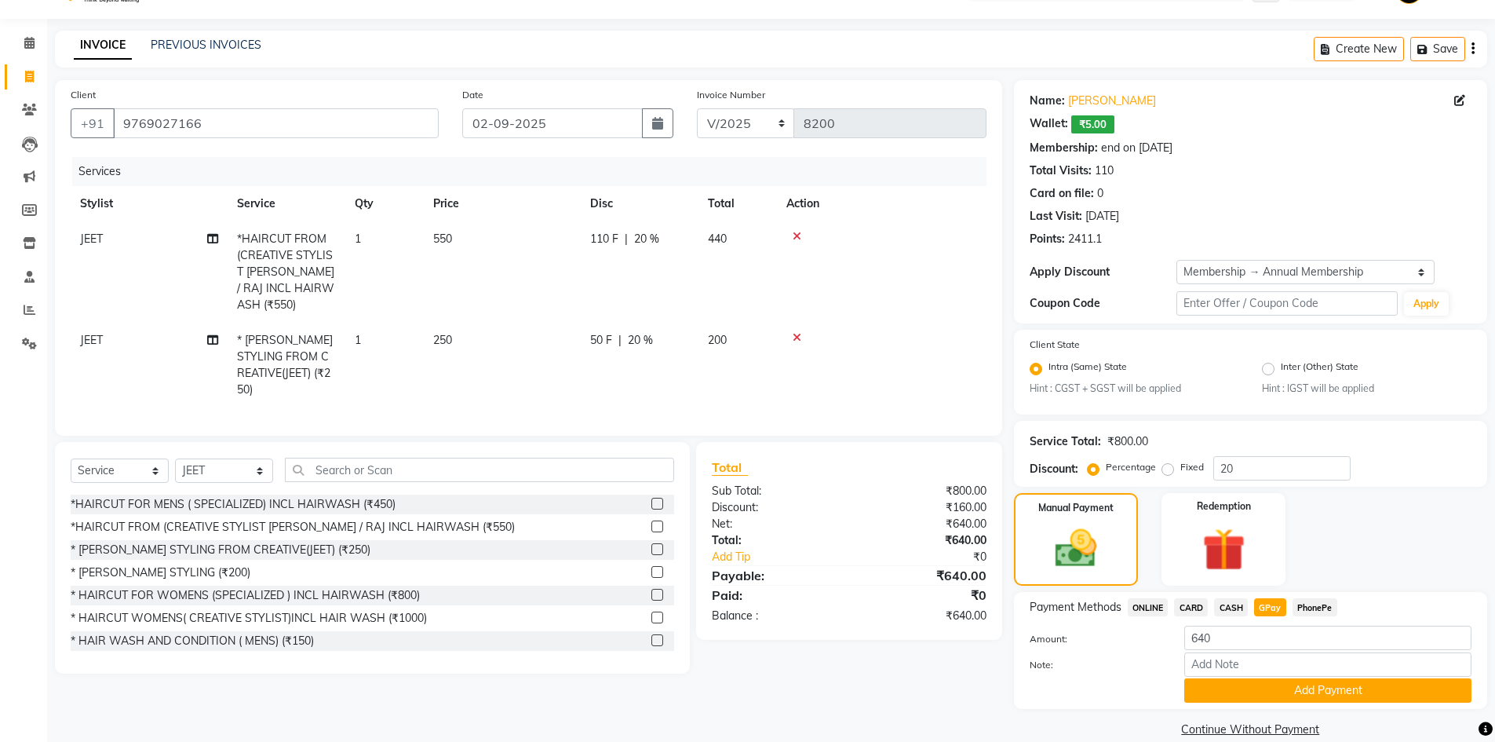
click at [1212, 677] on div "Note:" at bounding box center [1250, 665] width 465 height 27
click at [1209, 682] on button "Add Payment" at bounding box center [1327, 690] width 287 height 24
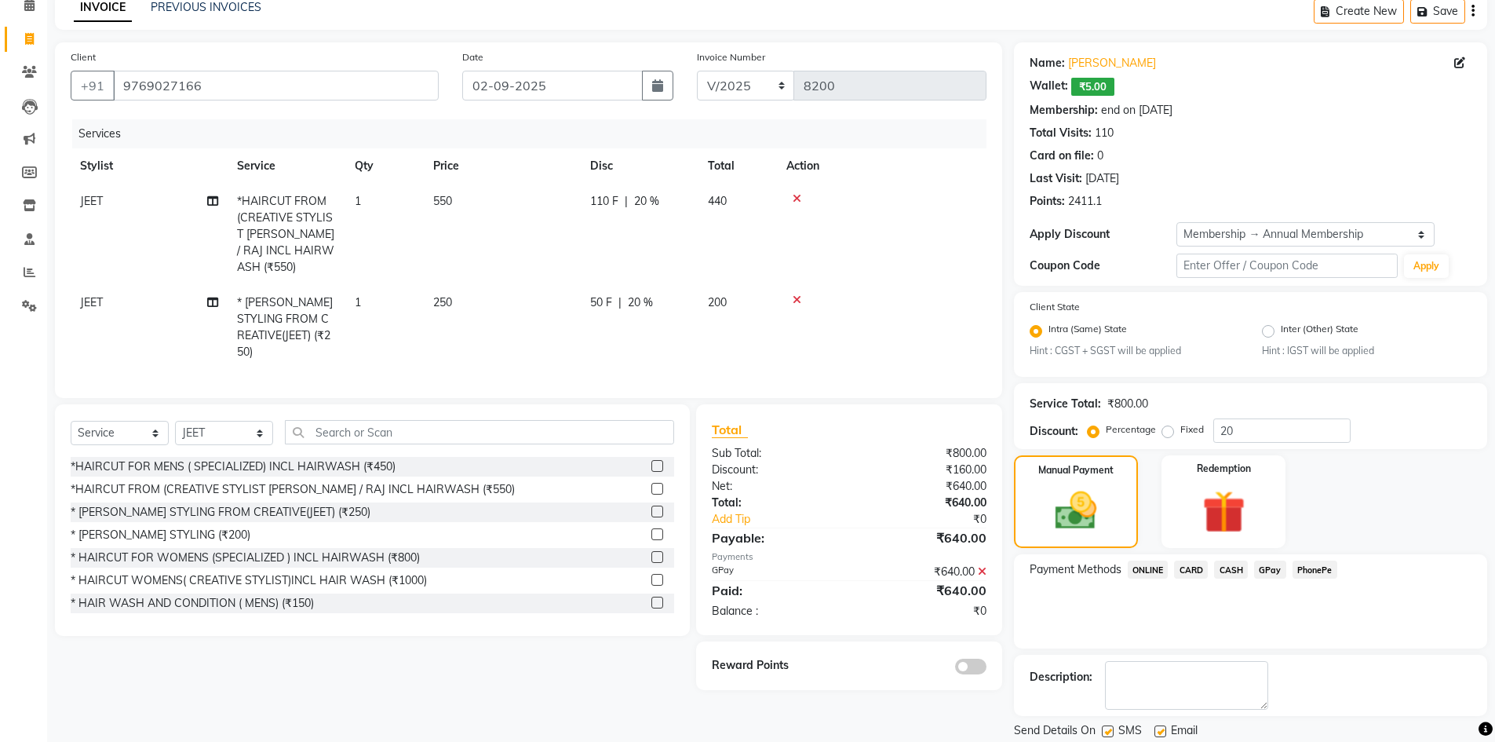
scroll to position [126, 0]
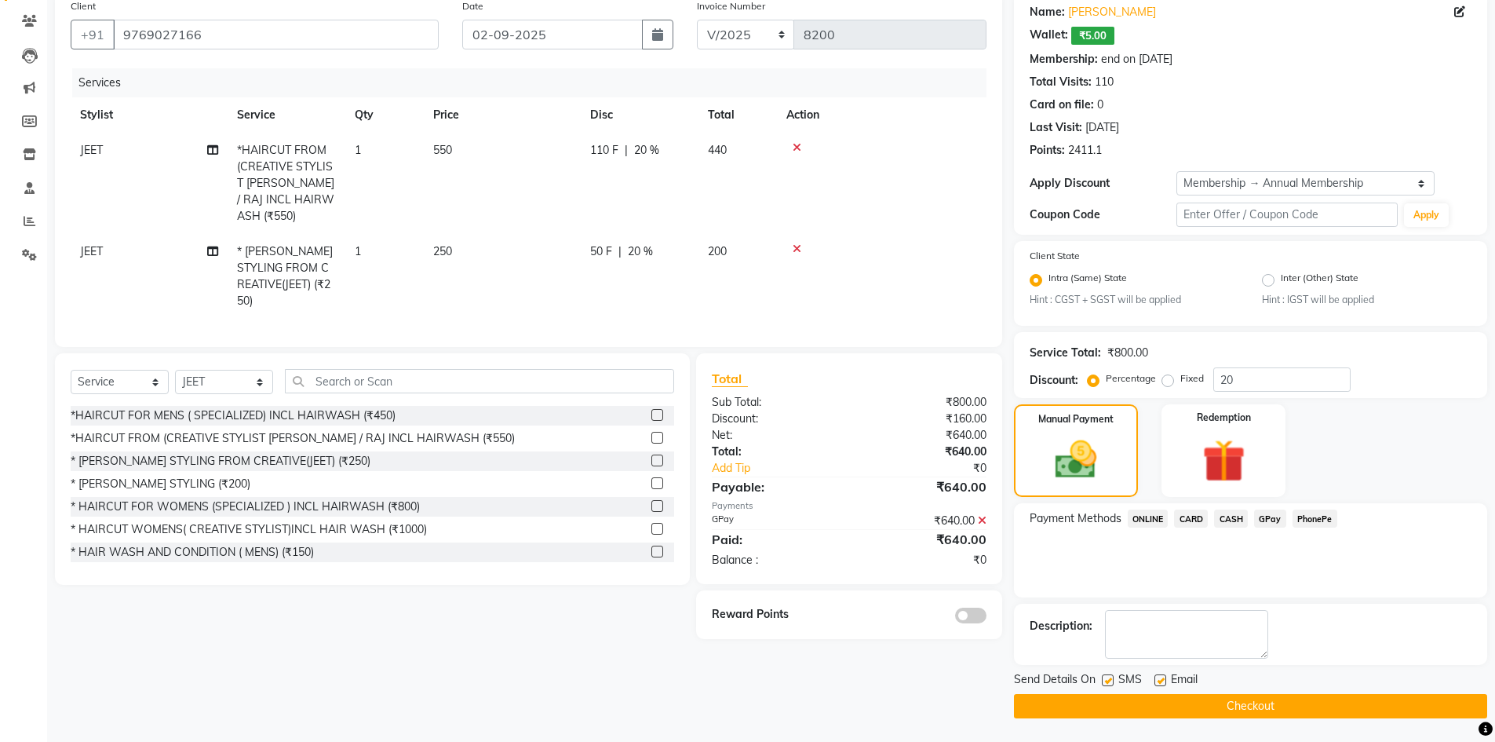
click at [960, 607] on span at bounding box center [970, 615] width 31 height 16
click at [987, 618] on input "checkbox" at bounding box center [987, 618] width 0 height 0
click at [1172, 717] on button "Checkout" at bounding box center [1250, 706] width 473 height 24
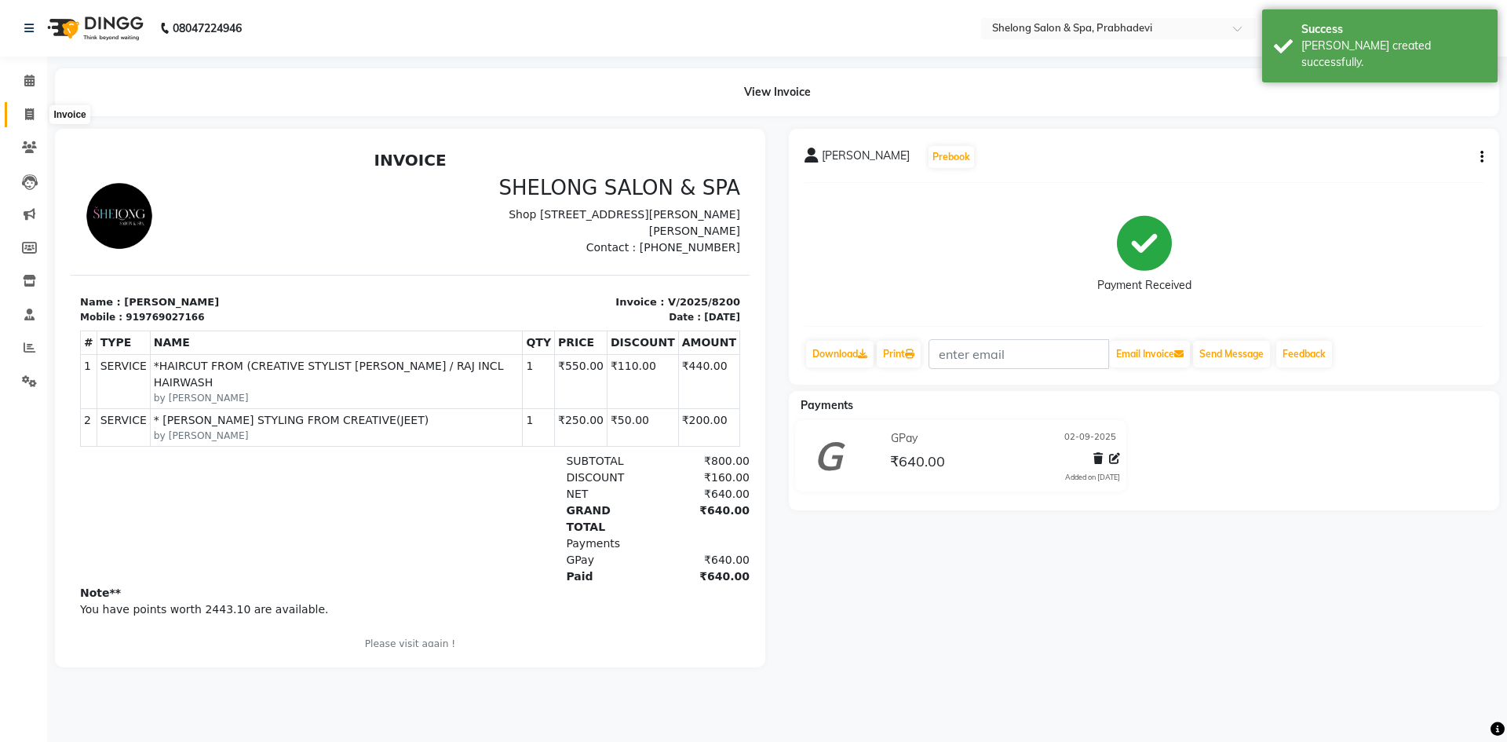
click at [25, 111] on icon at bounding box center [29, 114] width 9 height 12
select select "service"
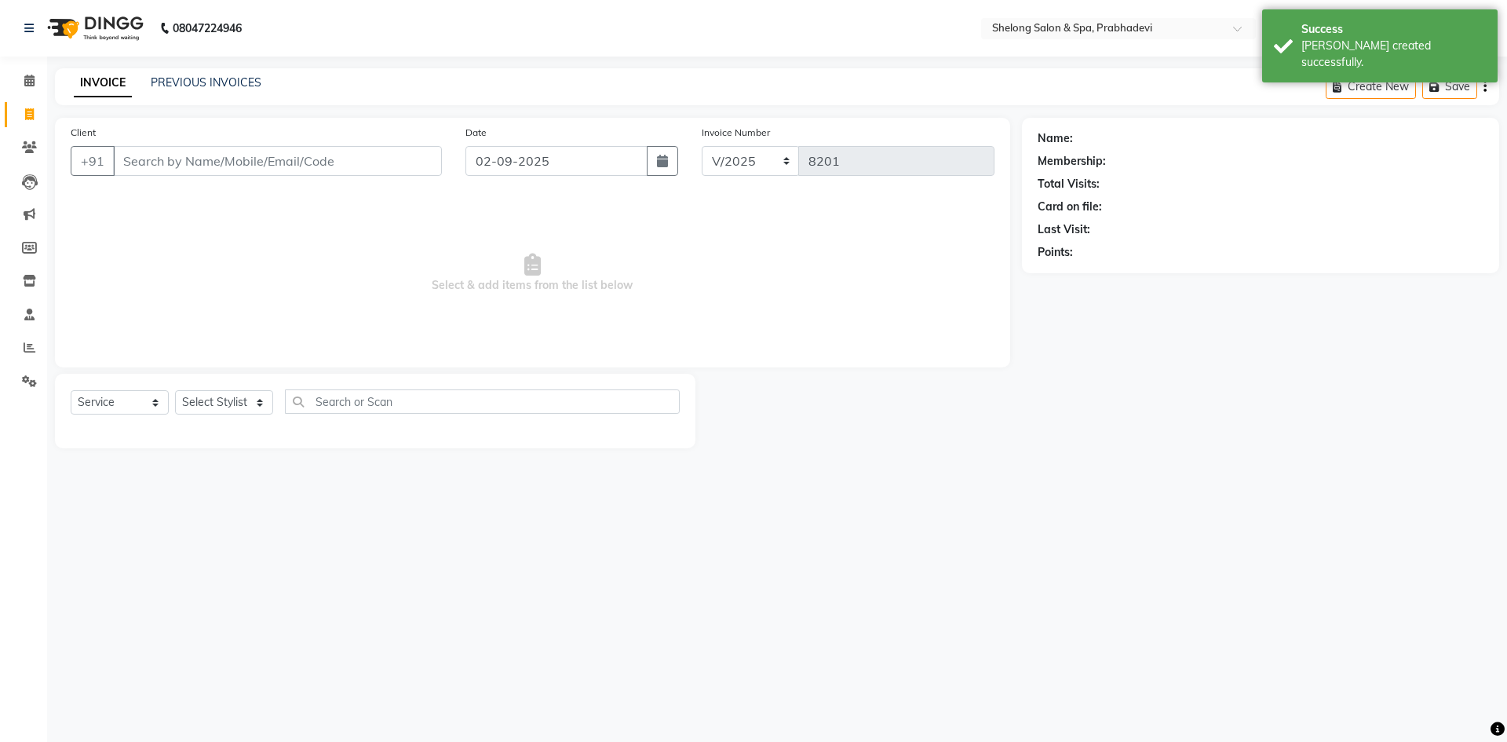
select select "16092"
